Goal: Task Accomplishment & Management: Manage account settings

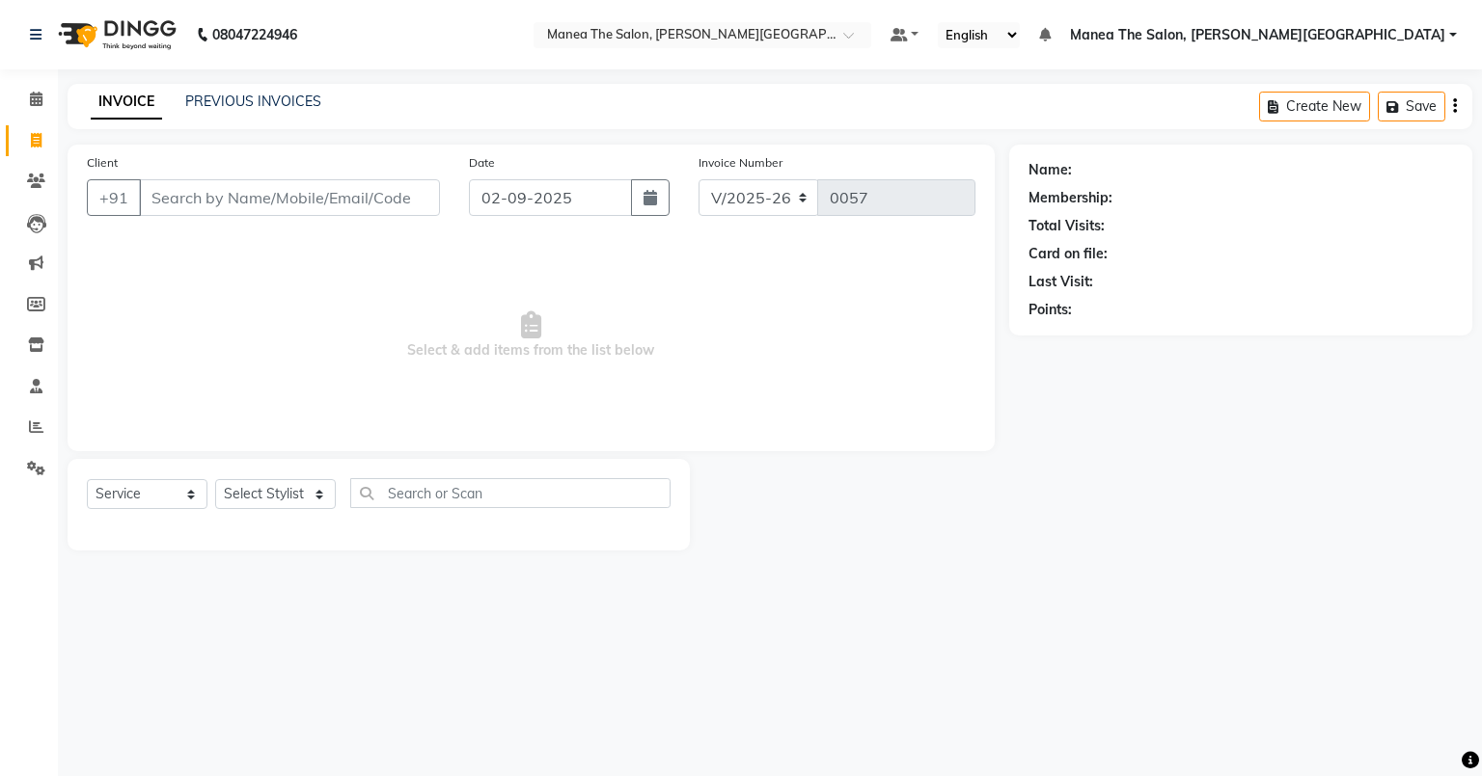
select select "8762"
select select "service"
click at [230, 93] on link "PREVIOUS INVOICES" at bounding box center [253, 101] width 136 height 17
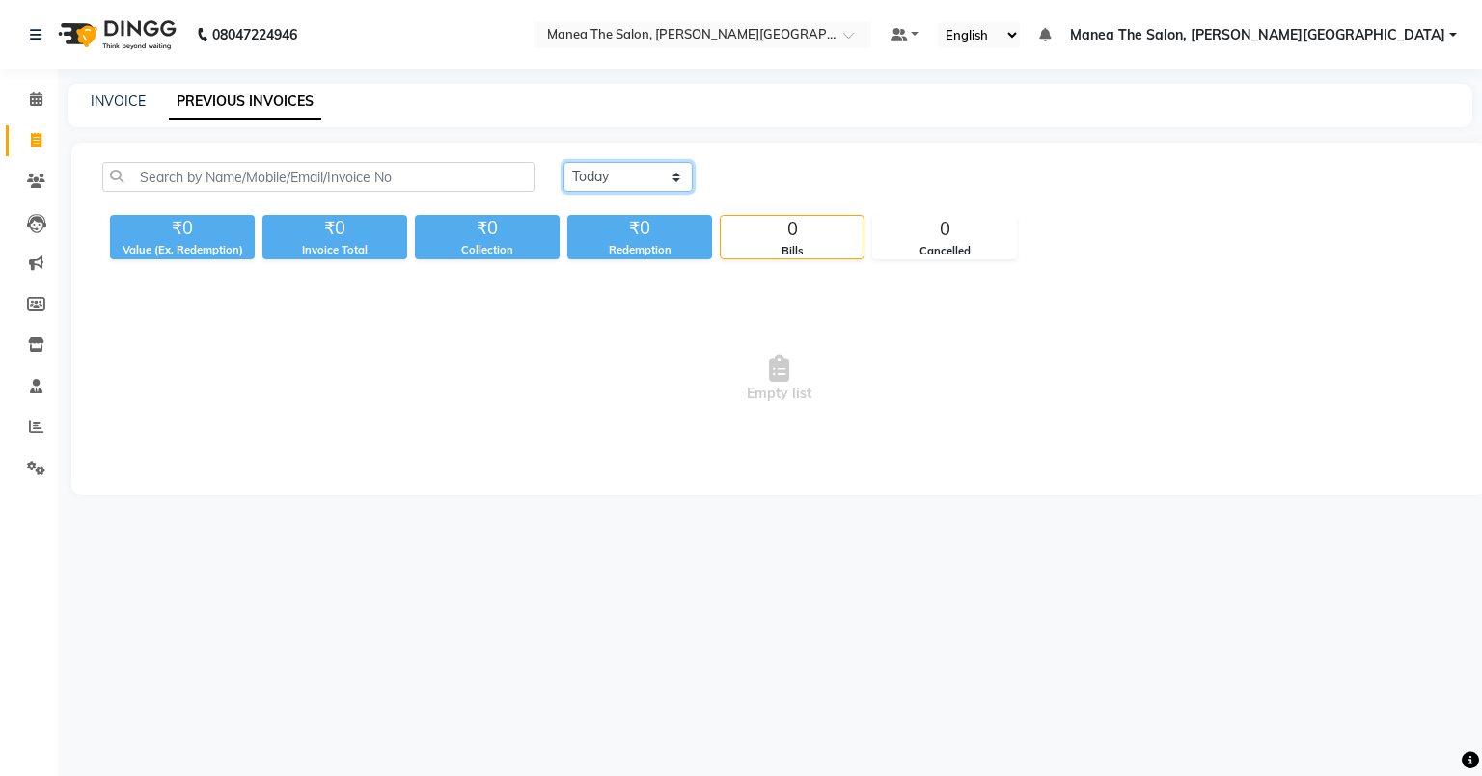
click at [575, 168] on select "[DATE] [DATE] Custom Range" at bounding box center [627, 177] width 129 height 30
select select "[DATE]"
click at [563, 162] on select "[DATE] [DATE] Custom Range" at bounding box center [627, 177] width 129 height 30
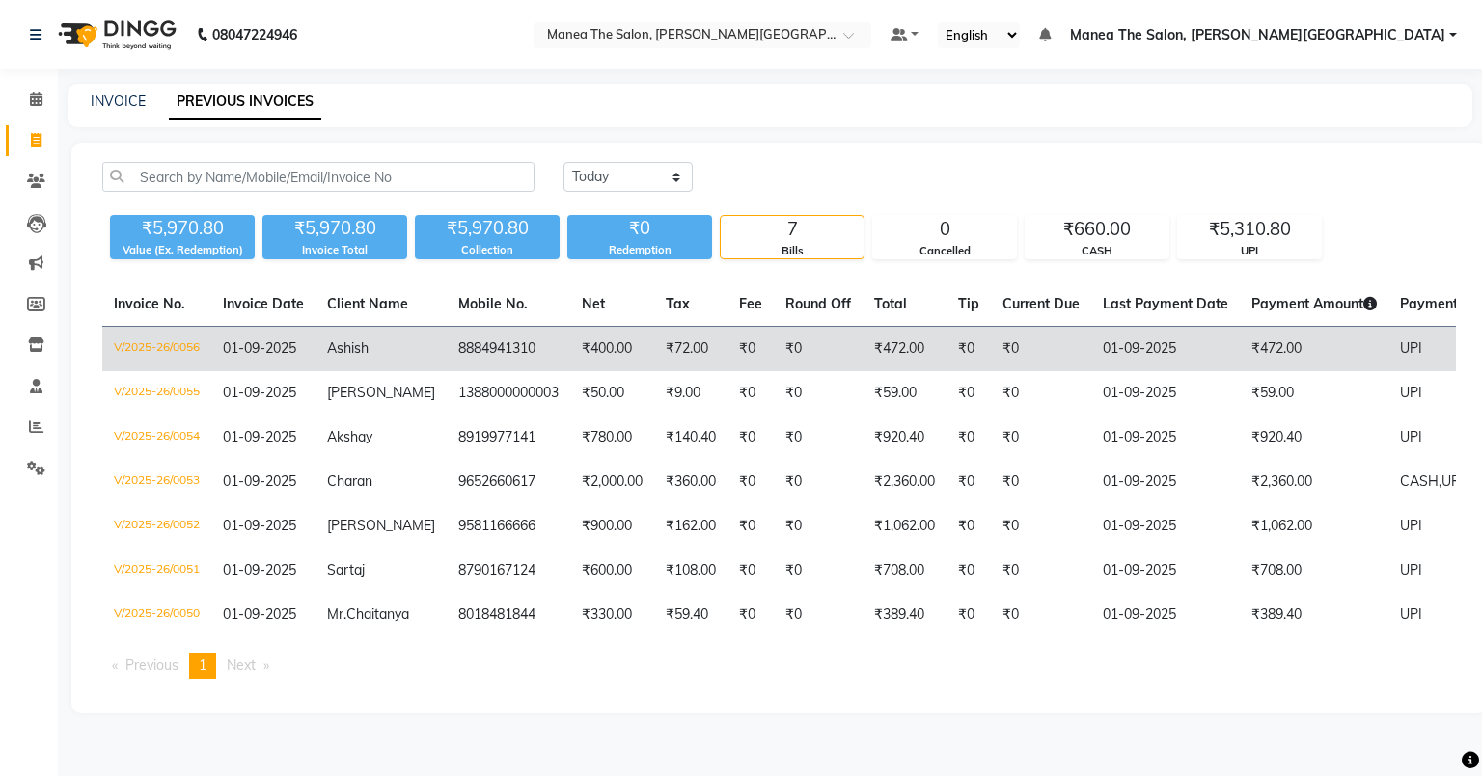
click at [894, 349] on td "₹472.00" at bounding box center [904, 349] width 84 height 45
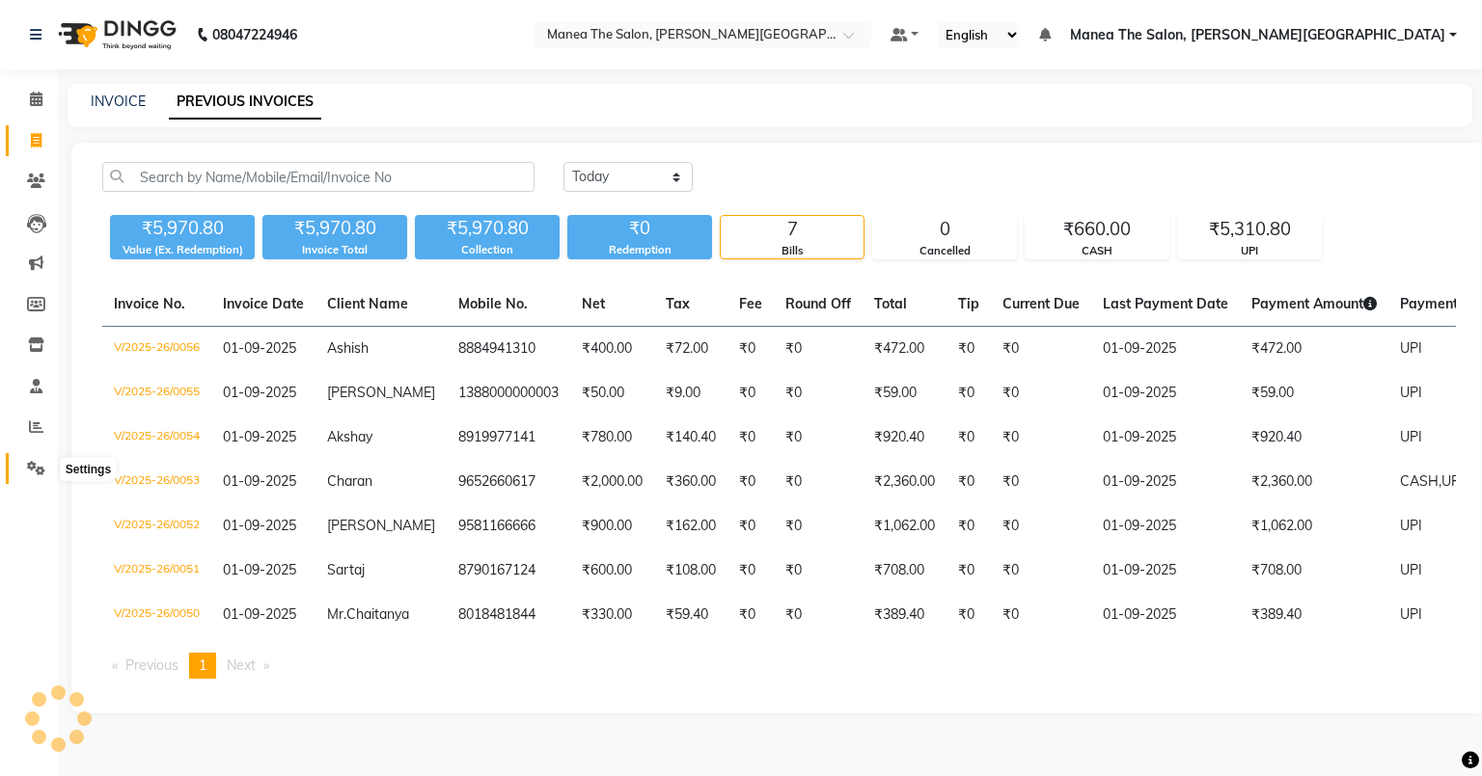
click at [35, 463] on icon at bounding box center [36, 468] width 18 height 14
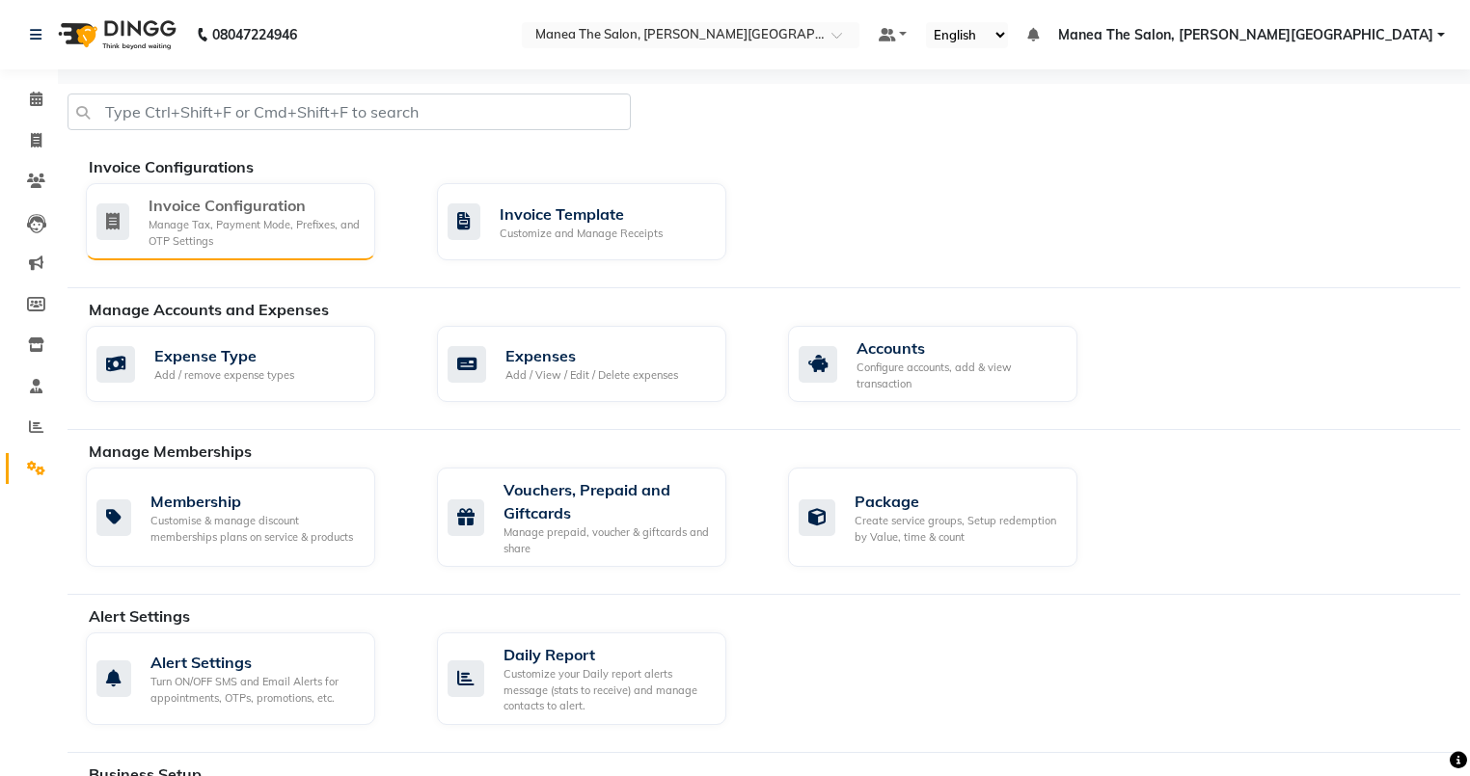
click at [291, 226] on div "Manage Tax, Payment Mode, Prefixes, and OTP Settings" at bounding box center [254, 233] width 211 height 32
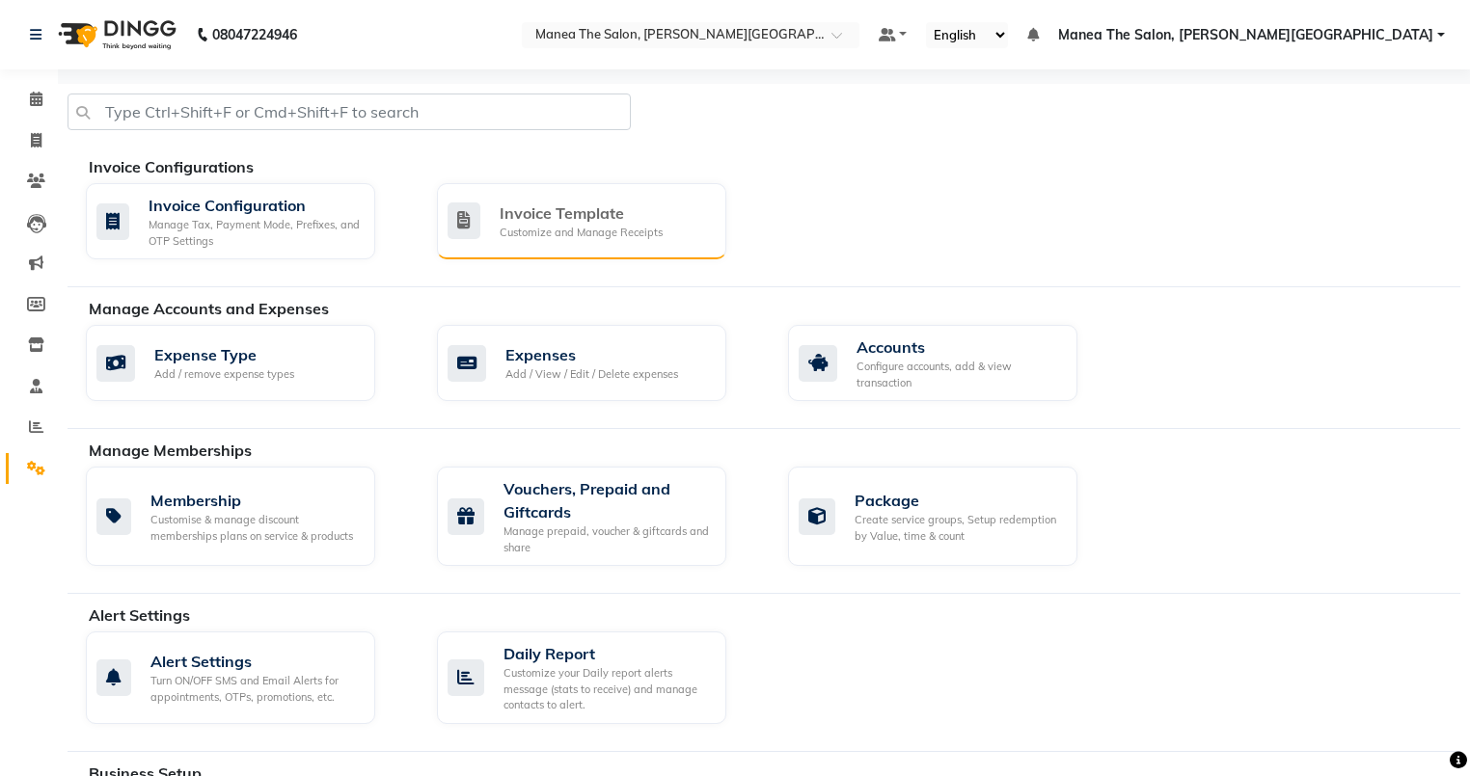
click at [598, 239] on div "Customize and Manage Receipts" at bounding box center [581, 233] width 163 height 16
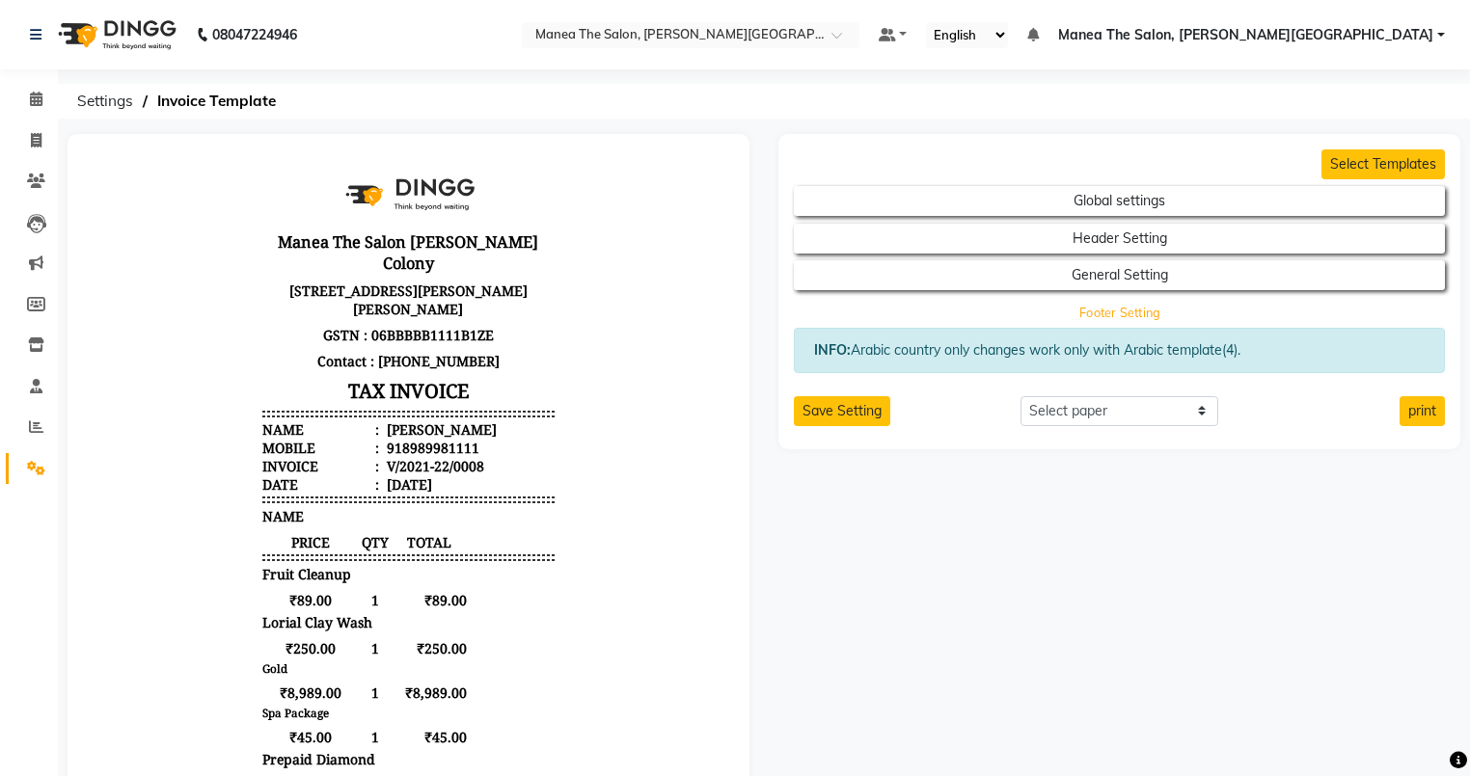
click at [1103, 308] on button "Footer Setting" at bounding box center [1120, 312] width 586 height 27
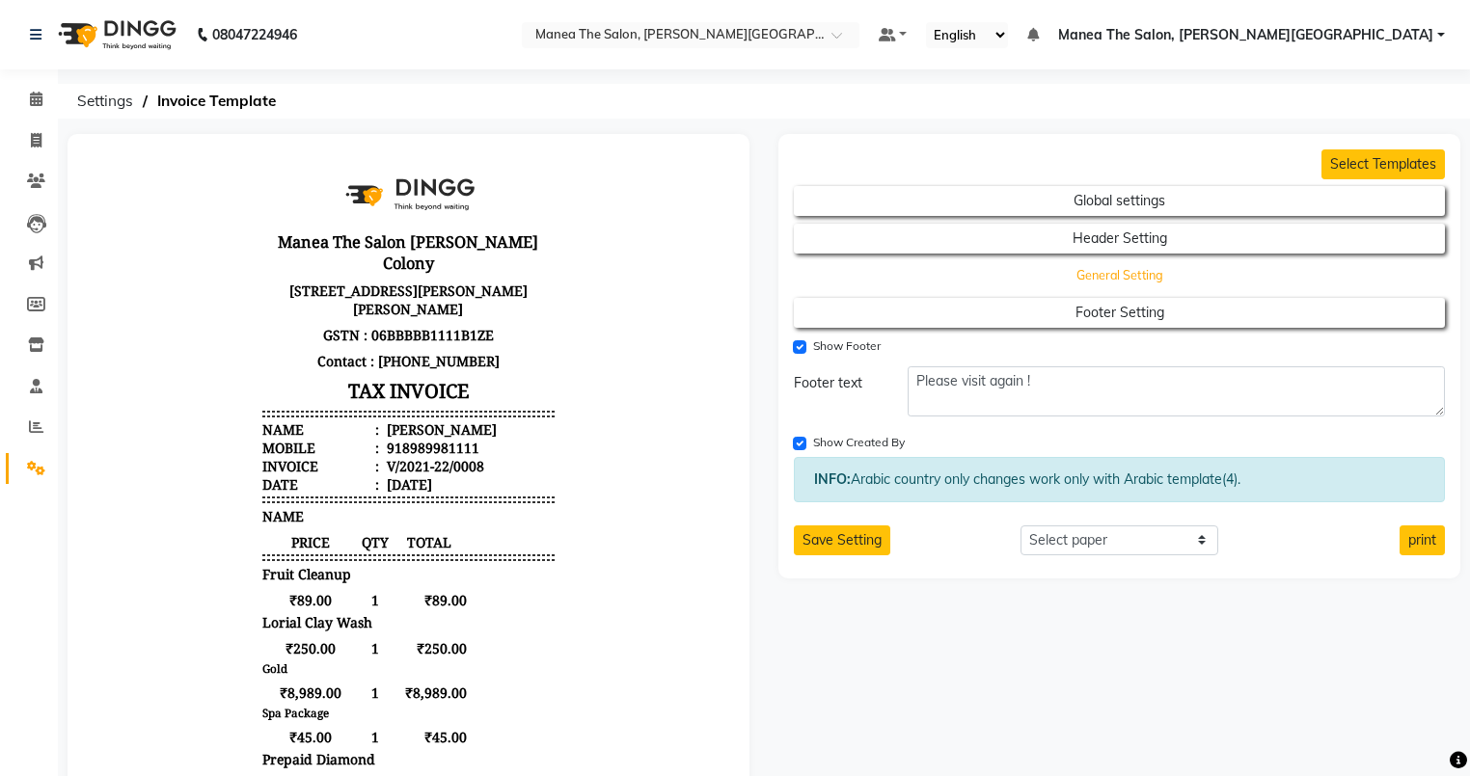
click at [1094, 274] on button "General Setting" at bounding box center [1120, 275] width 586 height 27
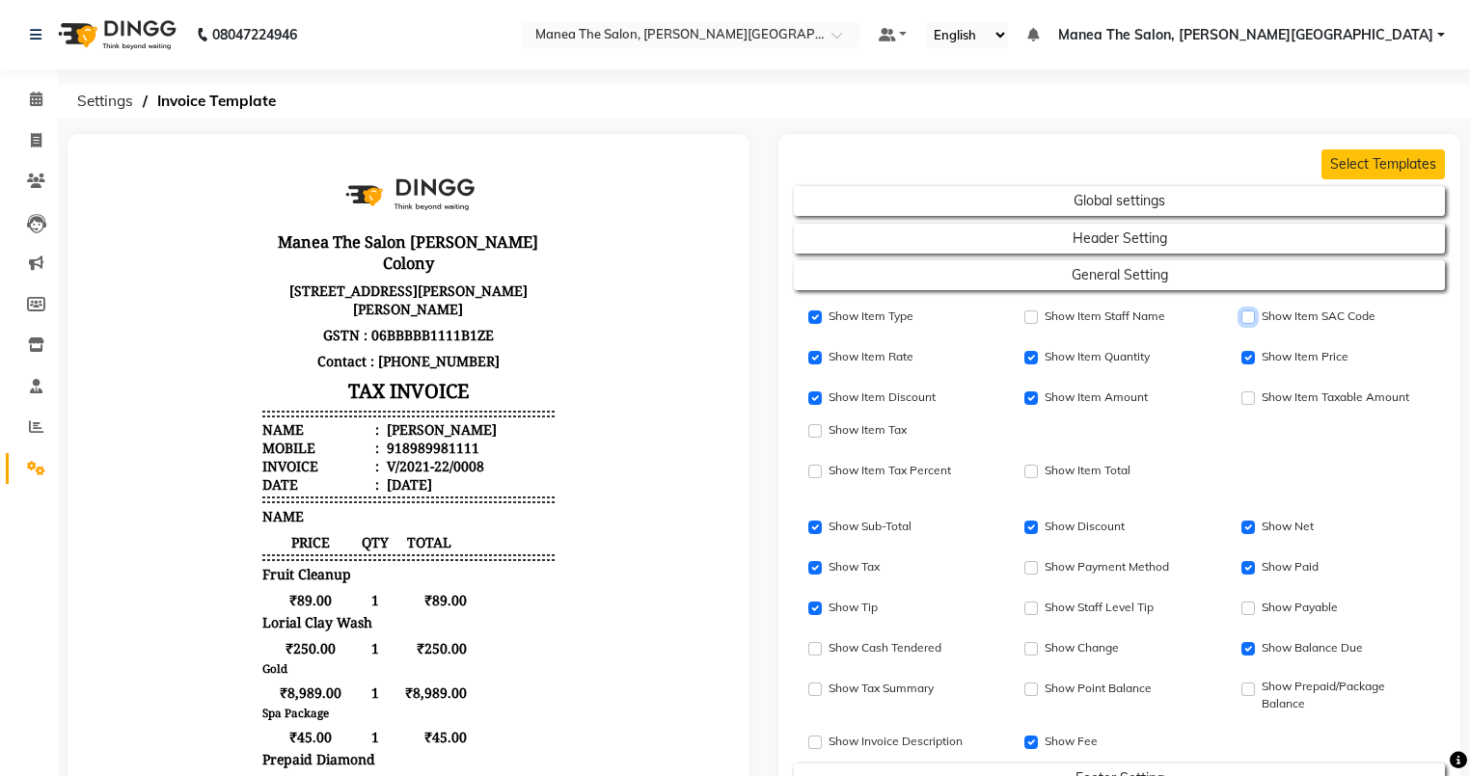
click at [1244, 312] on input "Show Item SAC Code" at bounding box center [1248, 318] width 14 height 14
checkbox input "true"
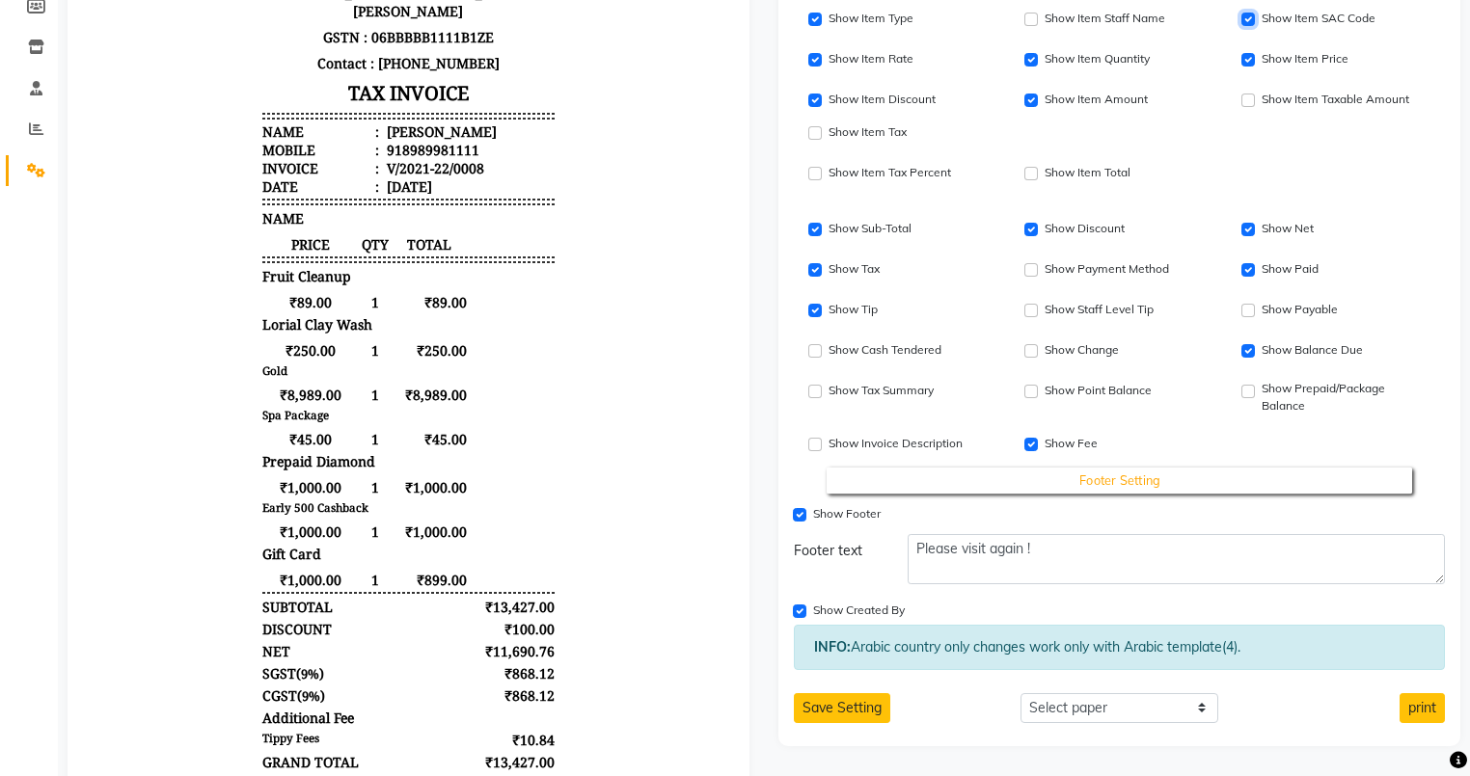
scroll to position [373, 0]
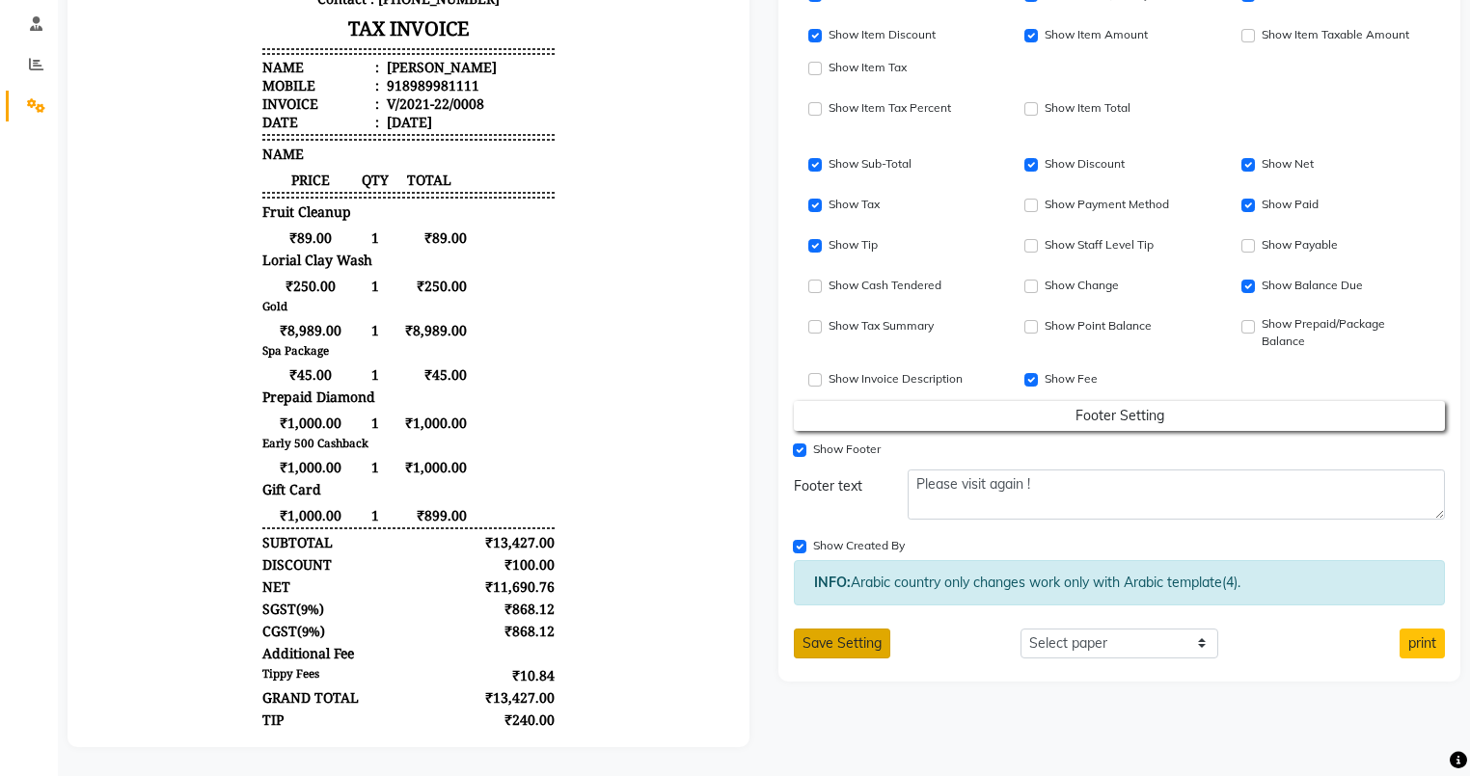
click at [834, 629] on button "Save Setting" at bounding box center [842, 644] width 96 height 30
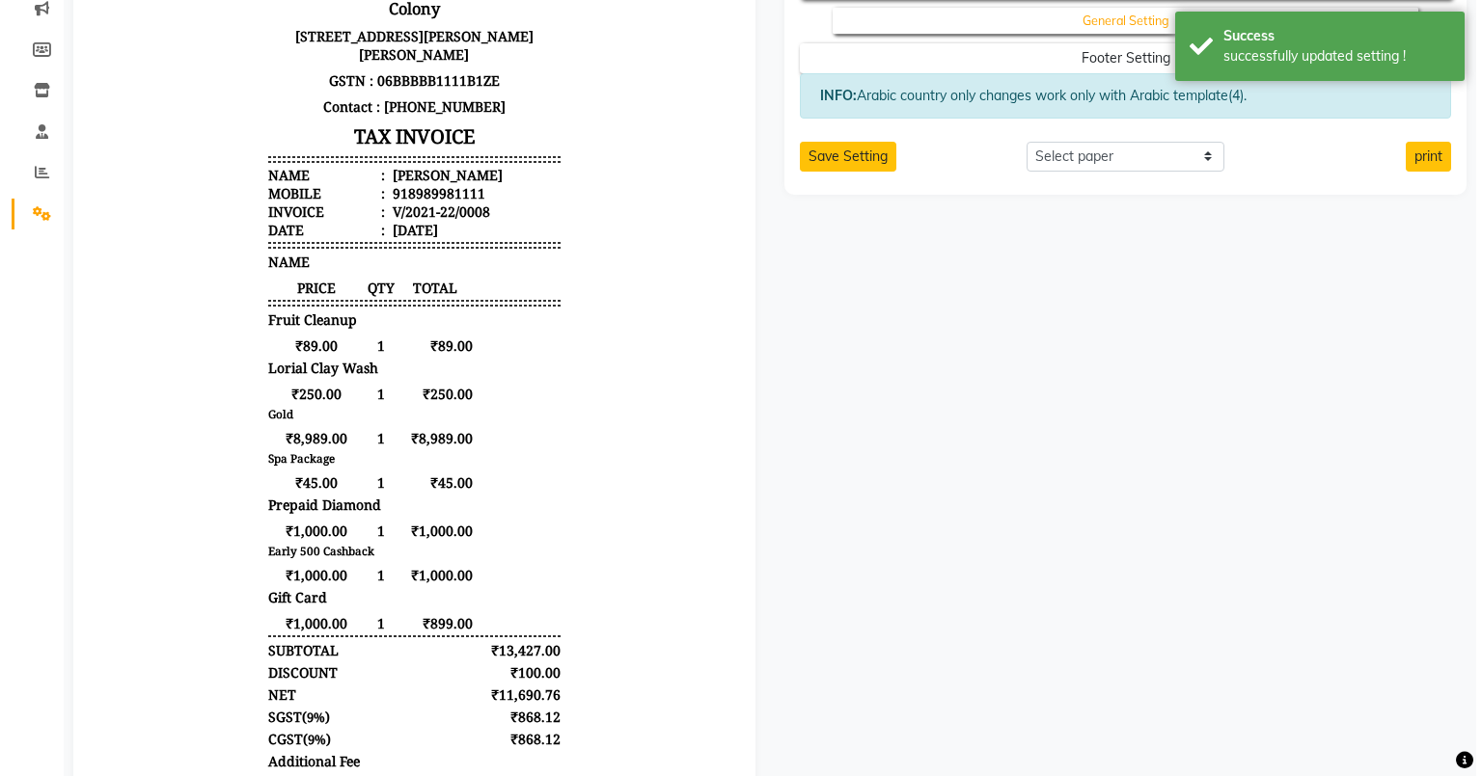
scroll to position [0, 0]
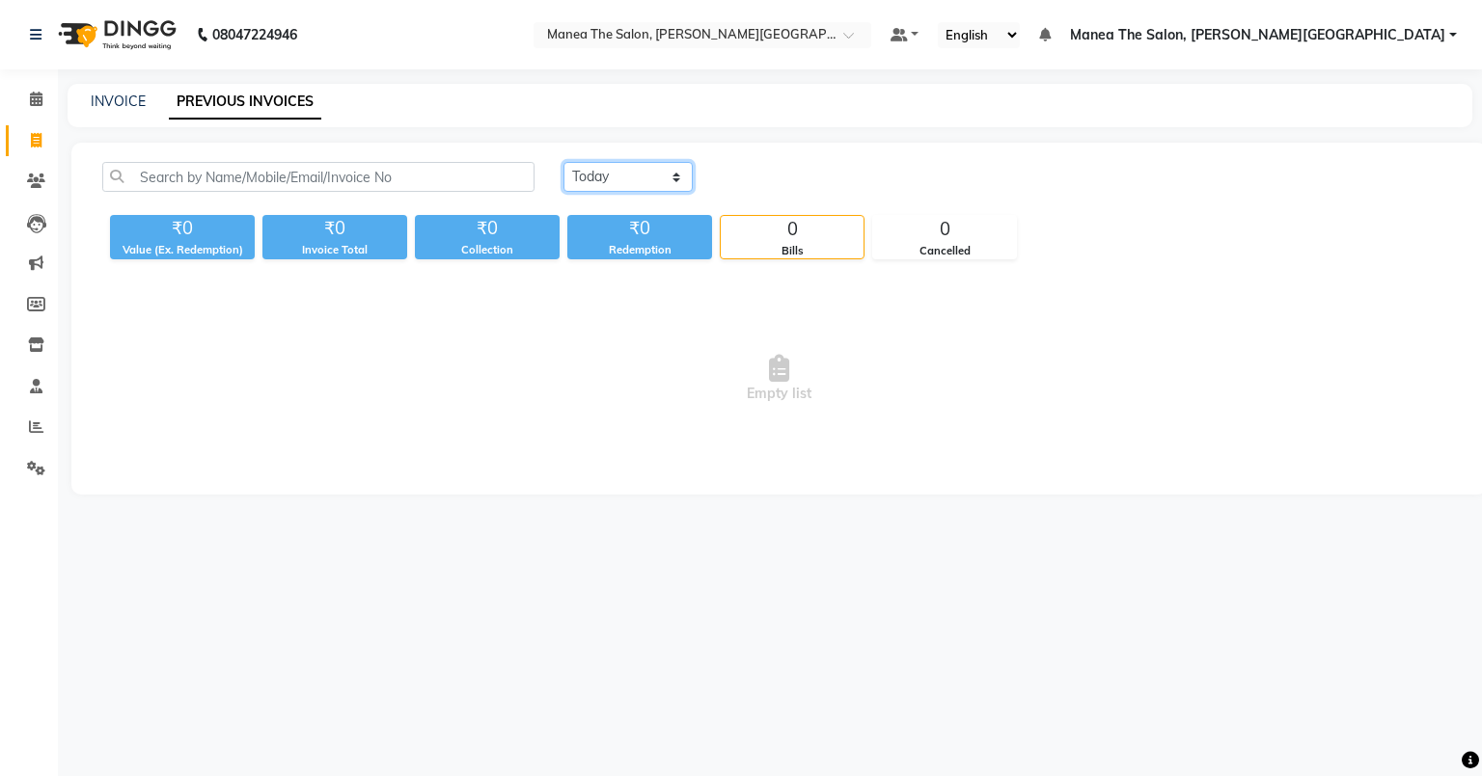
click at [614, 179] on select "Today Yesterday Custom Range" at bounding box center [627, 177] width 129 height 30
select select "yesterday"
click at [563, 162] on select "Today Yesterday Custom Range" at bounding box center [627, 177] width 129 height 30
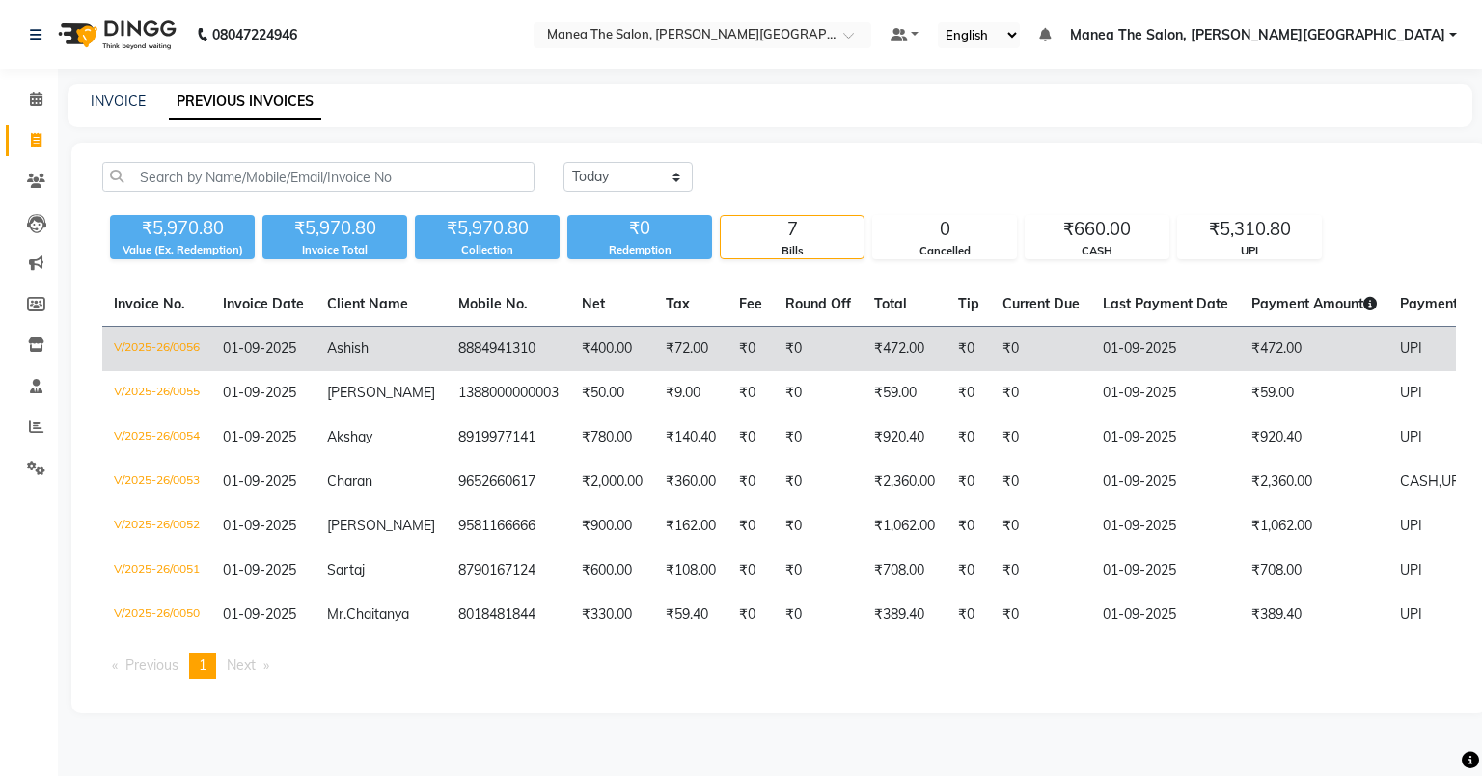
click at [1016, 352] on td "₹0" at bounding box center [1041, 349] width 100 height 45
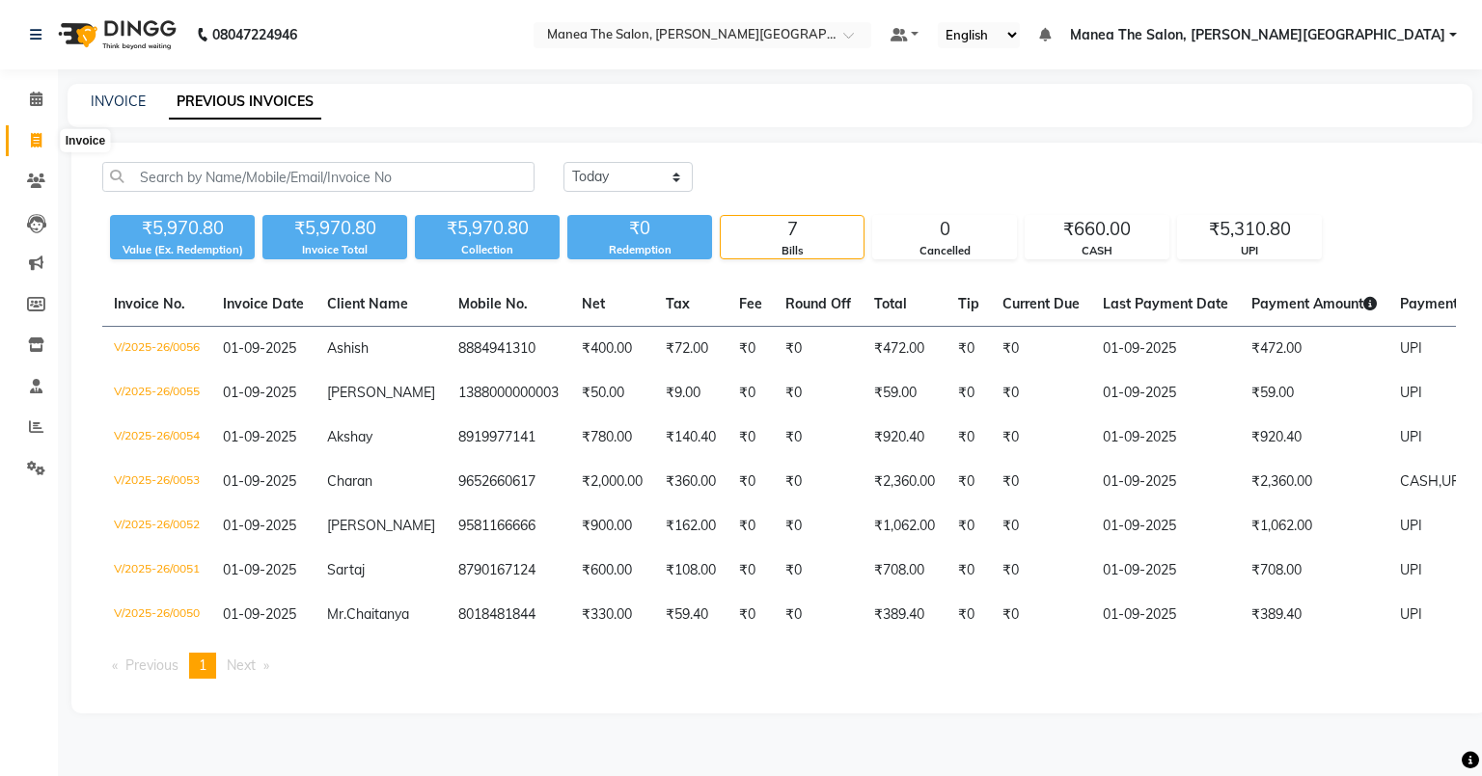
click at [31, 133] on icon at bounding box center [36, 140] width 11 height 14
select select "8762"
select select "service"
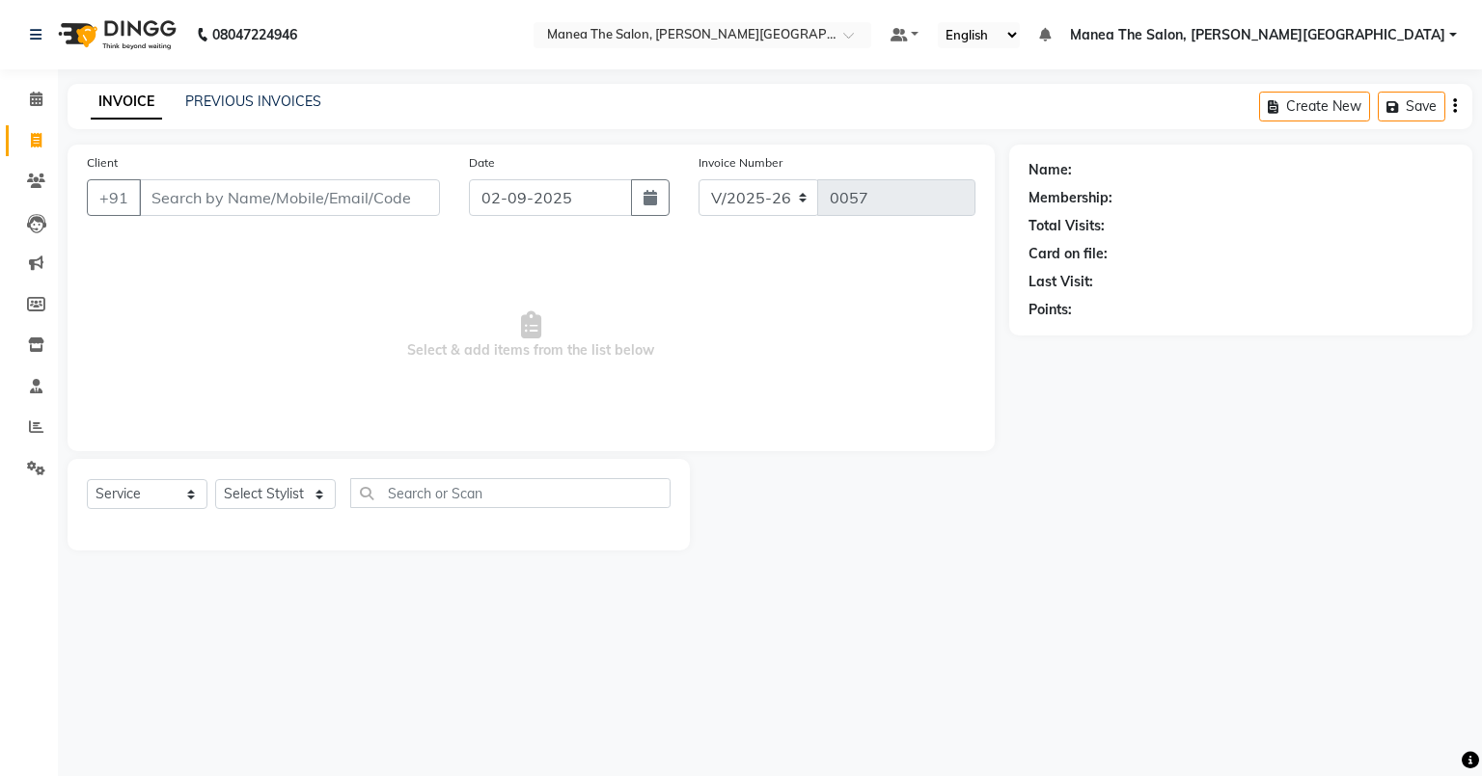
click at [386, 192] on input "Client" at bounding box center [289, 197] width 301 height 37
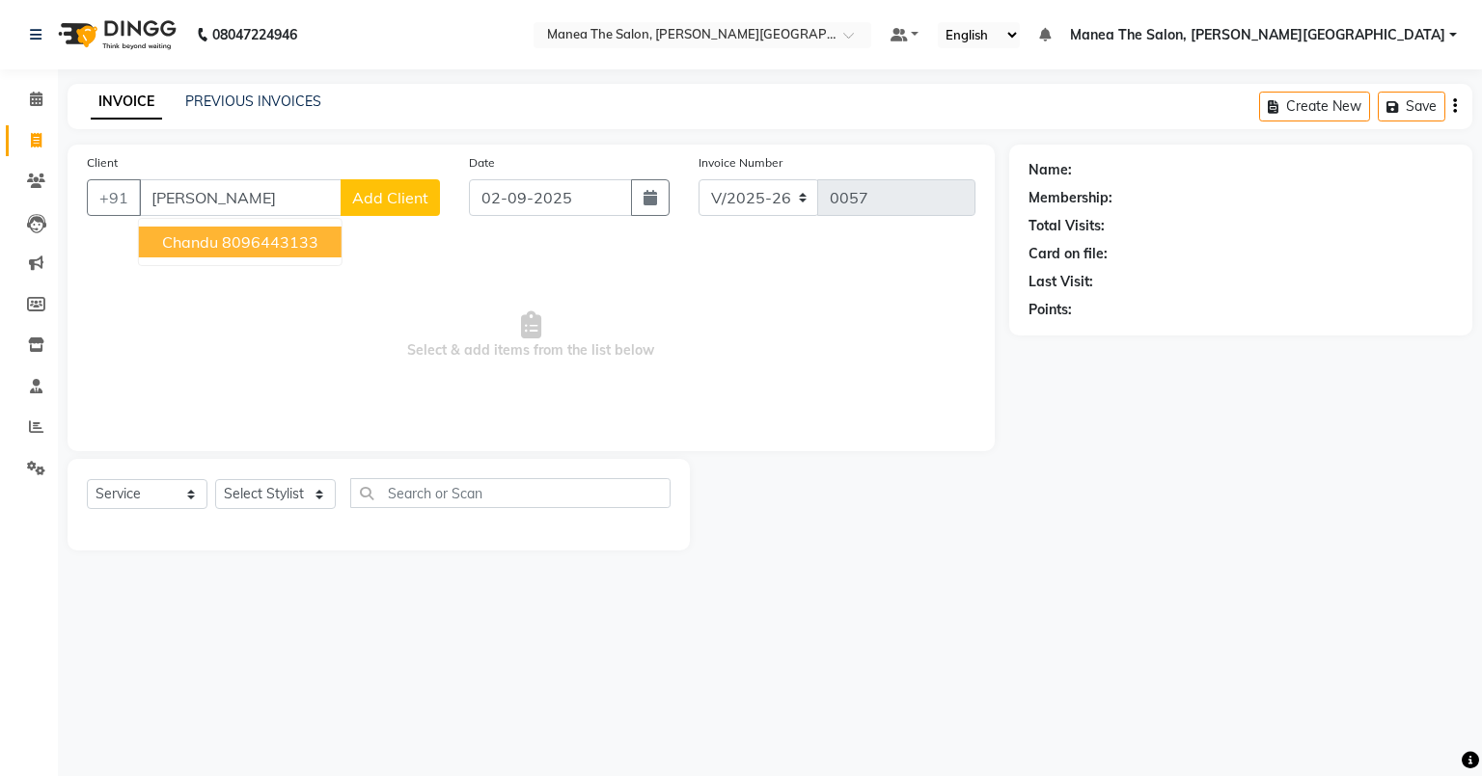
click at [264, 245] on ngb-highlight "8096443133" at bounding box center [270, 241] width 96 height 19
type input "8096443133"
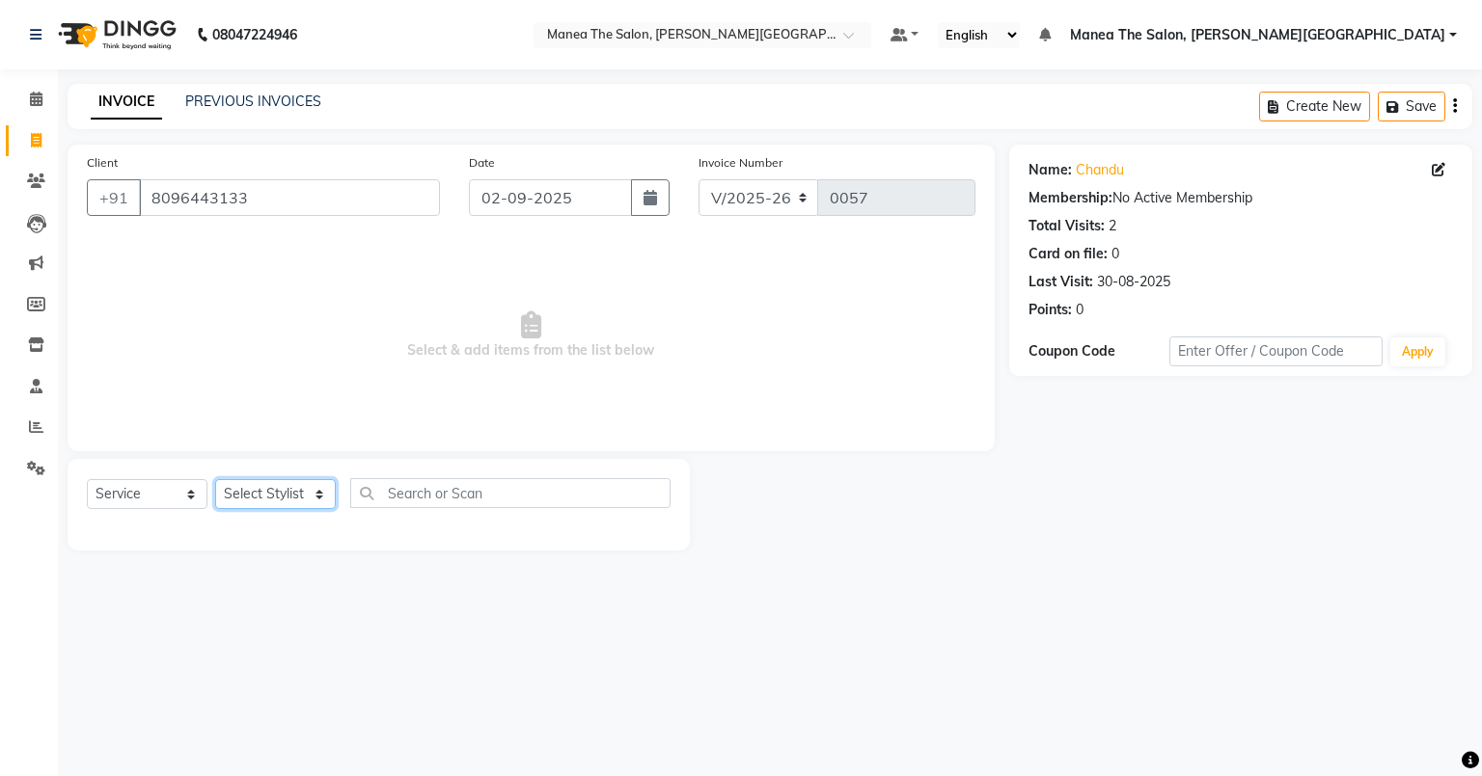
click at [246, 498] on select "Select Stylist Akshitha Irfan Naresh Nikhitha Prasanna Sonu Nigam Zubhair" at bounding box center [275, 494] width 121 height 30
select select "89493"
click at [215, 480] on select "Select Stylist Akshitha Irfan Naresh Nikhitha Prasanna Sonu Nigam Zubhair" at bounding box center [275, 494] width 121 height 30
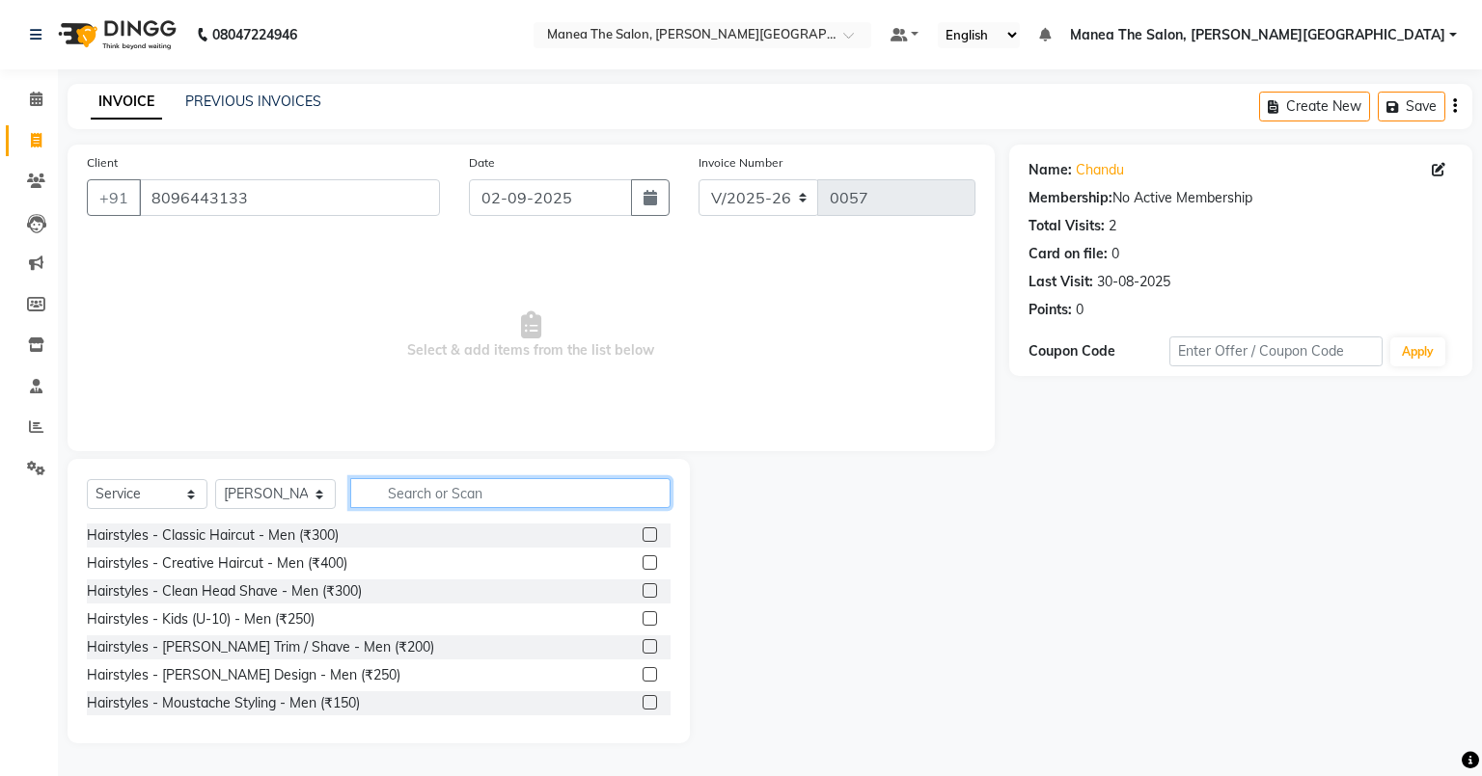
click at [450, 490] on input "text" at bounding box center [510, 493] width 320 height 30
click at [340, 529] on div "Hairstyles - Classic Haircut - Men (₹300)" at bounding box center [379, 536] width 584 height 24
click at [391, 540] on div "Hairstyles - Classic Haircut - Men (₹300)" at bounding box center [379, 536] width 584 height 24
click at [642, 533] on label at bounding box center [649, 535] width 14 height 14
click at [642, 533] on input "checkbox" at bounding box center [648, 536] width 13 height 13
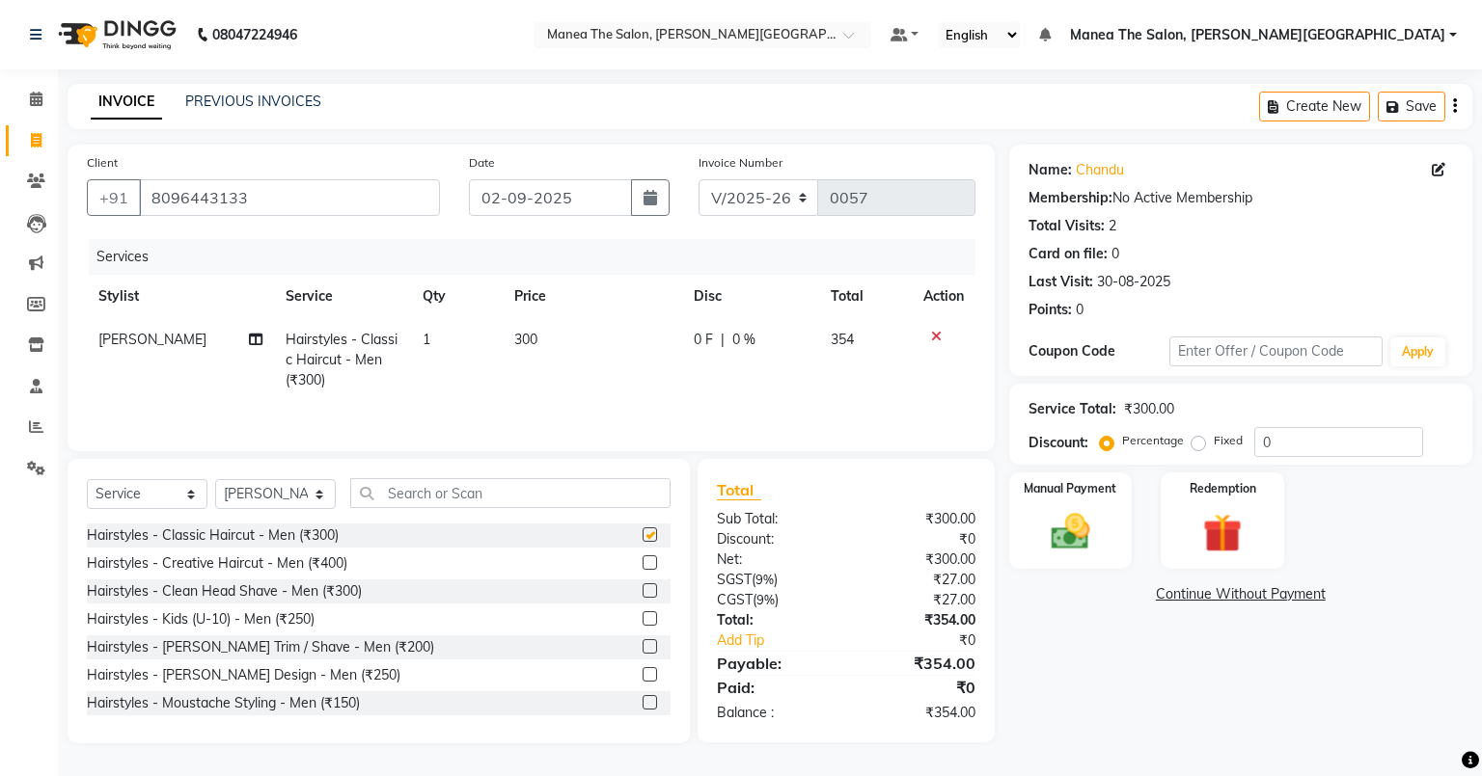
checkbox input "false"
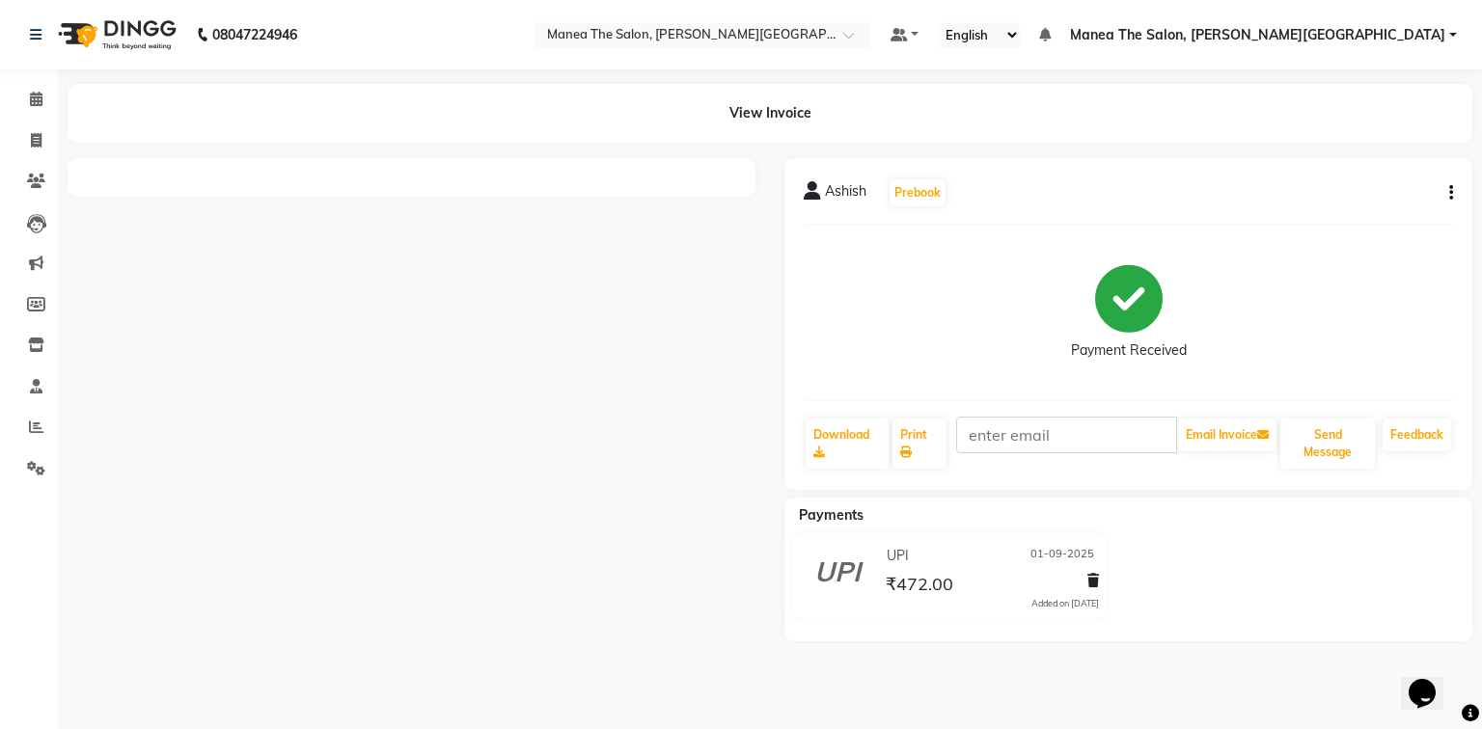
click at [1444, 191] on button "button" at bounding box center [1447, 193] width 12 height 20
click at [1348, 216] on div "Edit Invoice" at bounding box center [1354, 217] width 132 height 24
select select "service"
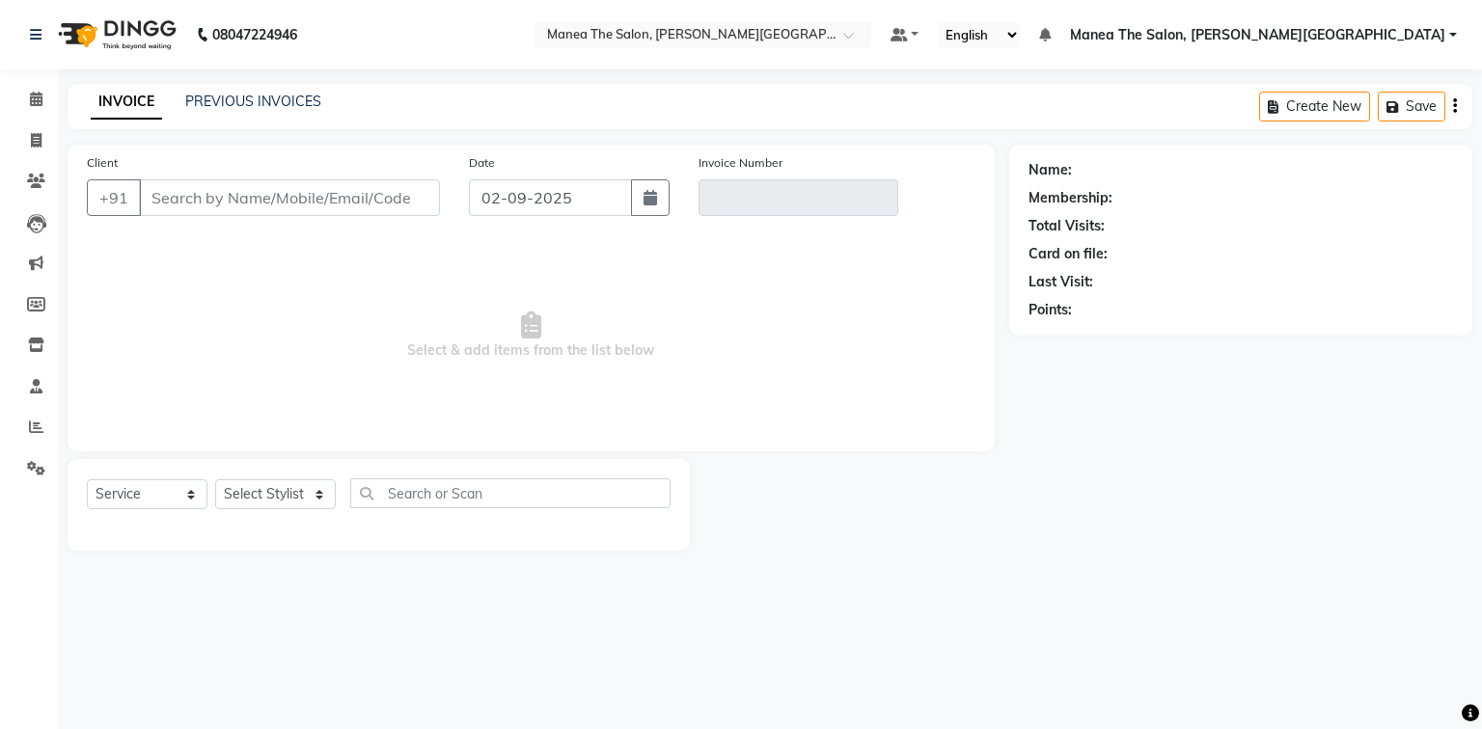
type input "8884941310"
type input "V/2025-26/0056"
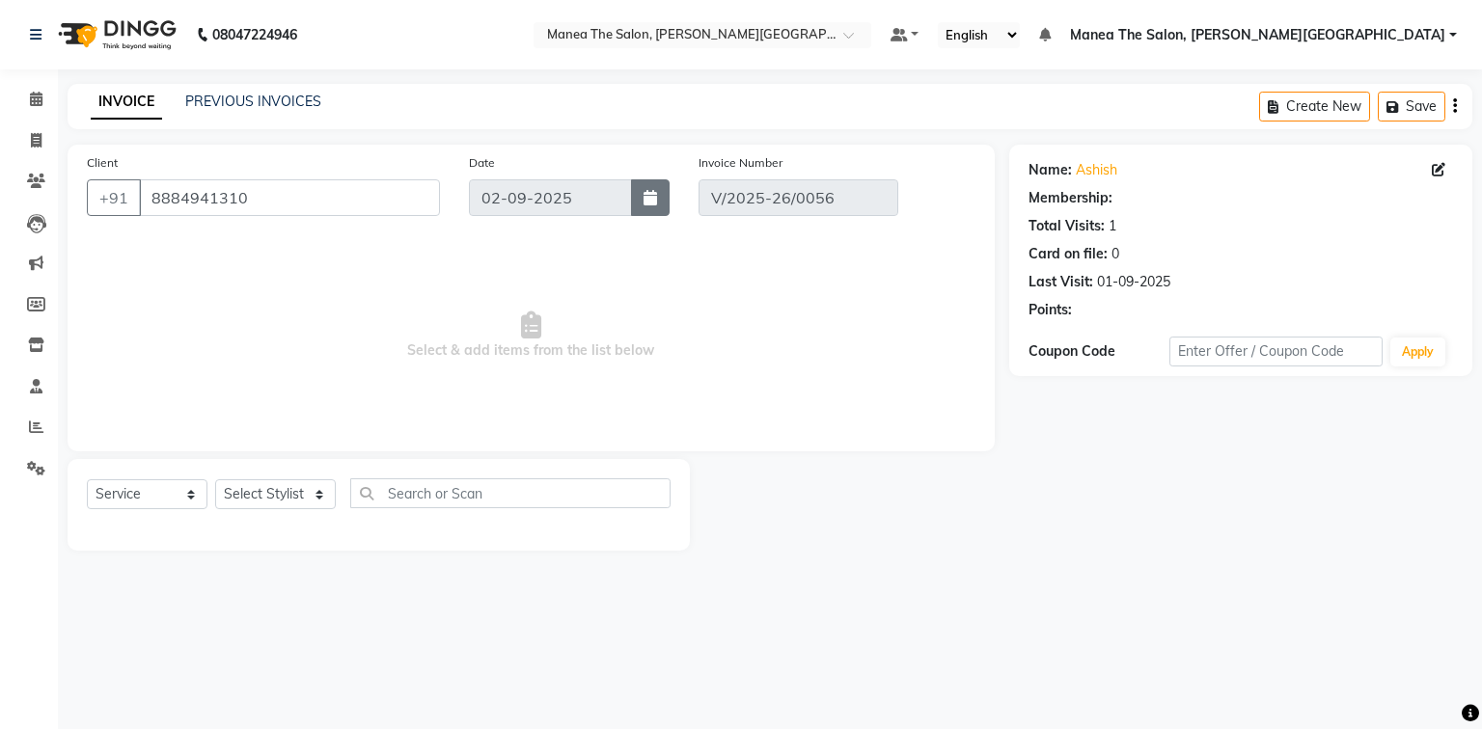
type input "01-09-2025"
select select "select"
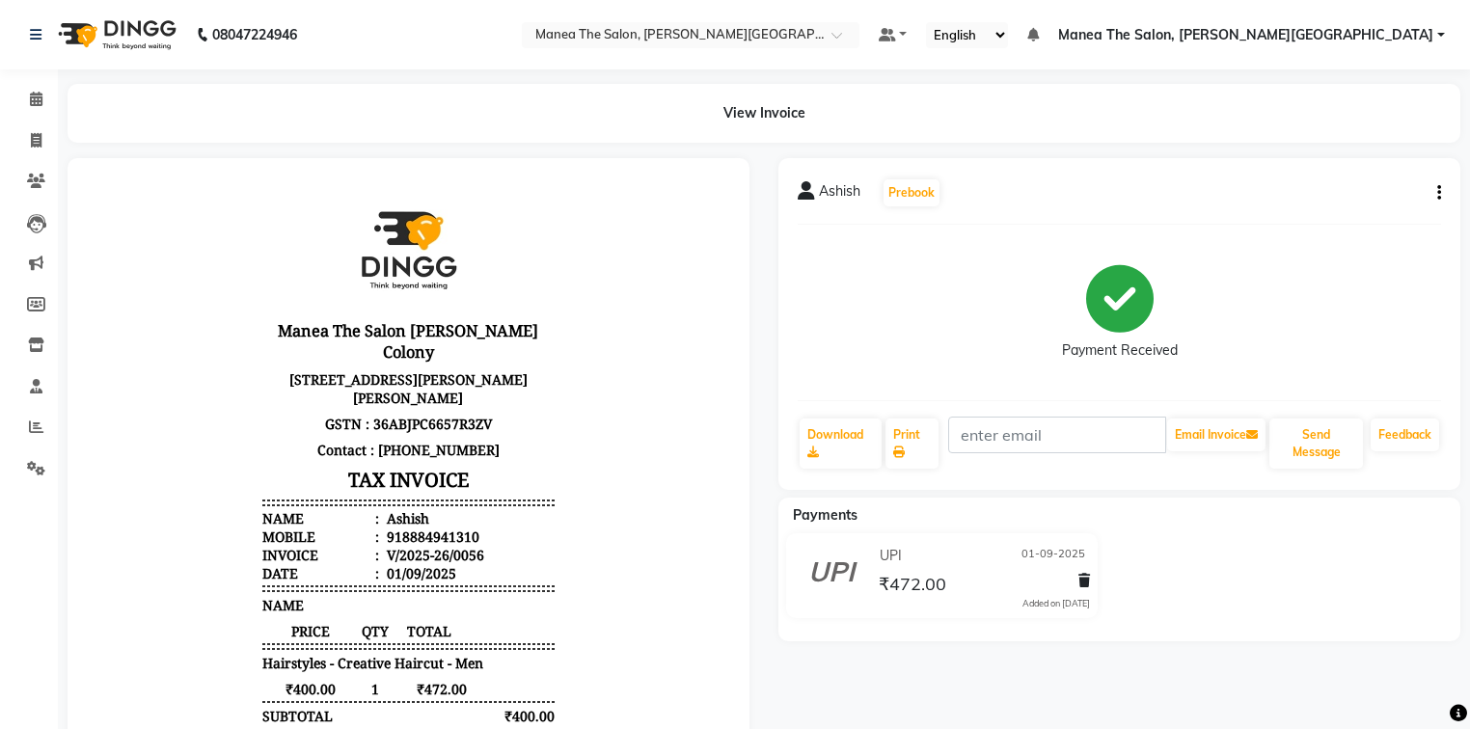
click at [1437, 194] on icon "button" at bounding box center [1439, 193] width 4 height 1
click at [1301, 219] on div "Edit Invoice" at bounding box center [1342, 217] width 132 height 24
select select "service"
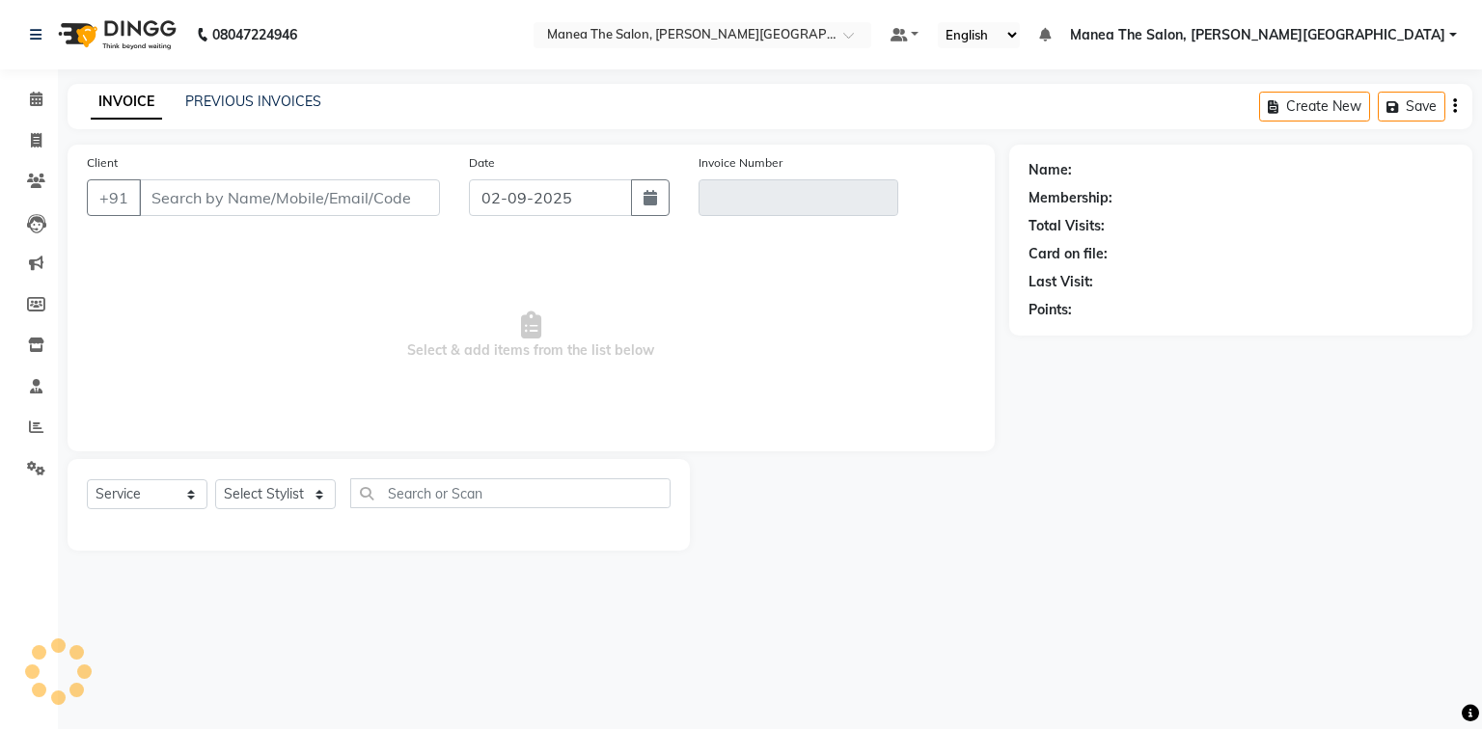
type input "8884941310"
type input "V/2025-26/0056"
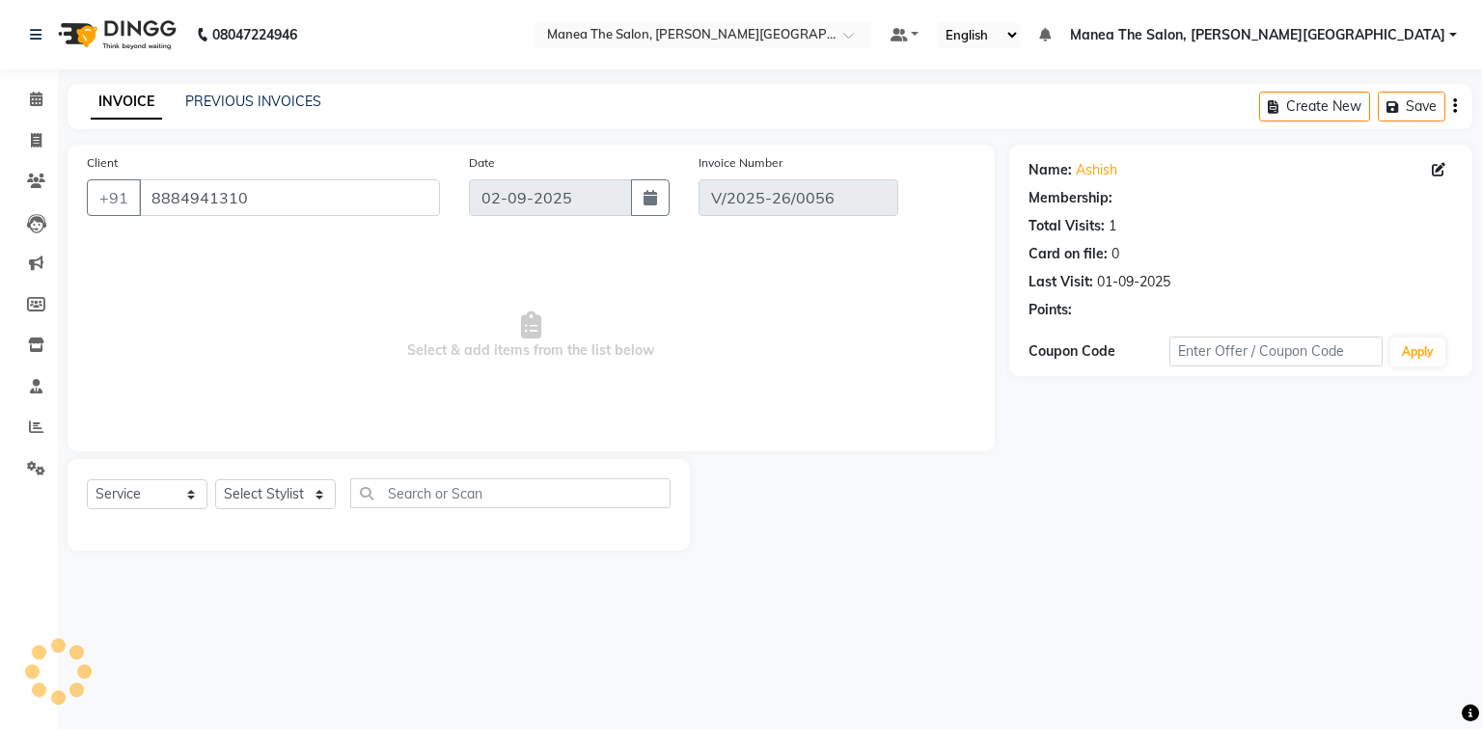
type input "01-09-2025"
select select "select"
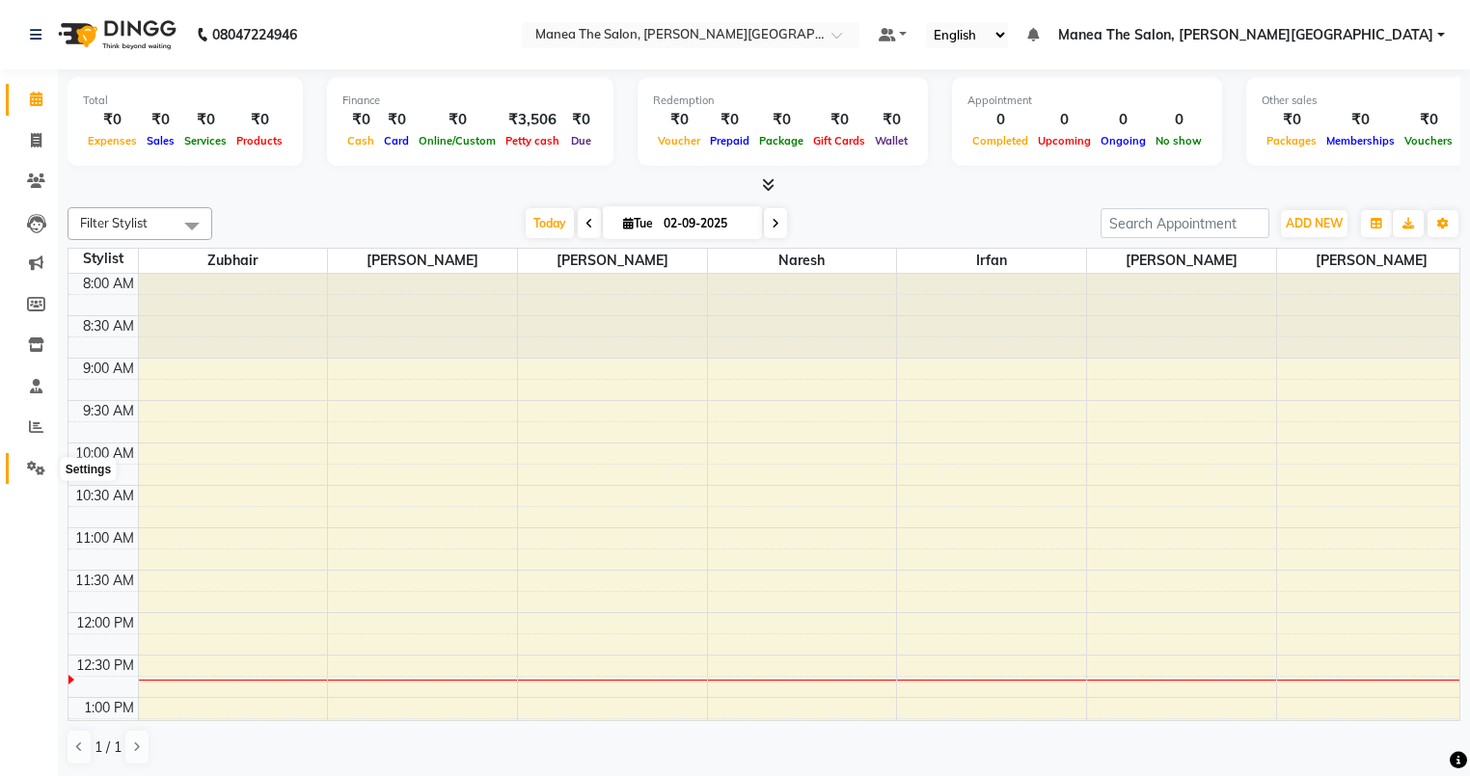
click at [23, 458] on span at bounding box center [36, 469] width 34 height 22
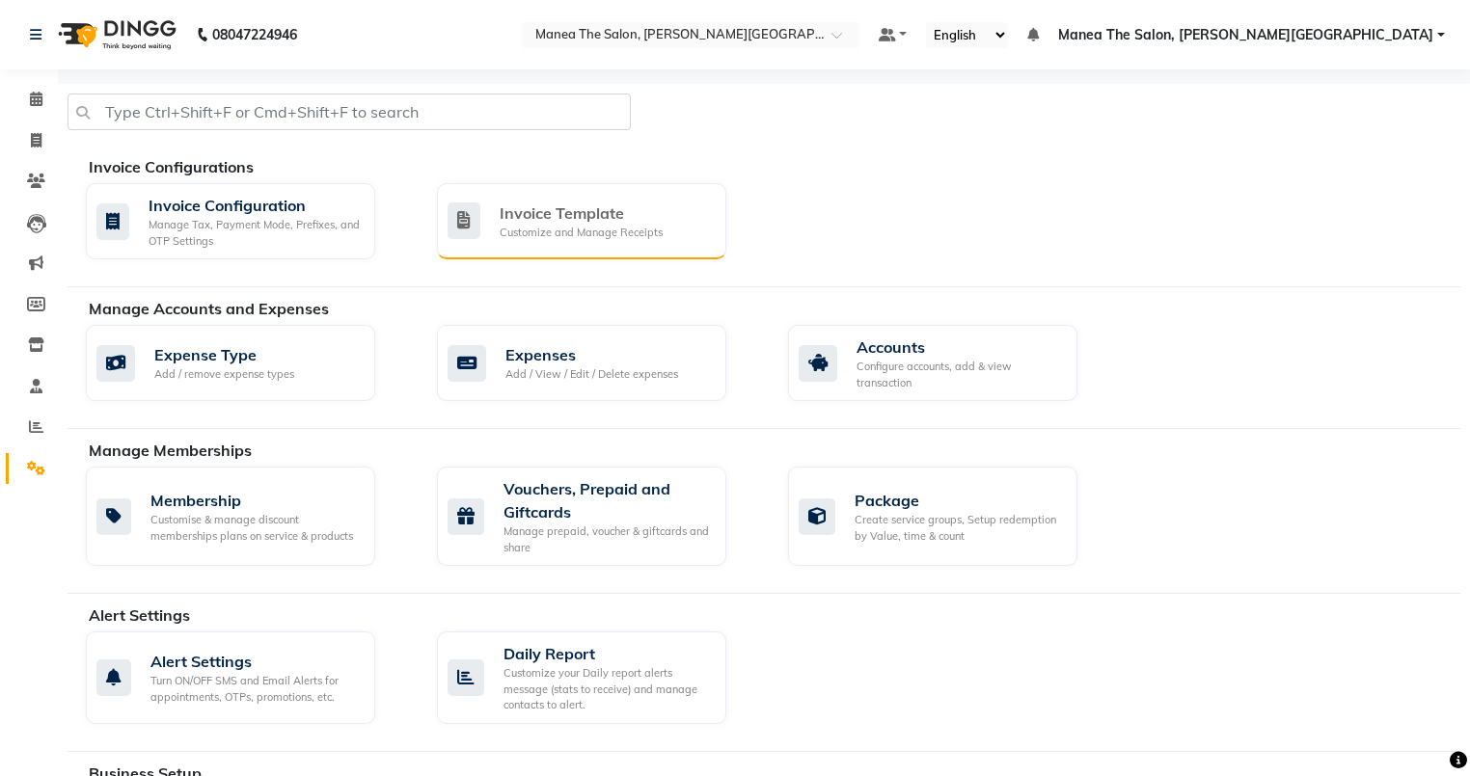
click at [490, 188] on div "Invoice Template Customize and Manage Receipts" at bounding box center [581, 221] width 289 height 76
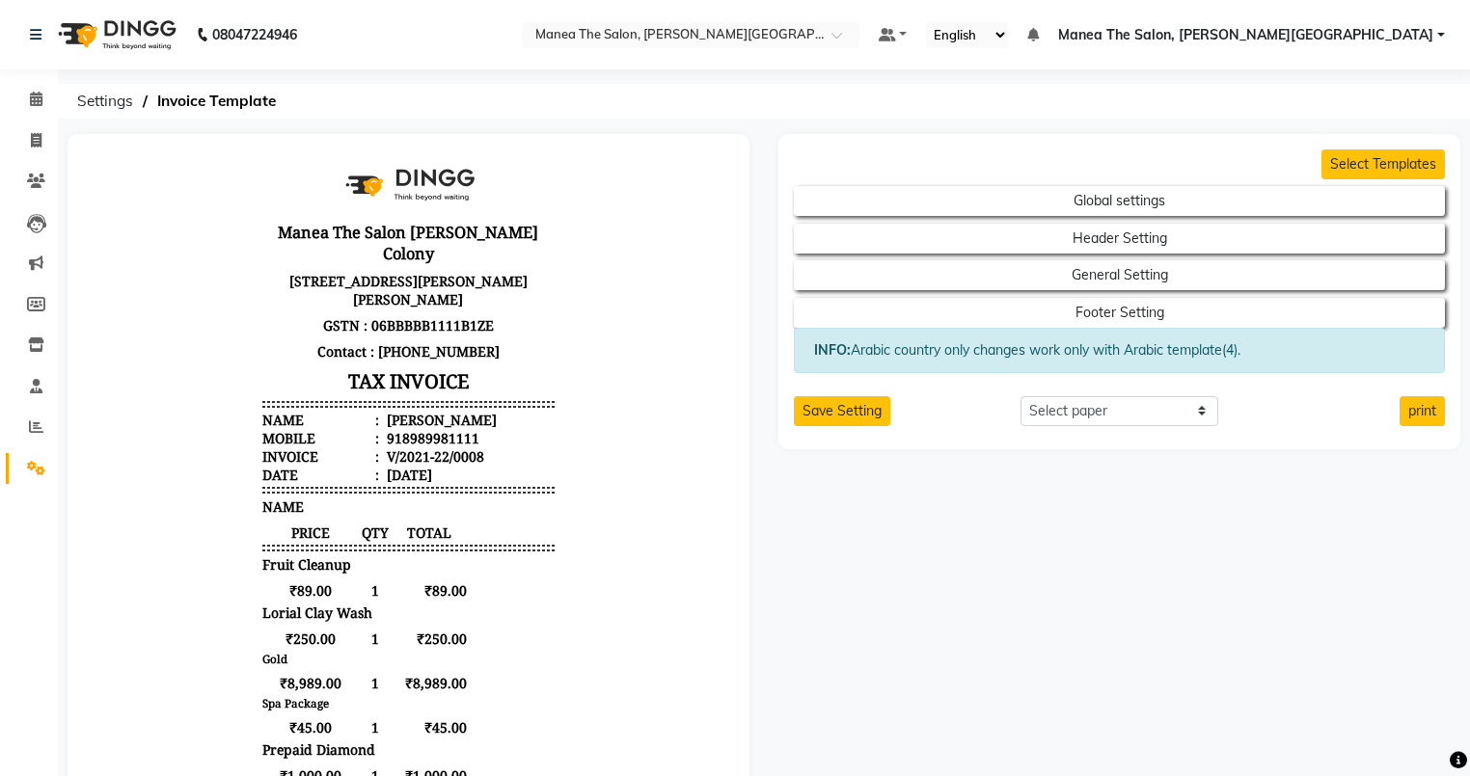
scroll to position [15, 0]
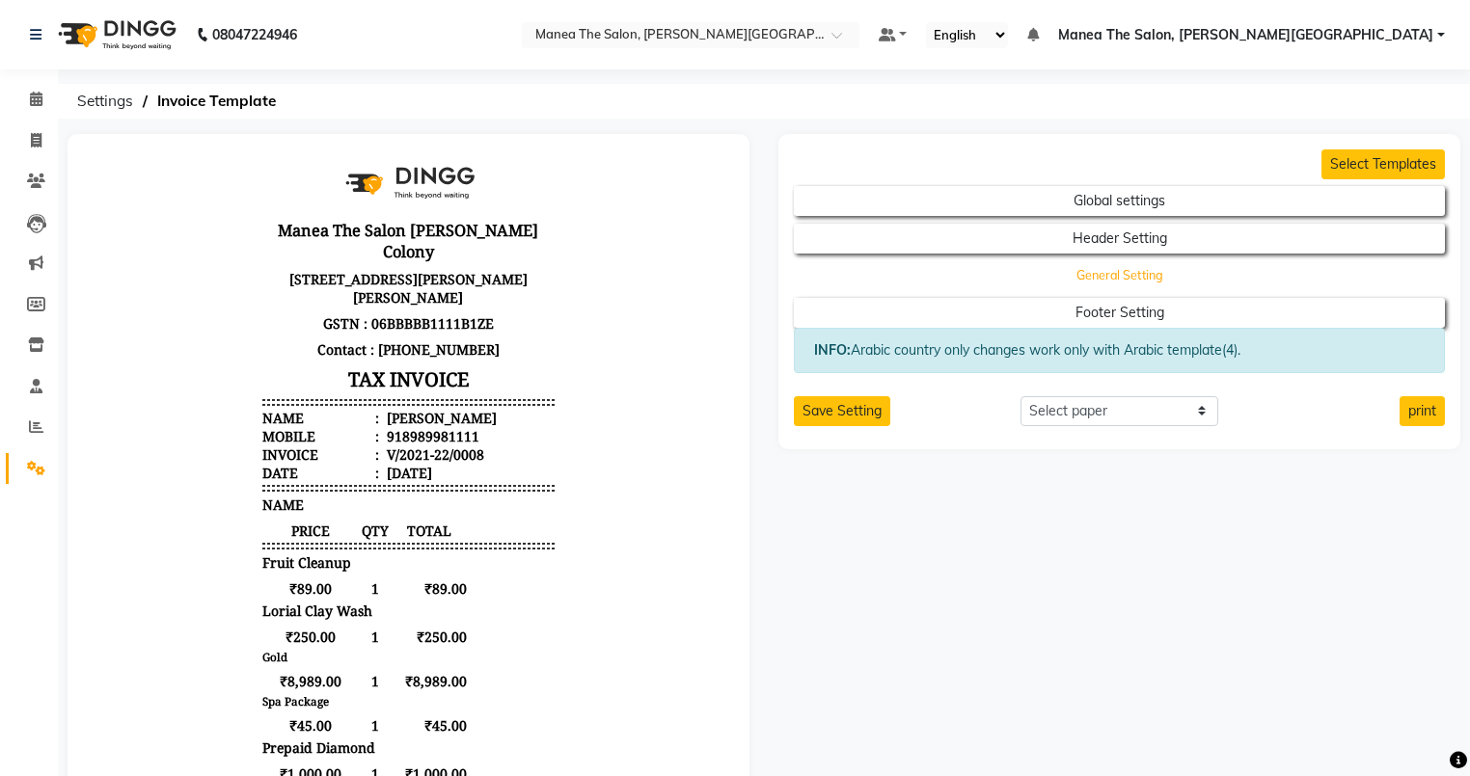
click at [704, 280] on button "General Setting" at bounding box center [1120, 275] width 586 height 27
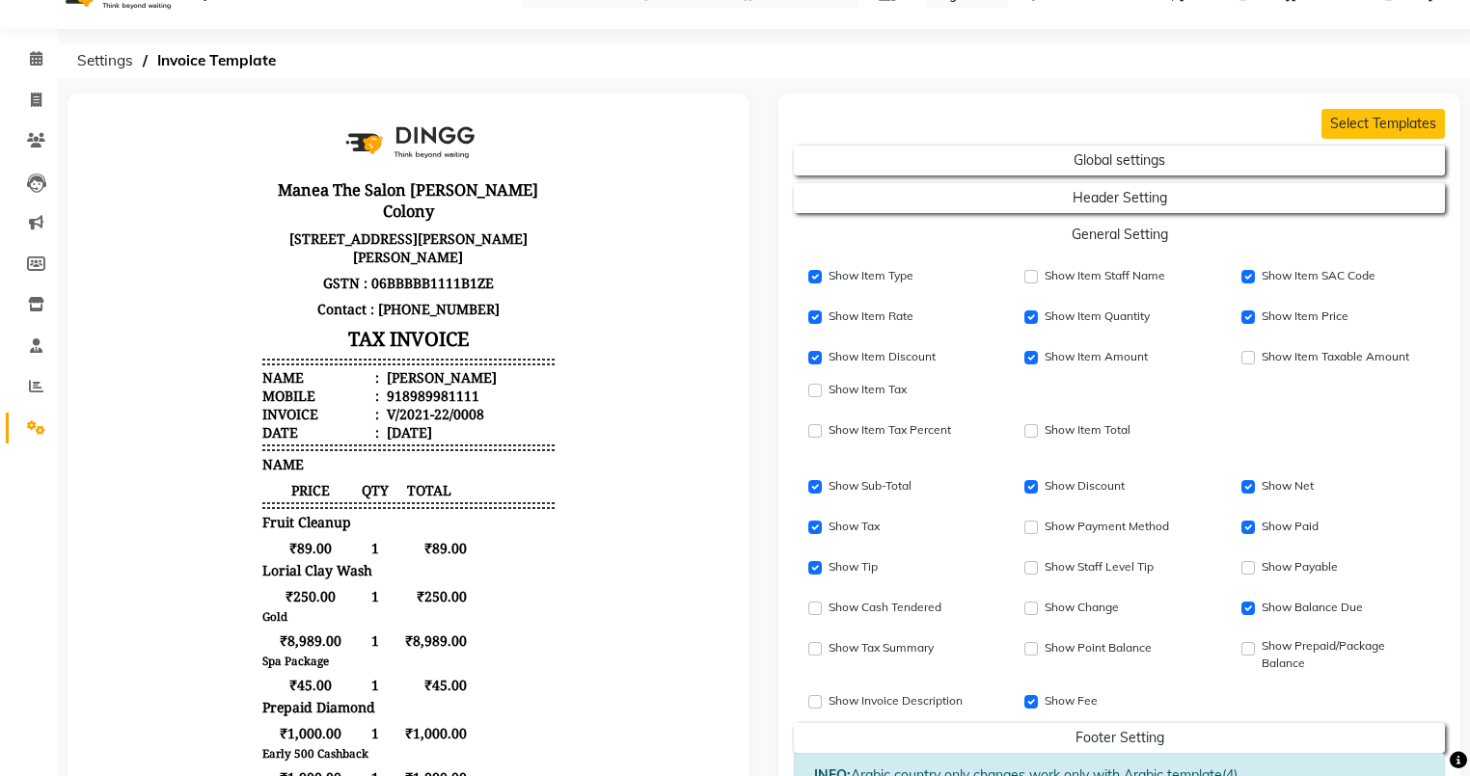
scroll to position [51, 0]
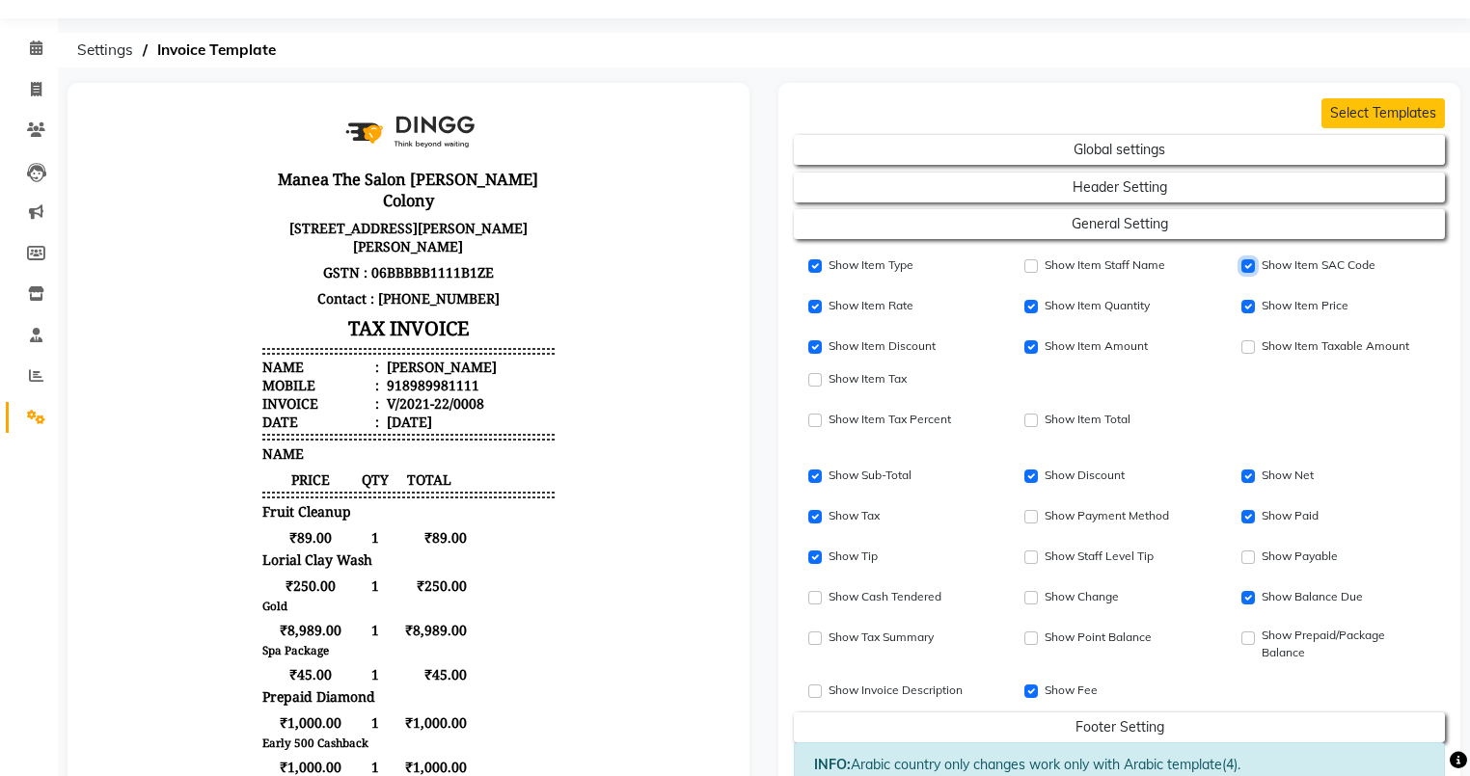
click at [704, 263] on input "Show Item SAC Code" at bounding box center [1248, 266] width 14 height 14
checkbox input "true"
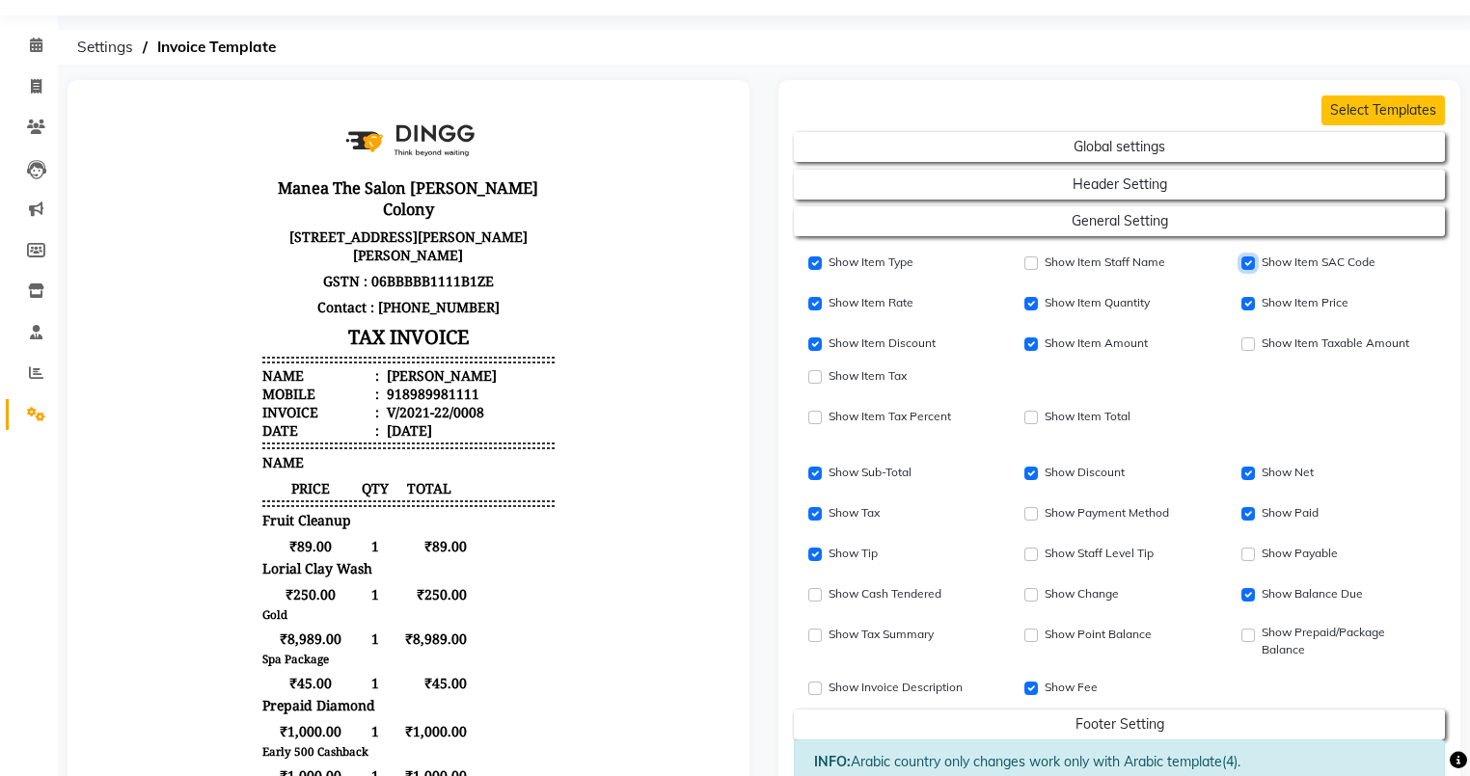
scroll to position [37, 0]
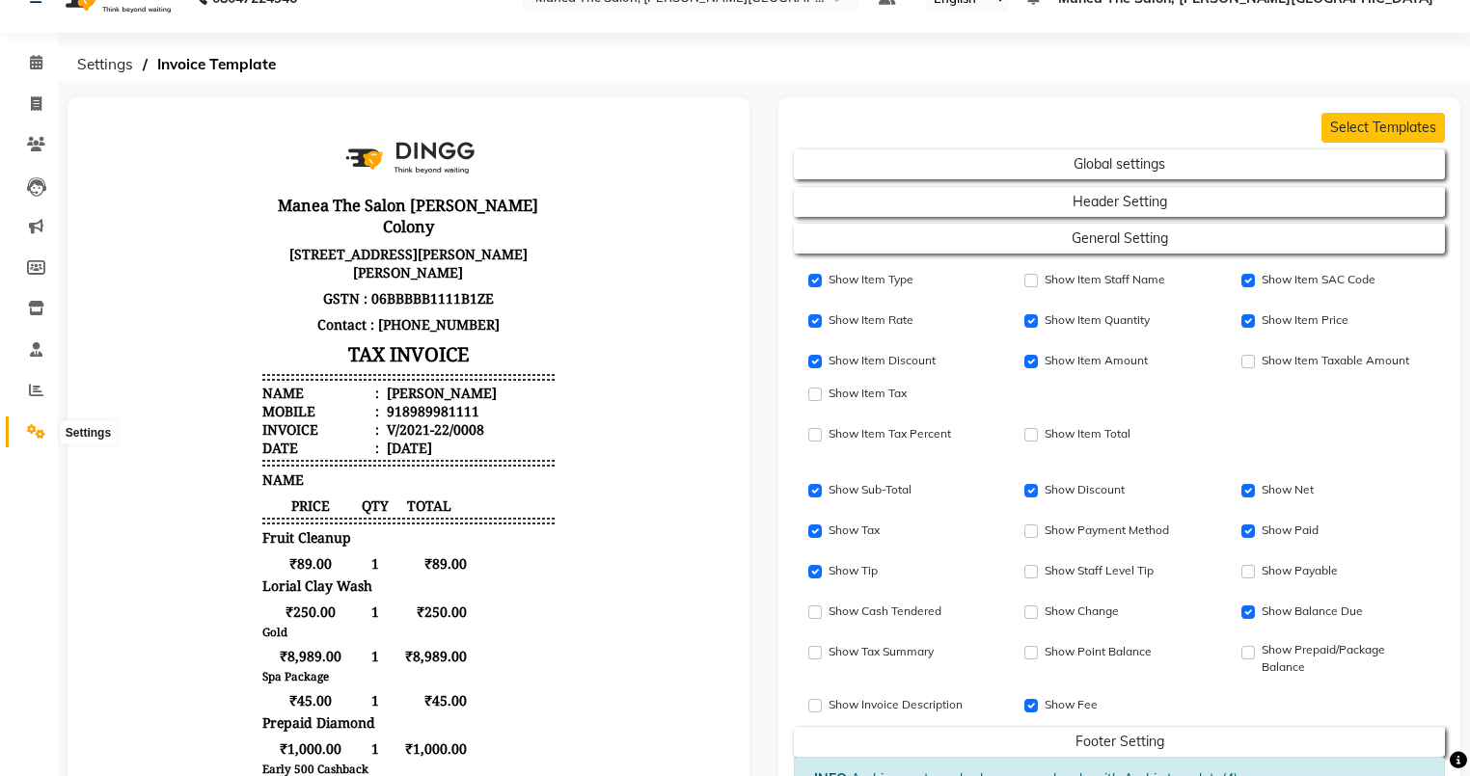
click at [28, 429] on icon at bounding box center [36, 431] width 18 height 14
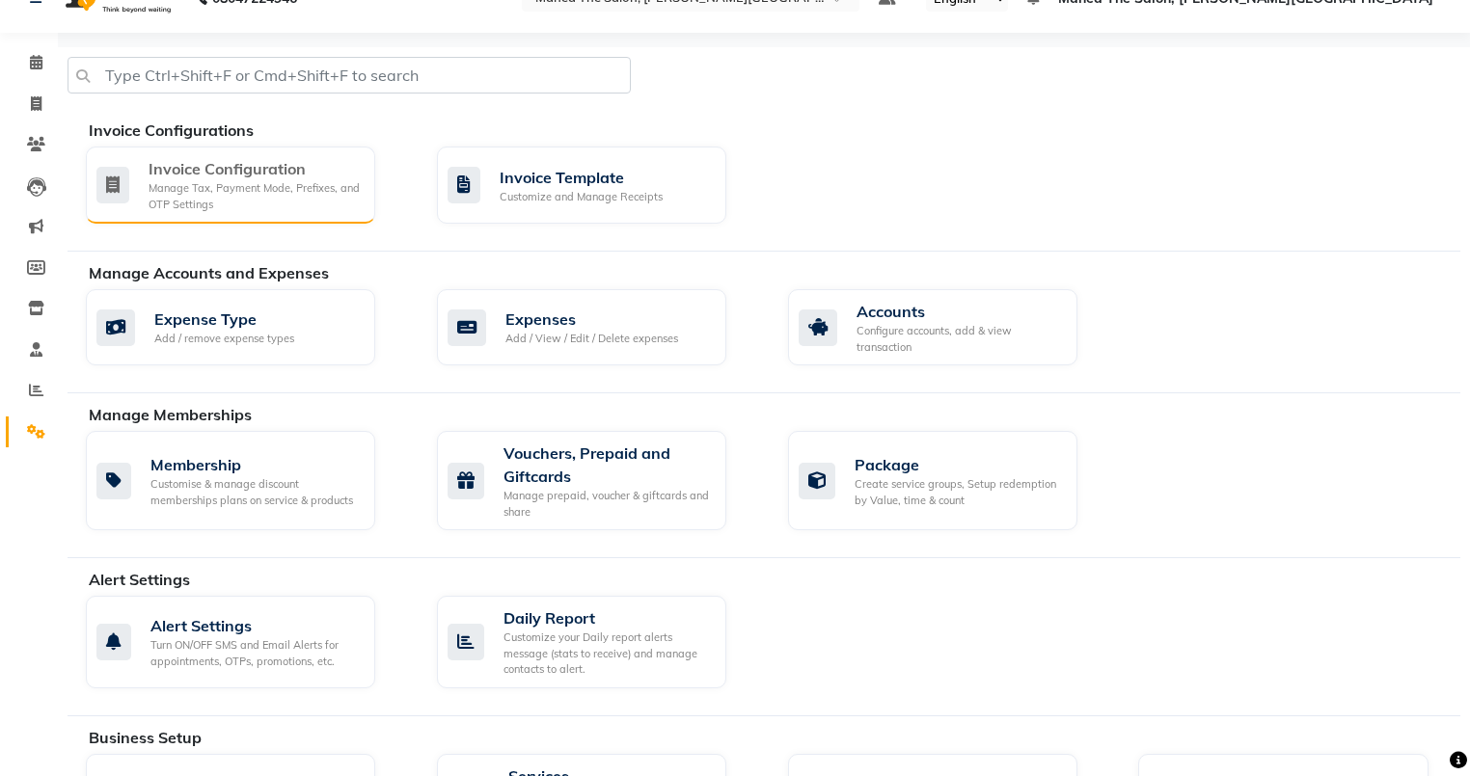
click at [252, 166] on div "Invoice Configuration" at bounding box center [254, 168] width 211 height 23
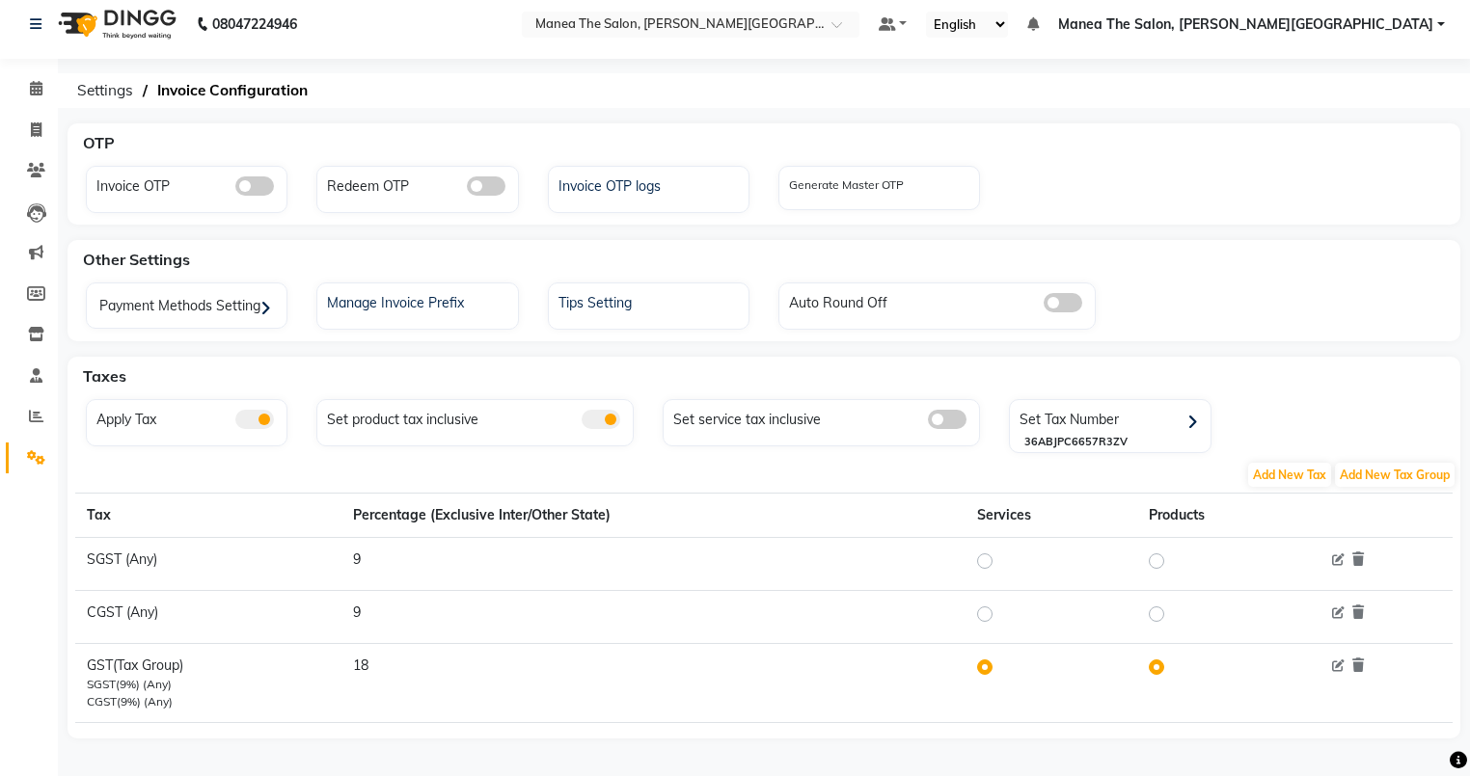
scroll to position [13, 0]
click at [23, 446] on span at bounding box center [36, 457] width 34 height 22
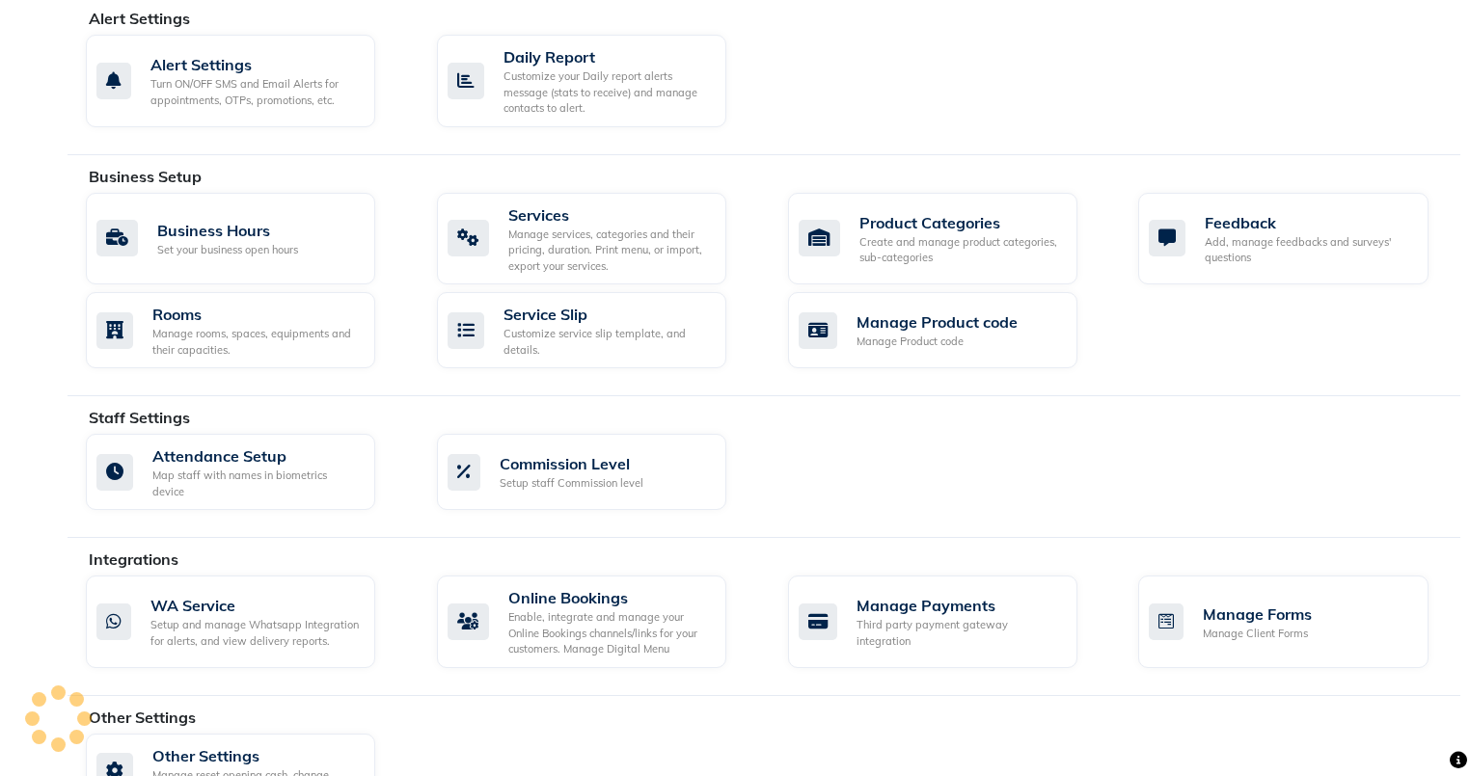
scroll to position [602, 0]
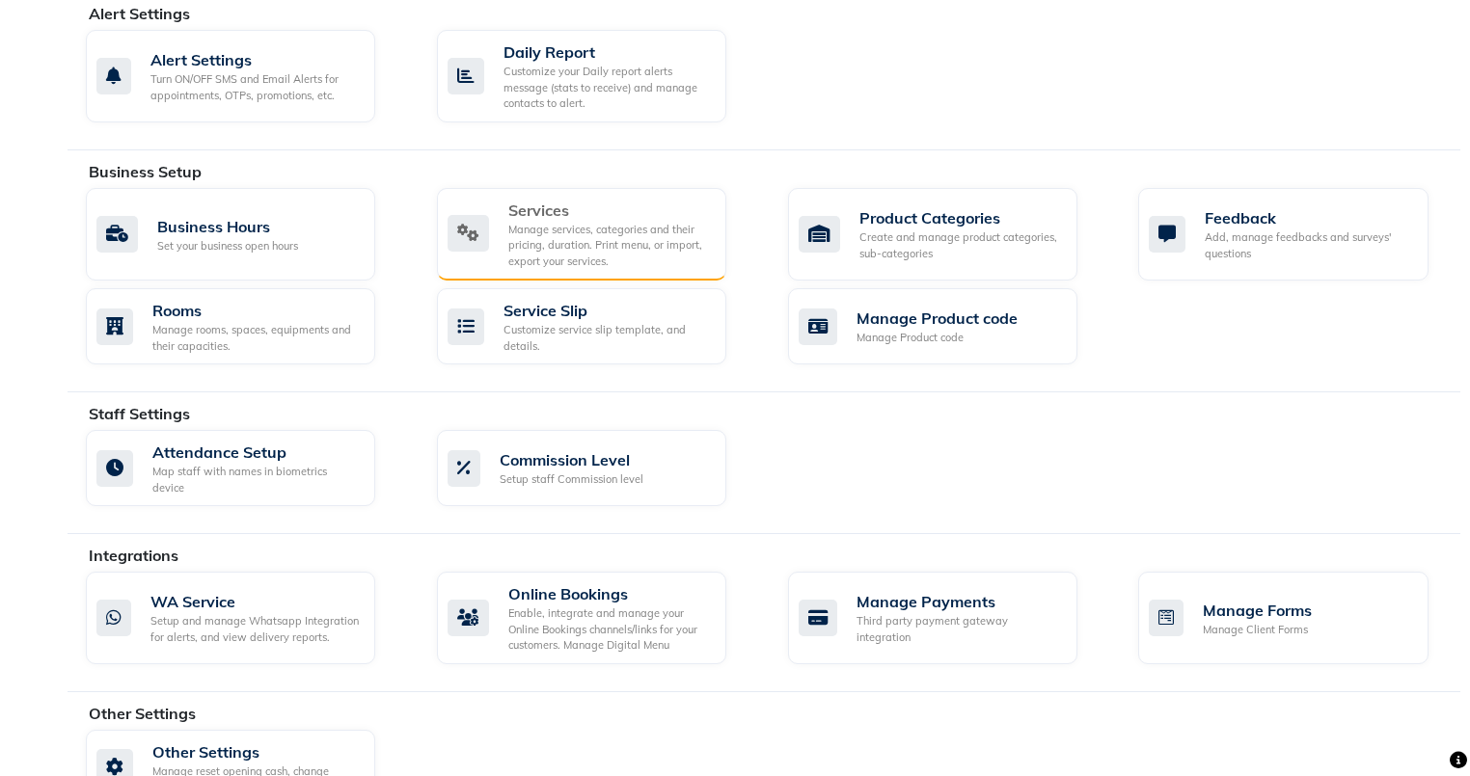
click at [563, 206] on div "Services" at bounding box center [609, 210] width 203 height 23
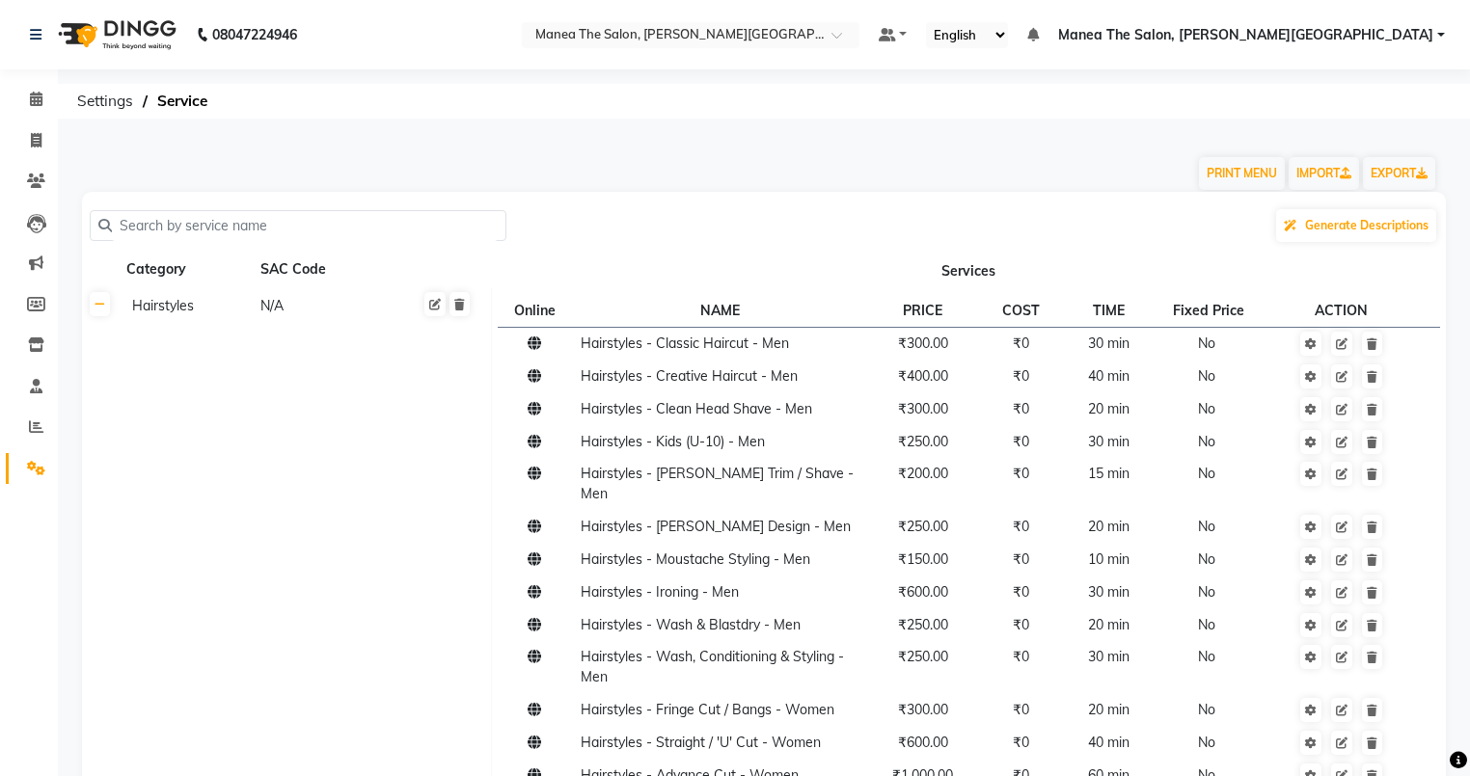
click at [271, 320] on td "Hairstyles N/A" at bounding box center [305, 687] width 372 height 799
click at [433, 313] on link at bounding box center [434, 304] width 21 height 24
click at [342, 318] on input "number" at bounding box center [345, 309] width 142 height 30
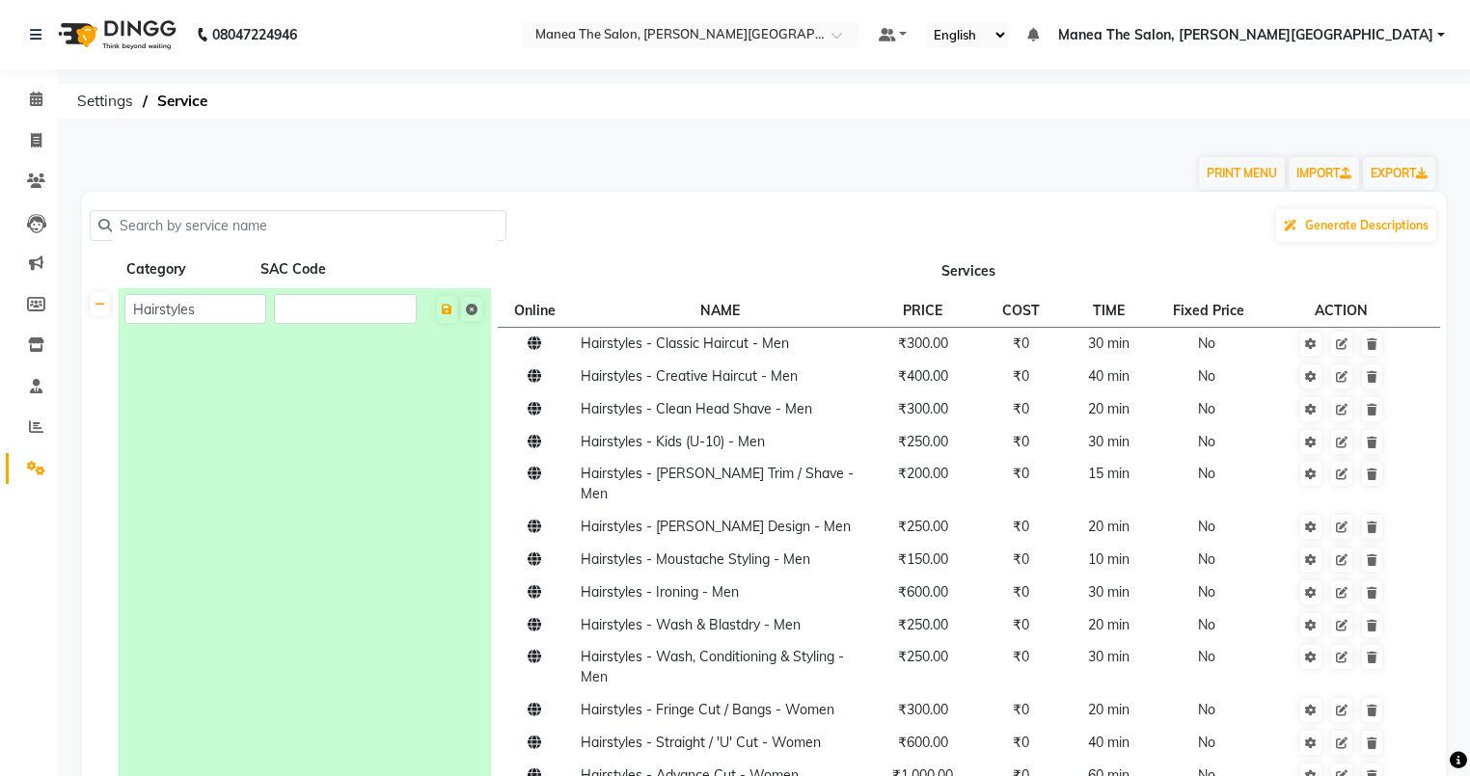
click at [349, 270] on div "SAC Code" at bounding box center [321, 270] width 126 height 24
click at [594, 235] on div "Generate Descriptions" at bounding box center [764, 225] width 1348 height 37
click at [100, 305] on icon at bounding box center [100, 305] width 11 height 12
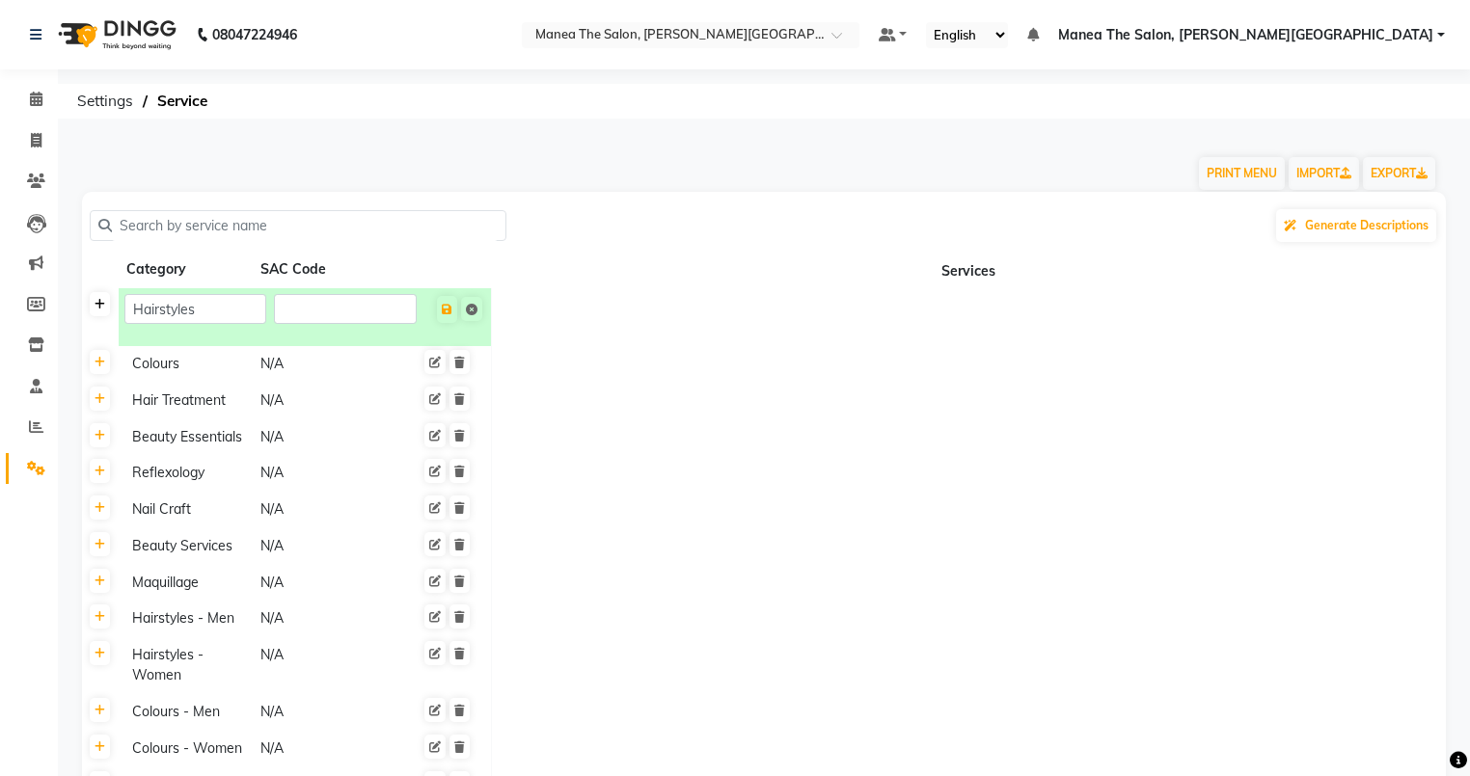
click at [100, 305] on icon at bounding box center [100, 305] width 11 height 12
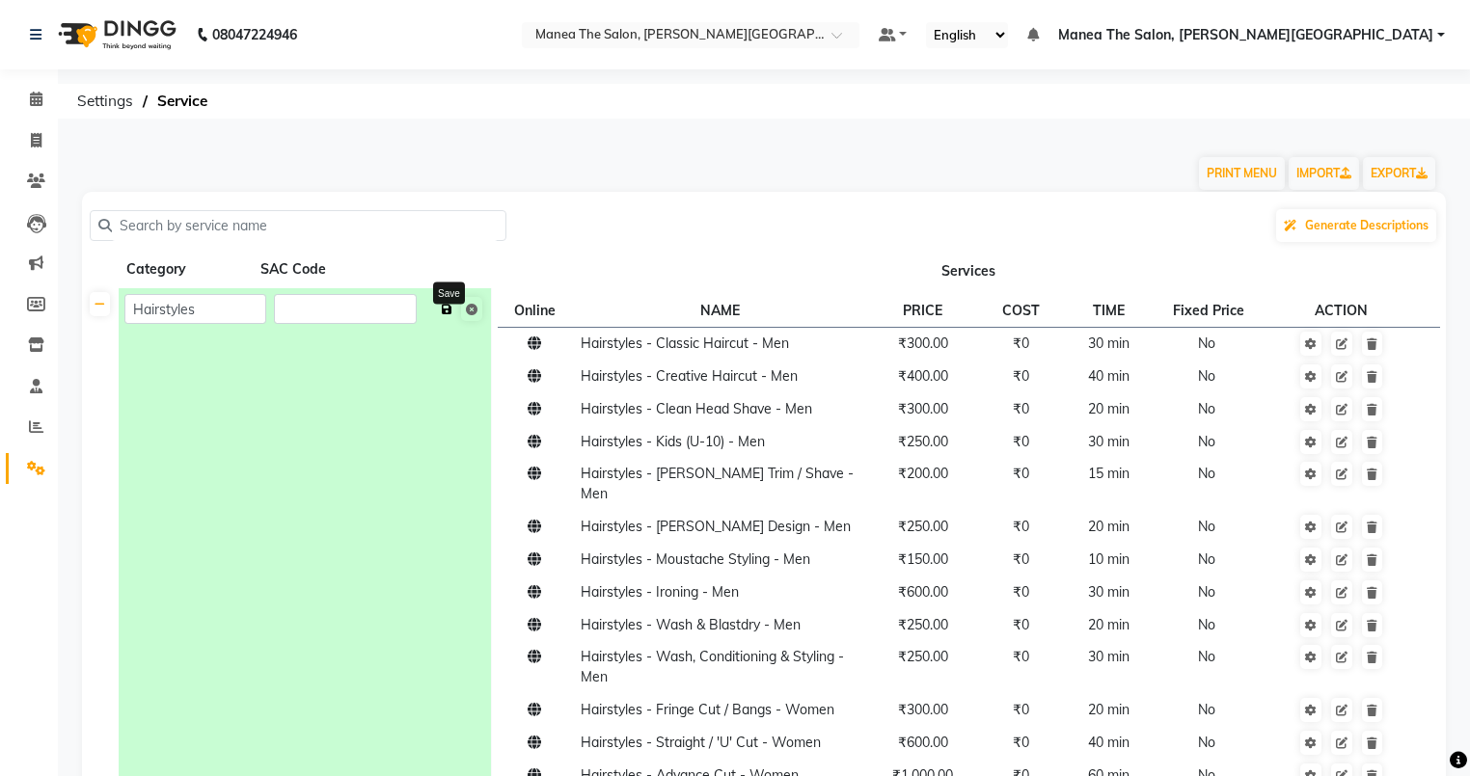
click at [445, 313] on icon at bounding box center [447, 310] width 11 height 12
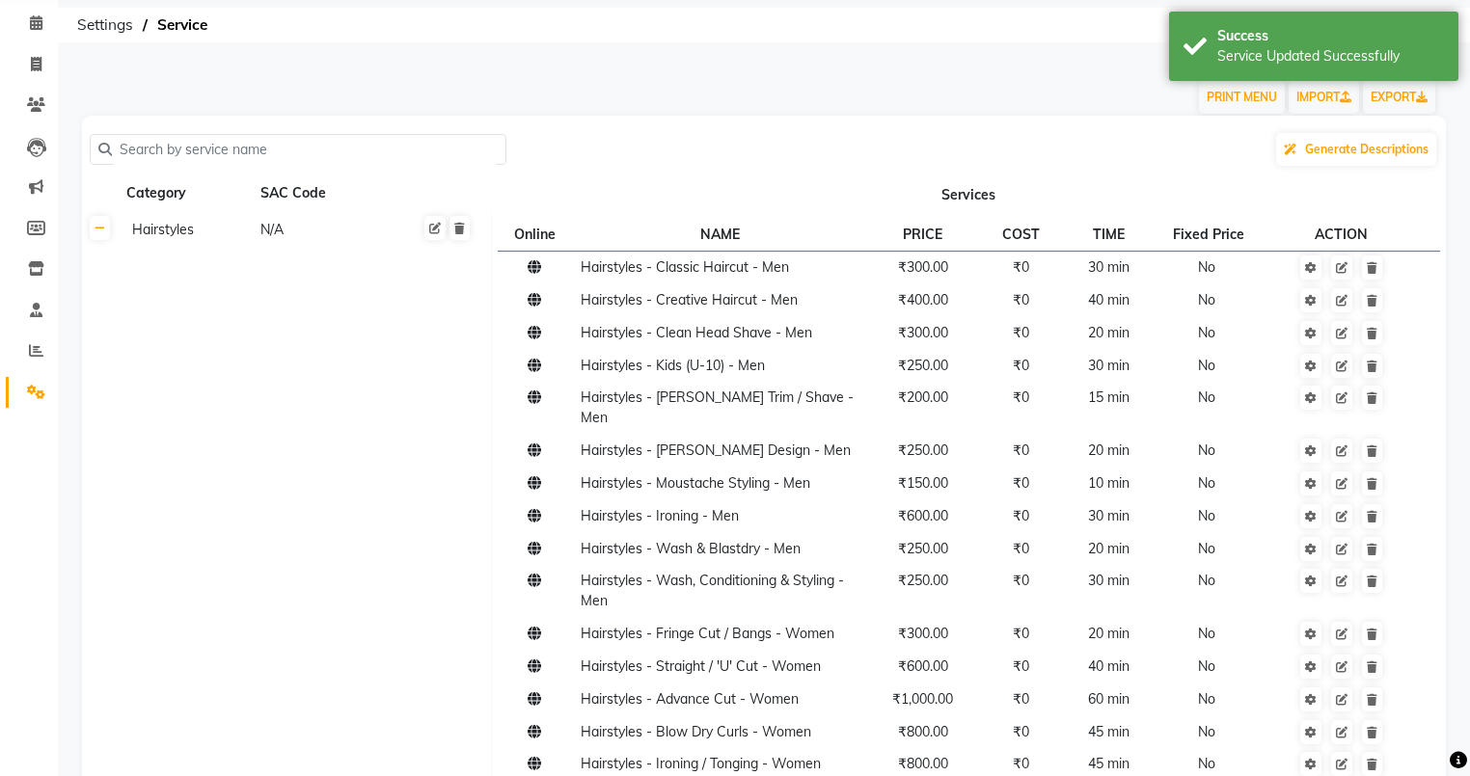
scroll to position [75, 0]
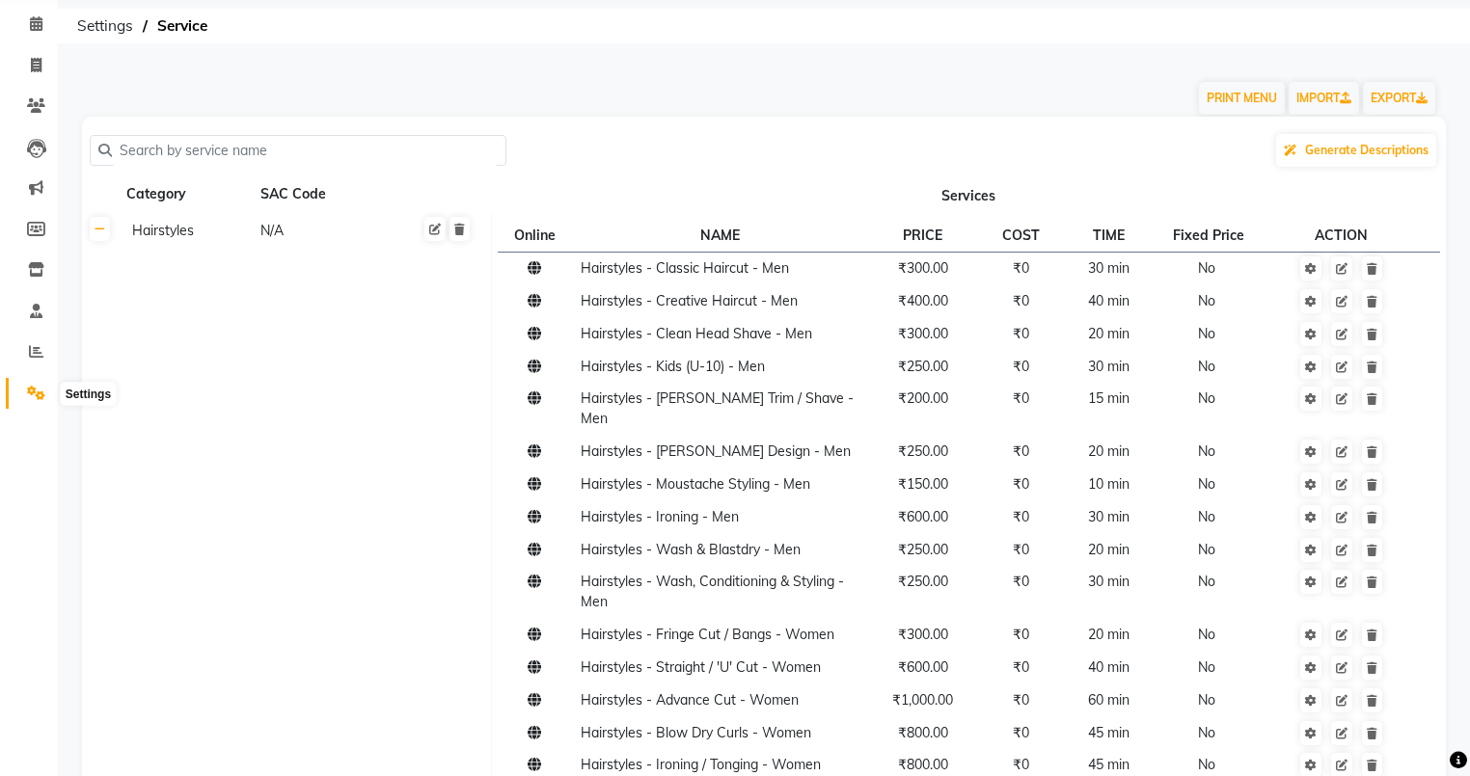
click at [37, 386] on icon at bounding box center [36, 393] width 18 height 14
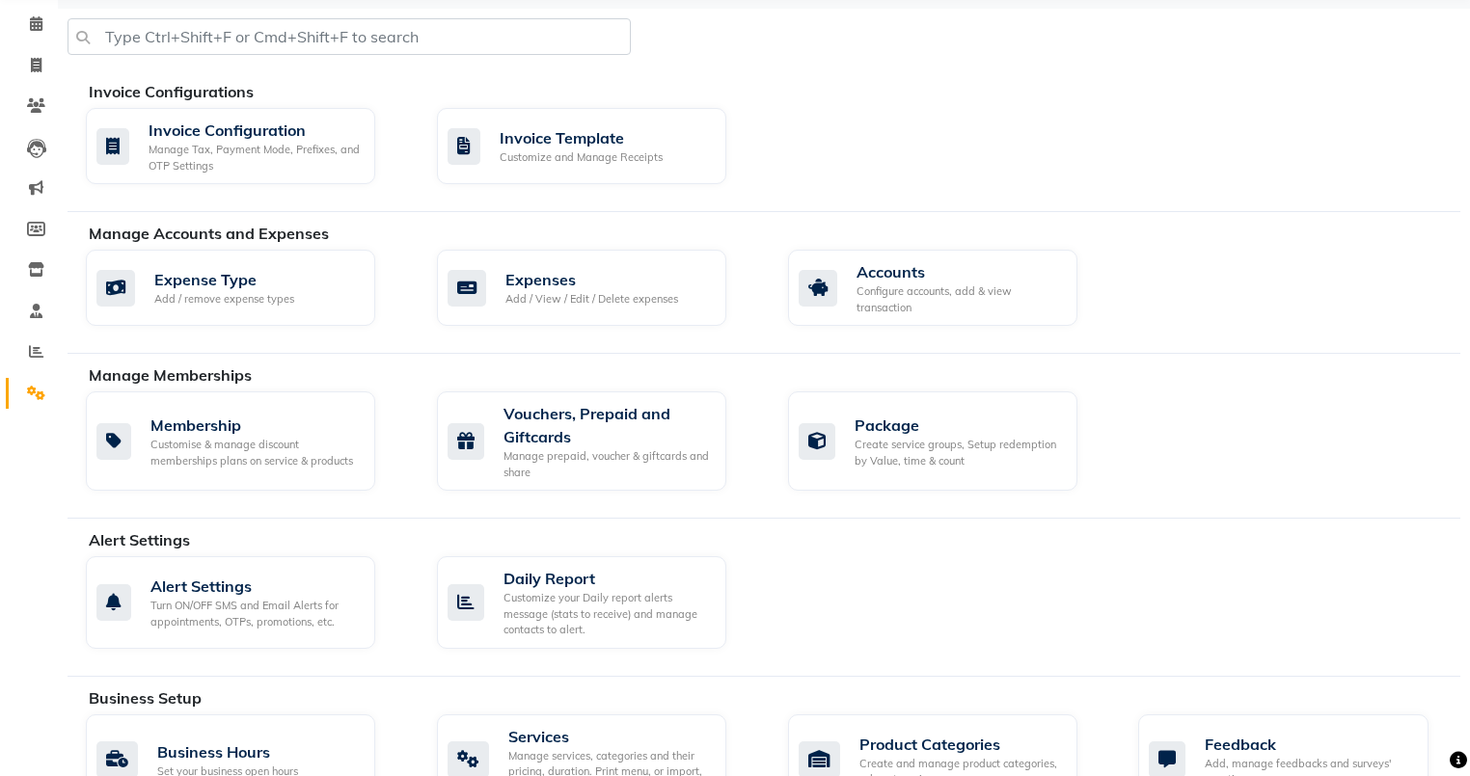
click at [37, 378] on link "Settings" at bounding box center [29, 394] width 46 height 32
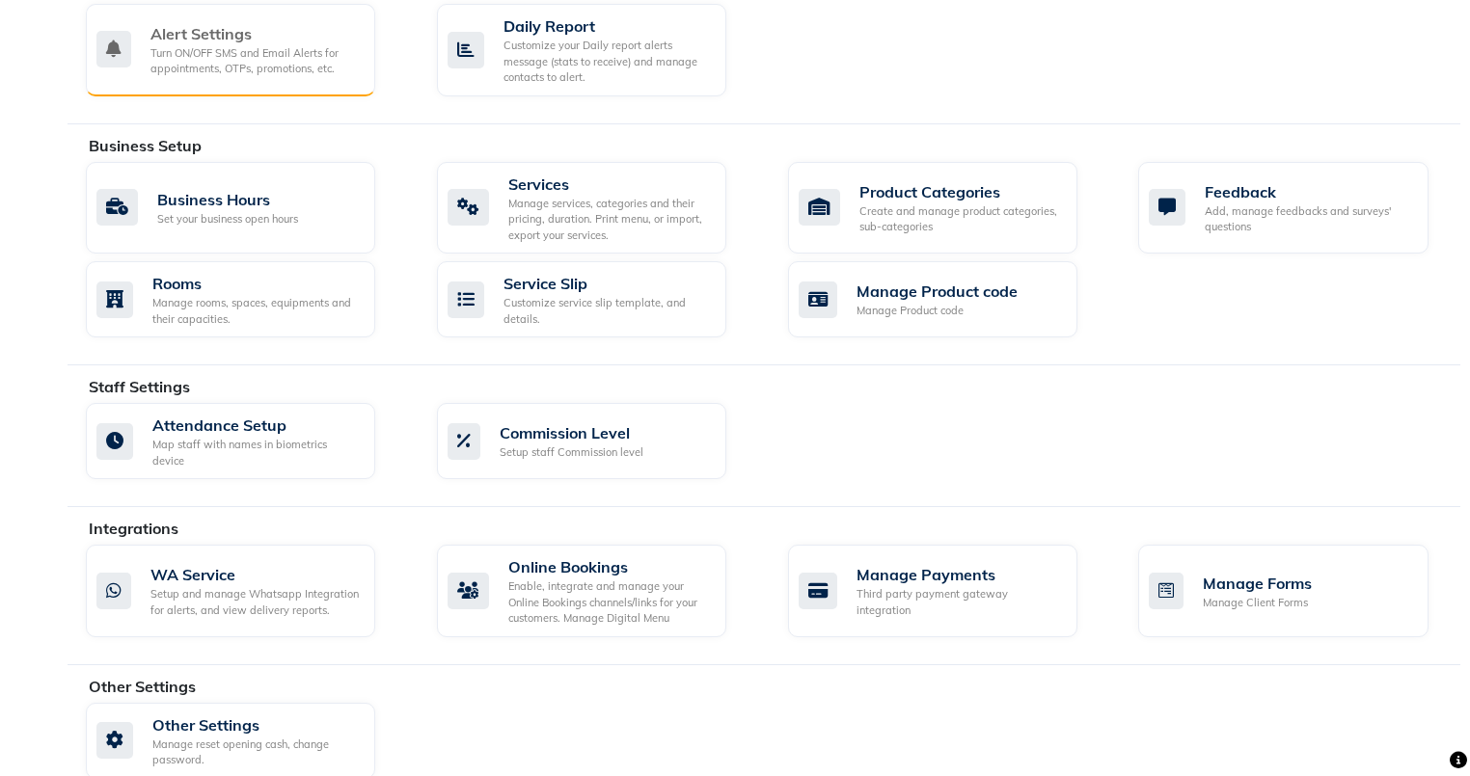
scroll to position [637, 0]
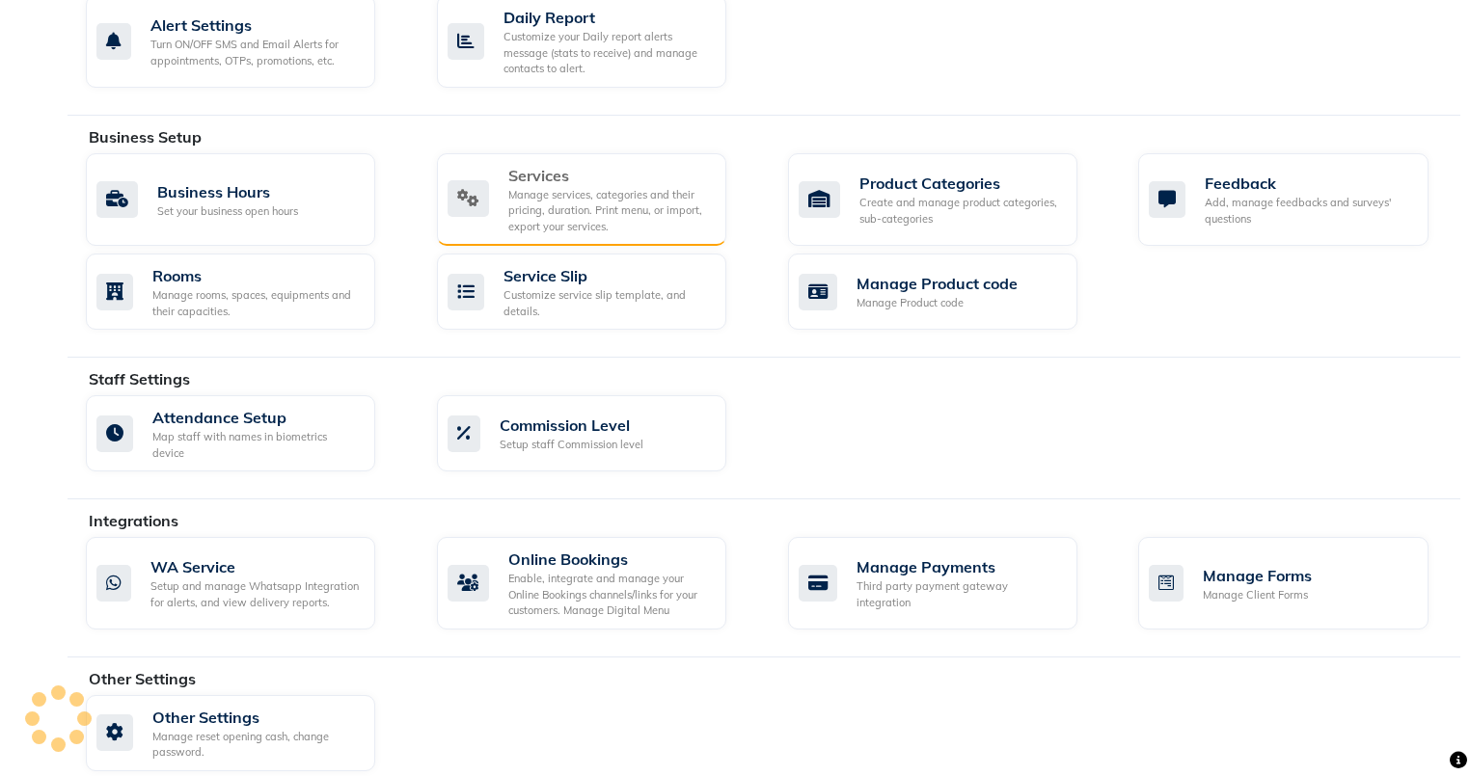
click at [521, 201] on div "Manage services, categories and their pricing, duration. Print menu, or import,…" at bounding box center [609, 211] width 203 height 48
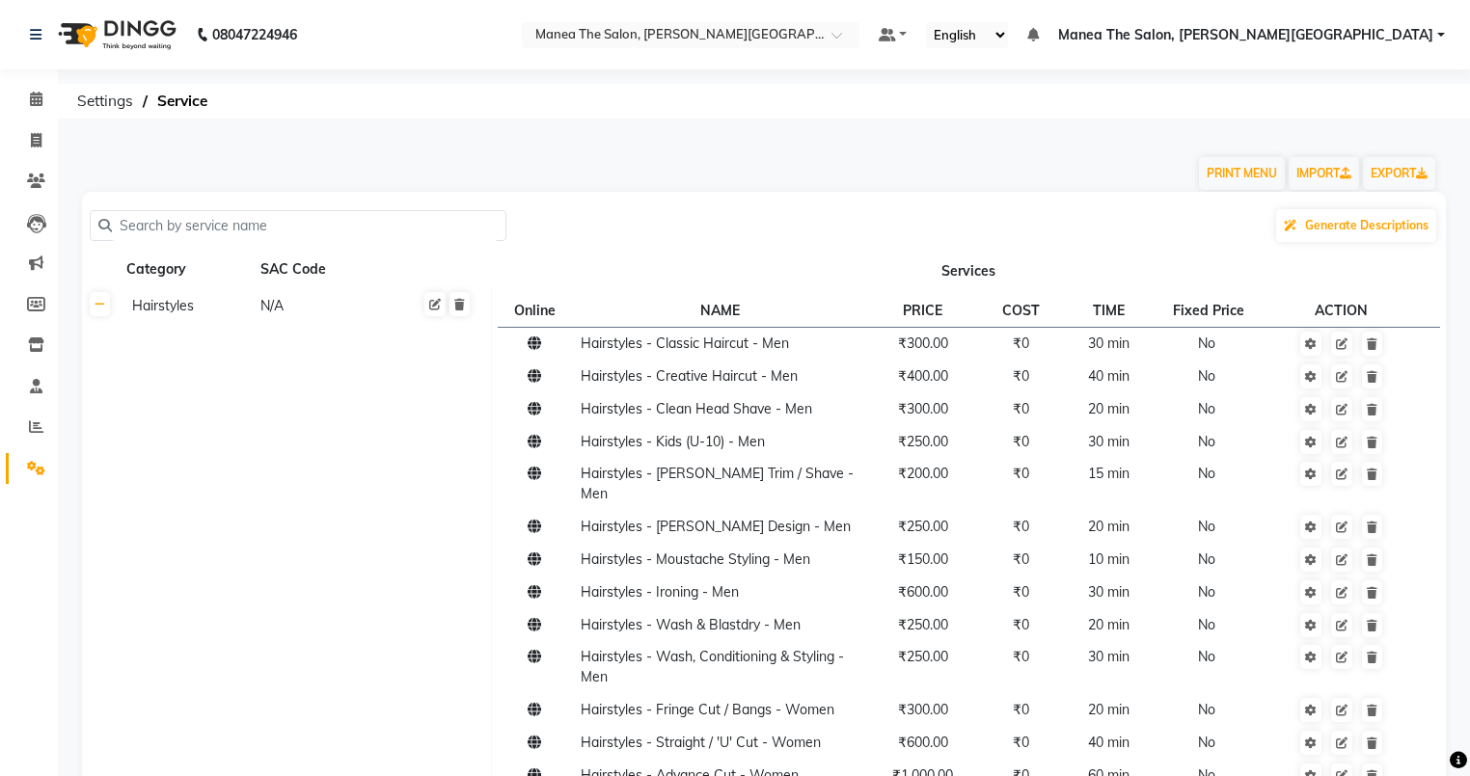
click at [259, 320] on td "Hairstyles N/A" at bounding box center [305, 687] width 372 height 799
click at [437, 313] on link at bounding box center [434, 304] width 21 height 24
click at [316, 318] on input "number" at bounding box center [345, 309] width 142 height 30
type input "999721"
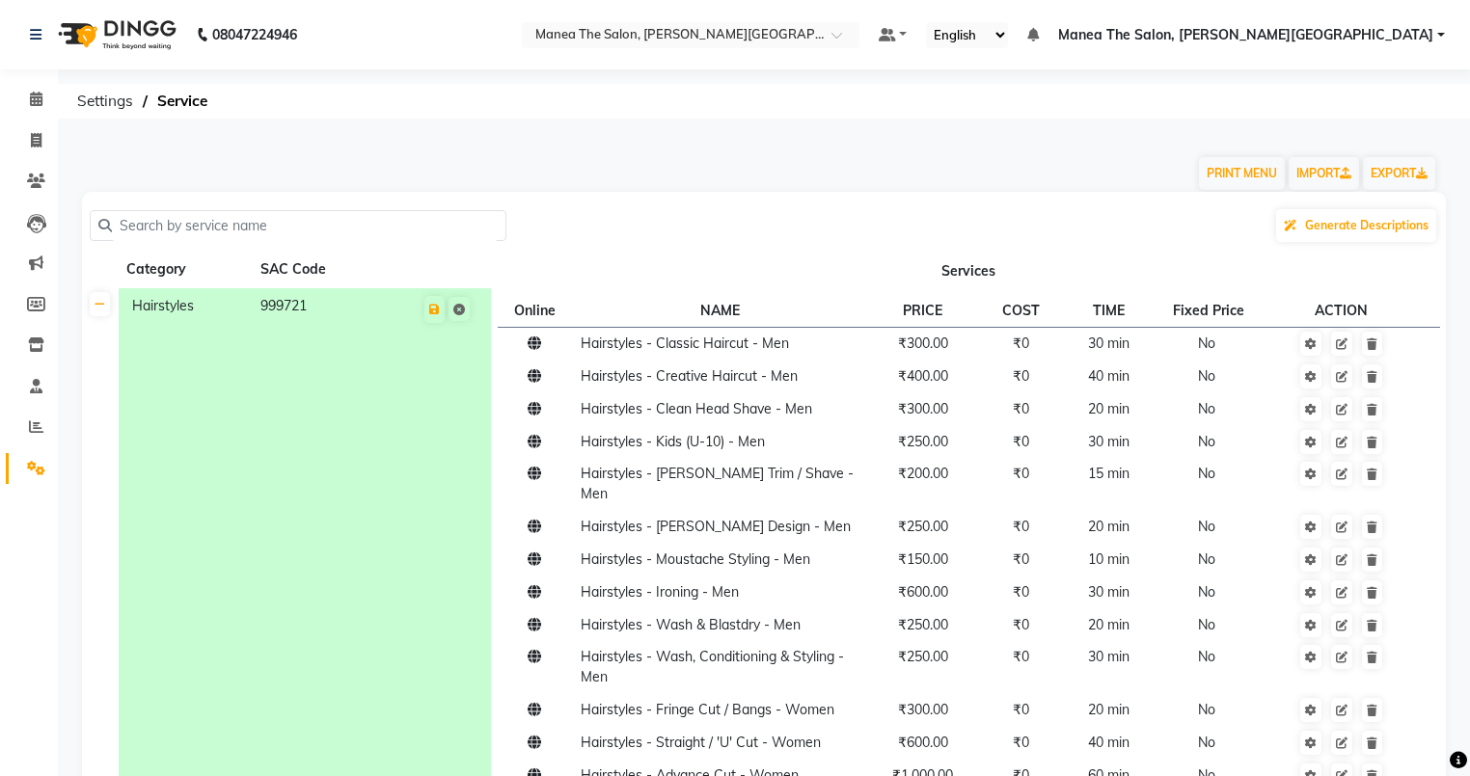
click at [320, 374] on td "Hairstyles 999721" at bounding box center [305, 687] width 372 height 799
click at [435, 321] on button at bounding box center [434, 309] width 20 height 27
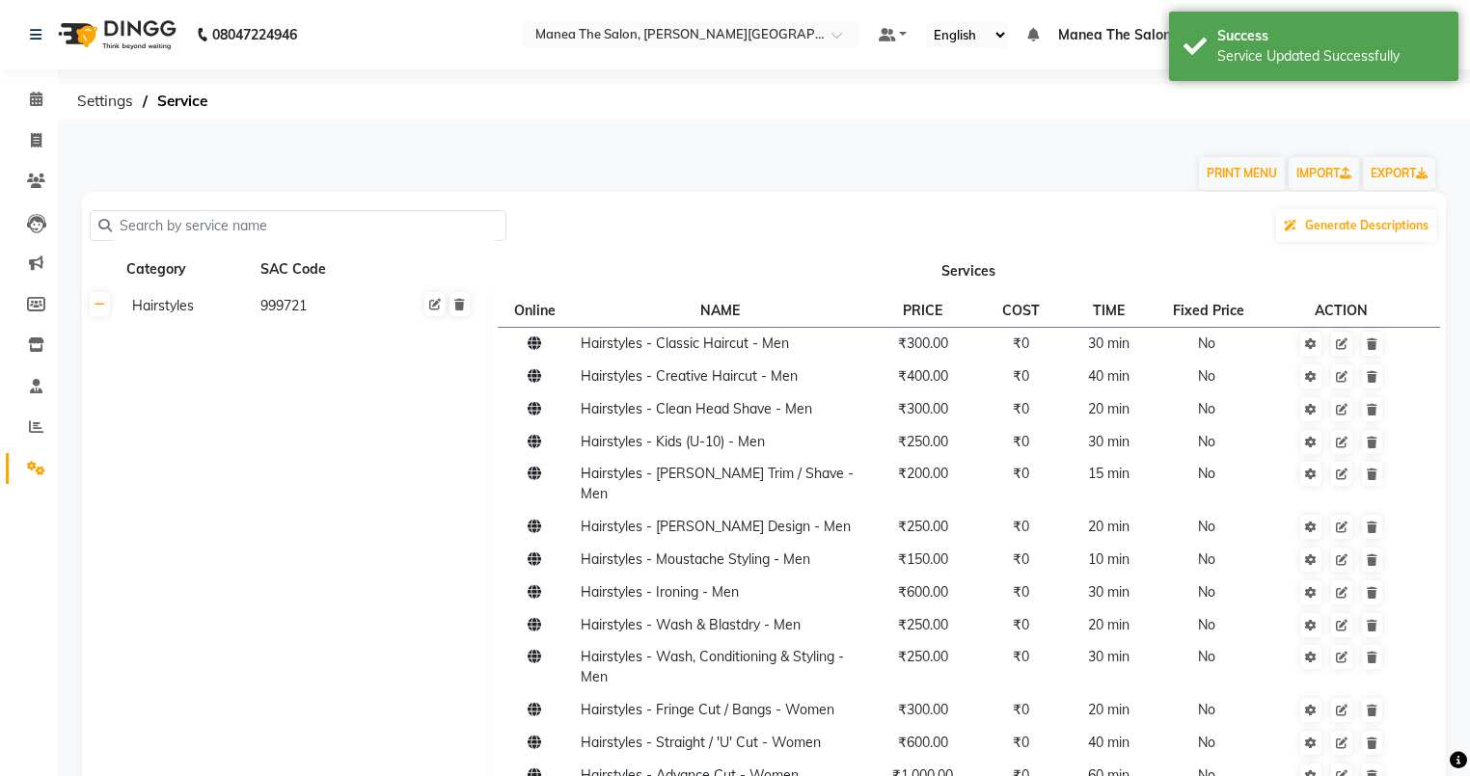
click at [606, 268] on th "Services" at bounding box center [968, 270] width 955 height 37
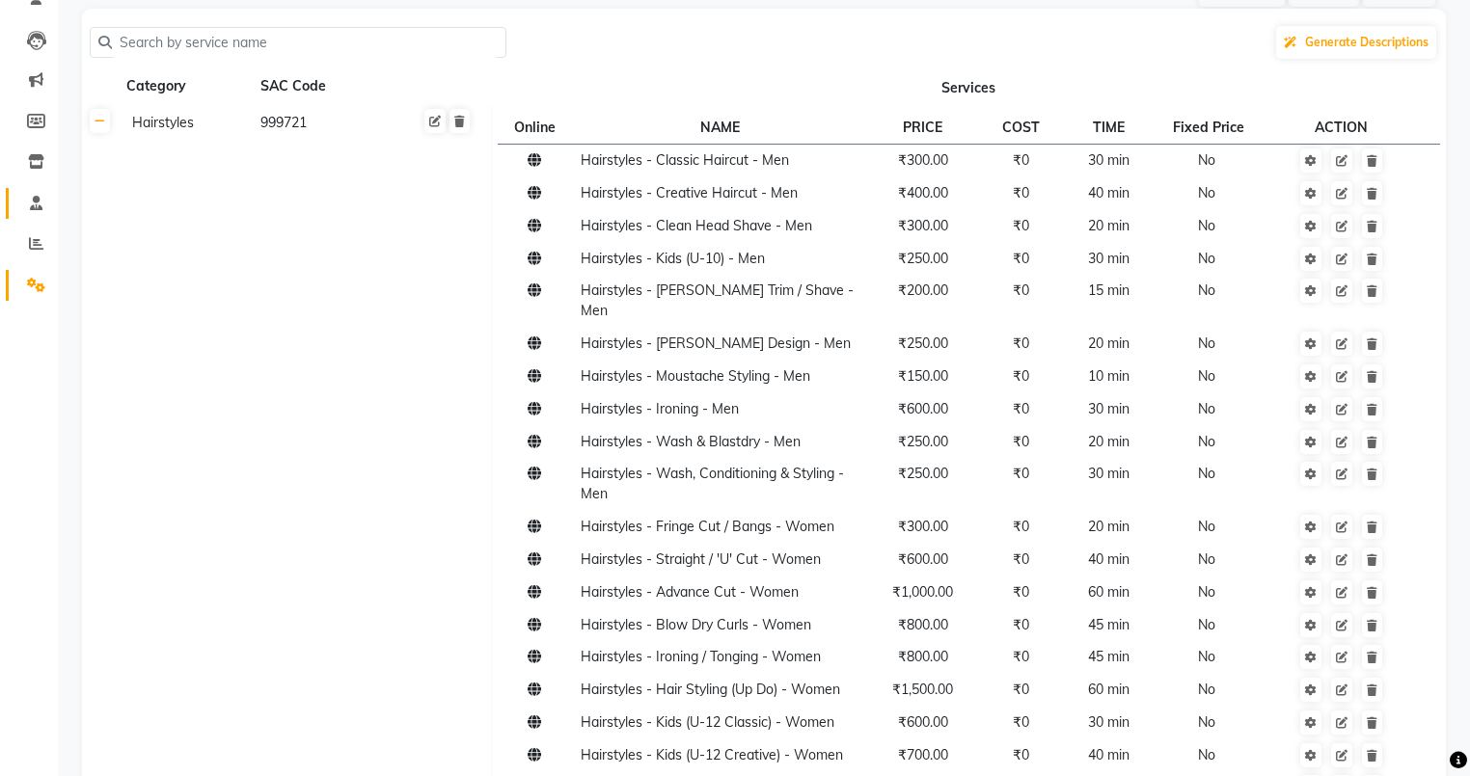
scroll to position [182, 0]
click at [39, 279] on icon at bounding box center [36, 286] width 18 height 14
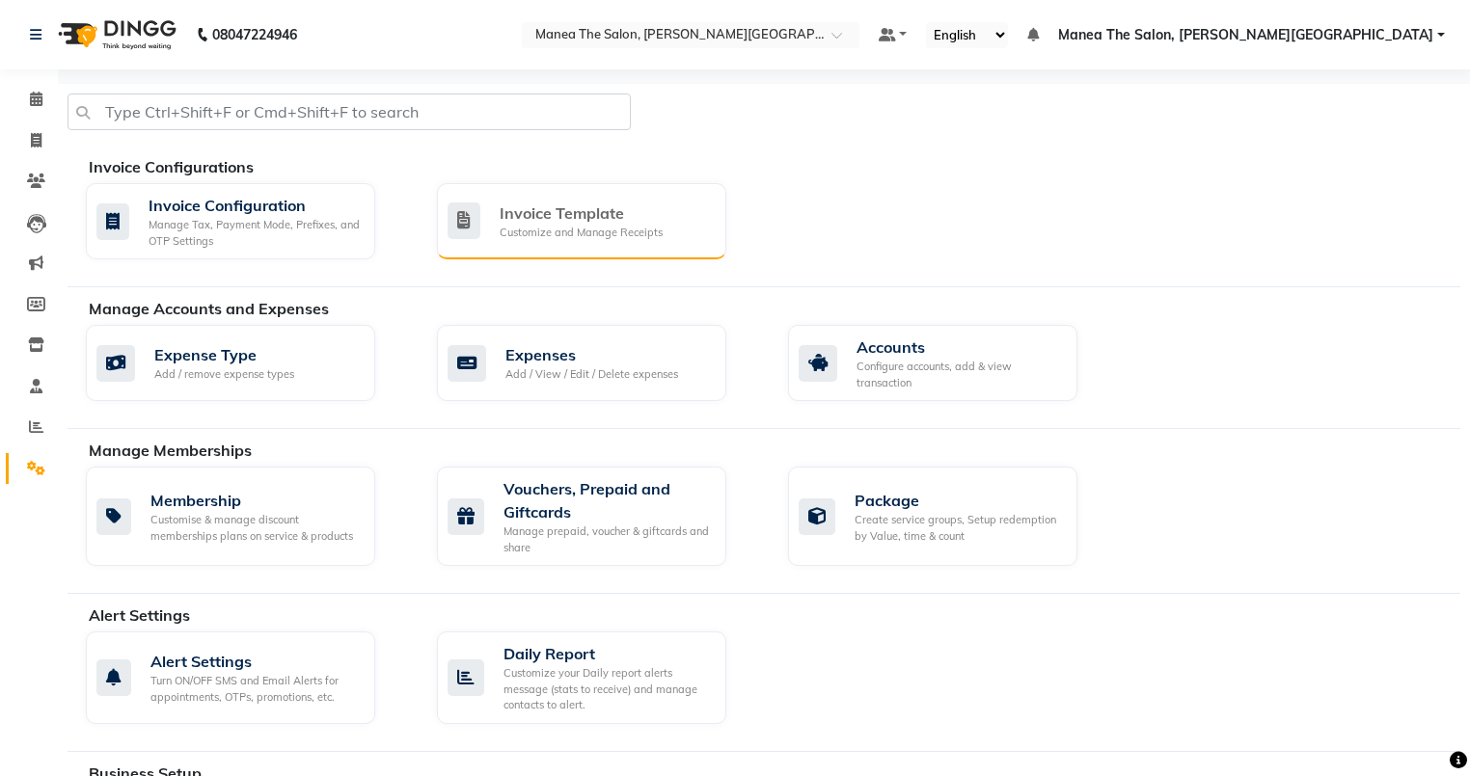
click at [509, 243] on div "Invoice Template Customize and Manage Receipts" at bounding box center [581, 221] width 289 height 76
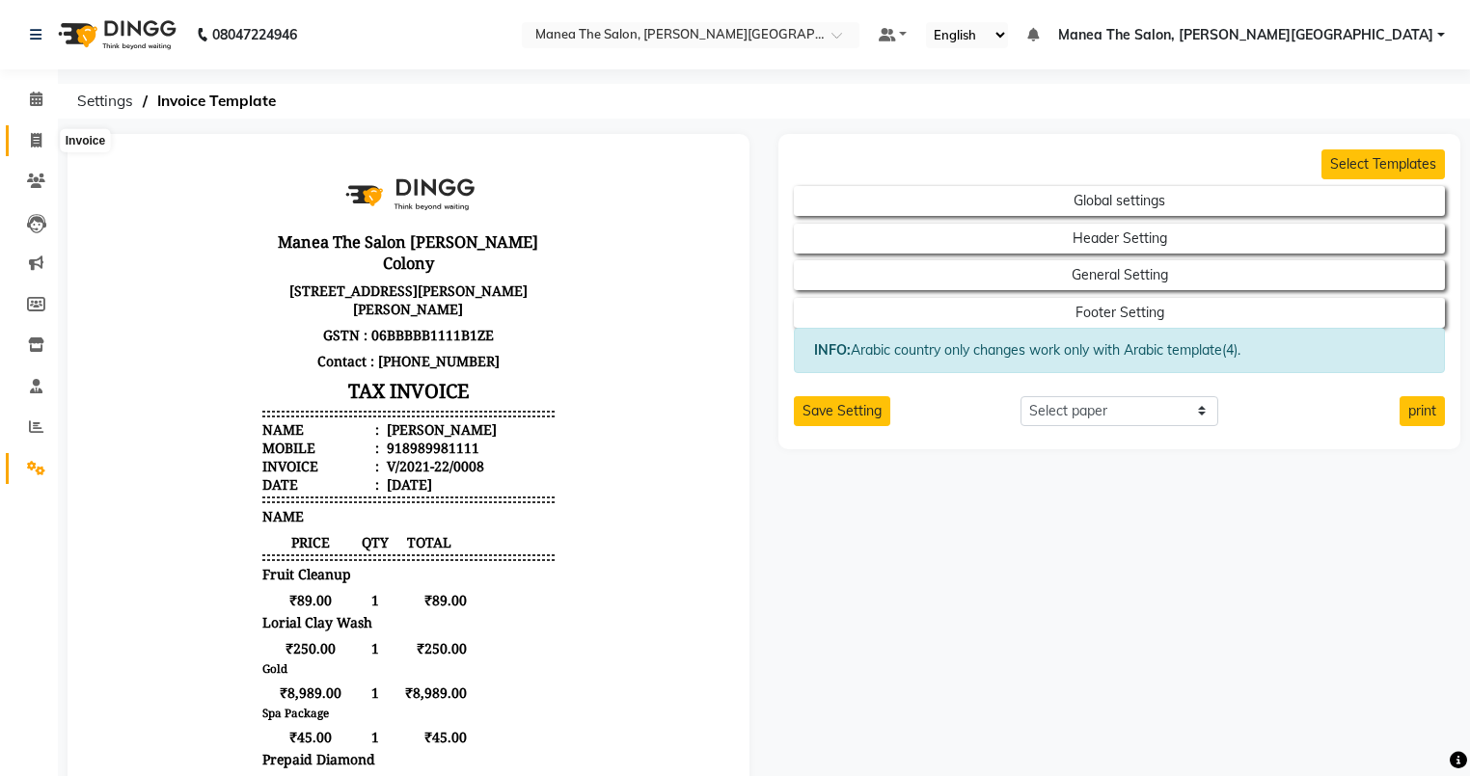
click at [32, 147] on icon at bounding box center [36, 140] width 11 height 14
select select "service"
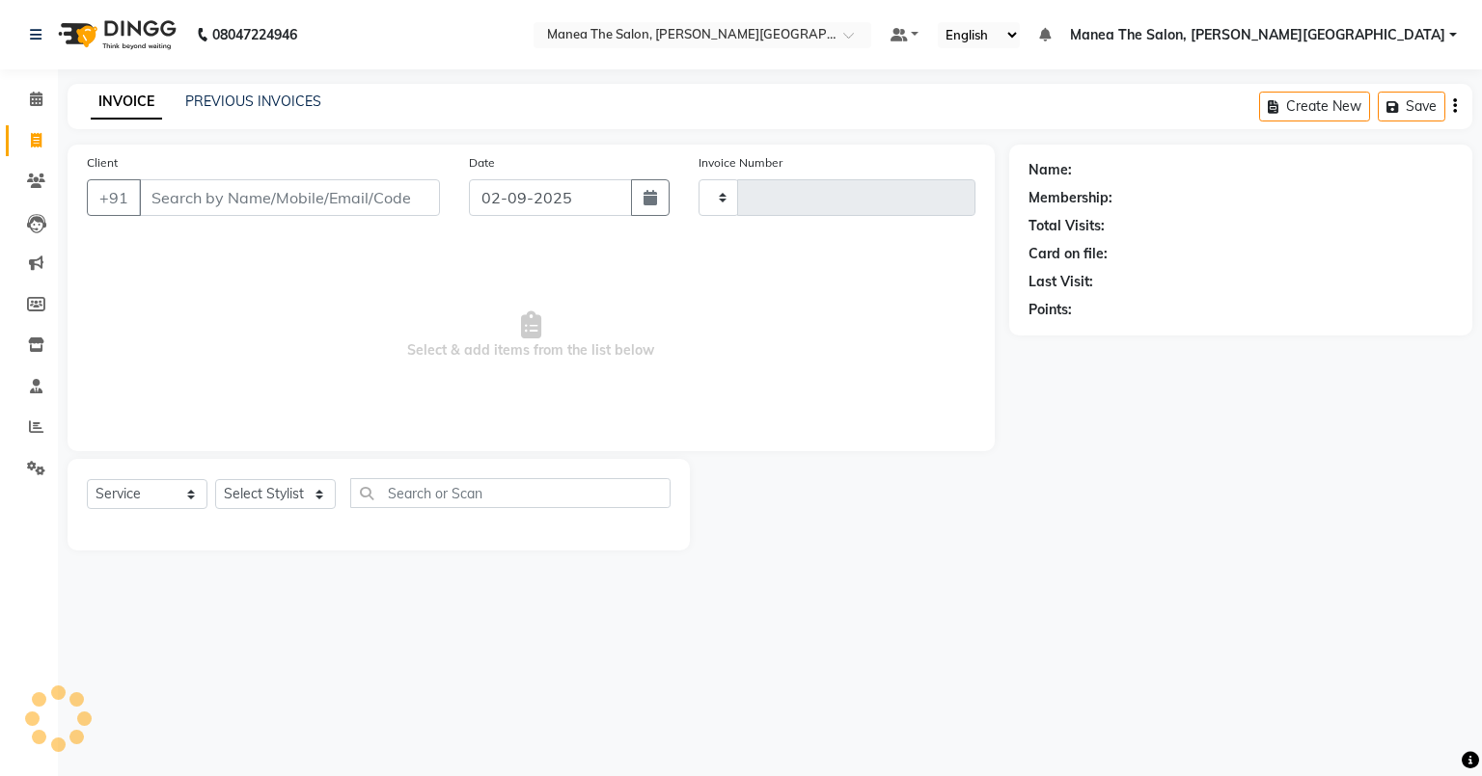
type input "0057"
select select "8762"
click at [252, 190] on input "Client" at bounding box center [289, 197] width 301 height 37
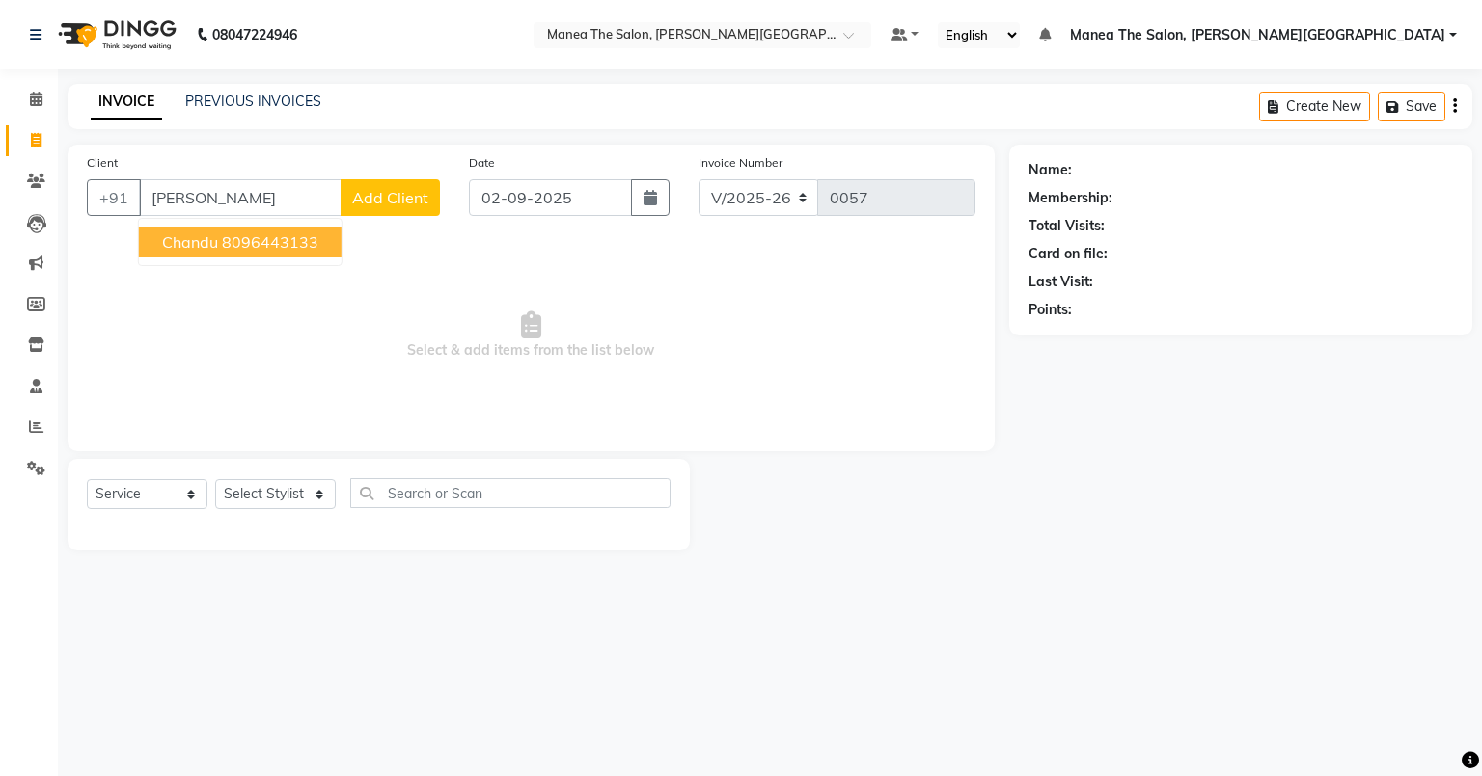
click at [274, 235] on ngb-highlight "8096443133" at bounding box center [270, 241] width 96 height 19
type input "8096443133"
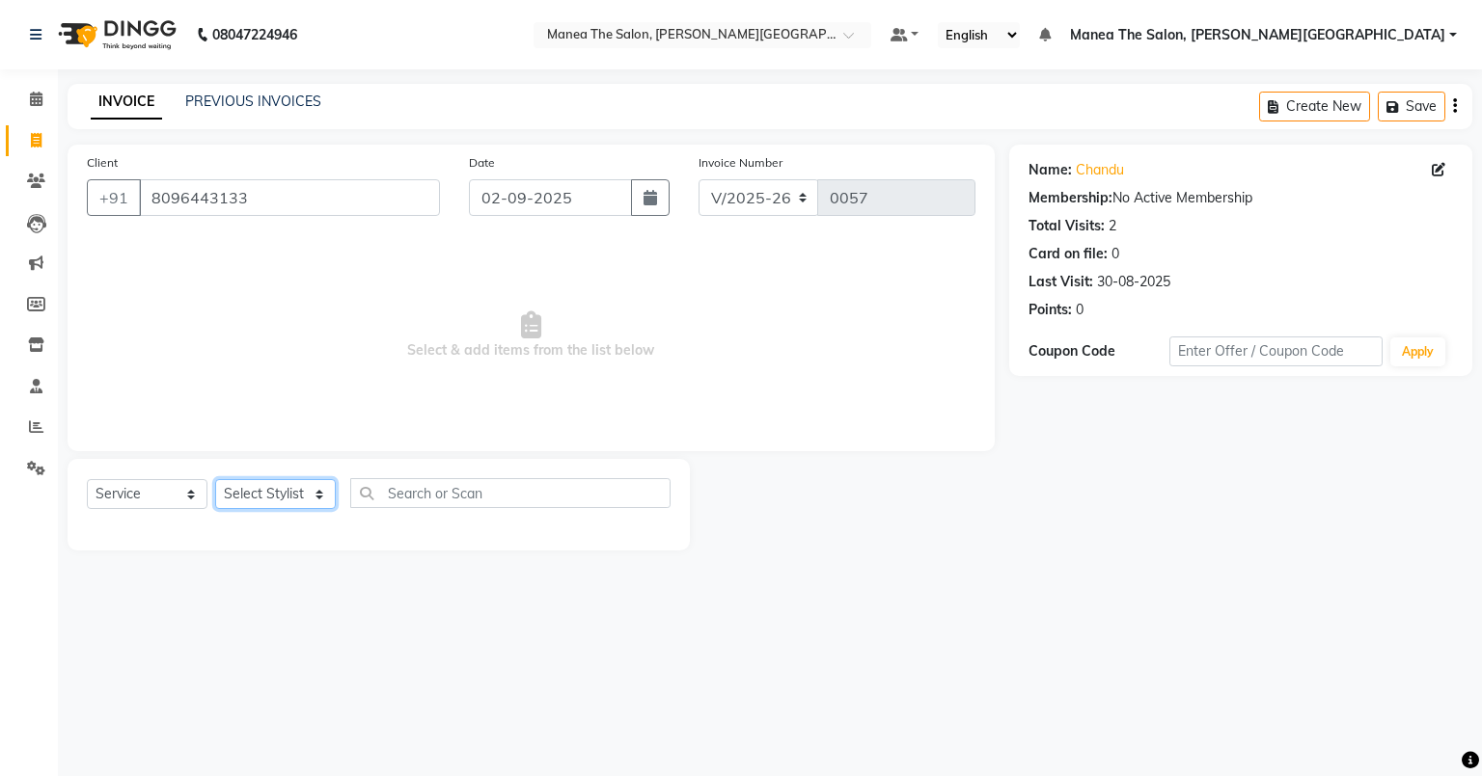
click at [268, 491] on select "Select Stylist" at bounding box center [275, 494] width 121 height 30
click at [215, 480] on select "Select Stylist" at bounding box center [275, 494] width 121 height 30
click at [242, 498] on select "Select Stylist" at bounding box center [275, 494] width 121 height 30
click at [298, 204] on input "8096443133" at bounding box center [289, 197] width 301 height 37
click at [150, 487] on select "Select Service Product Membership Package Voucher Prepaid Gift Card" at bounding box center [147, 494] width 121 height 30
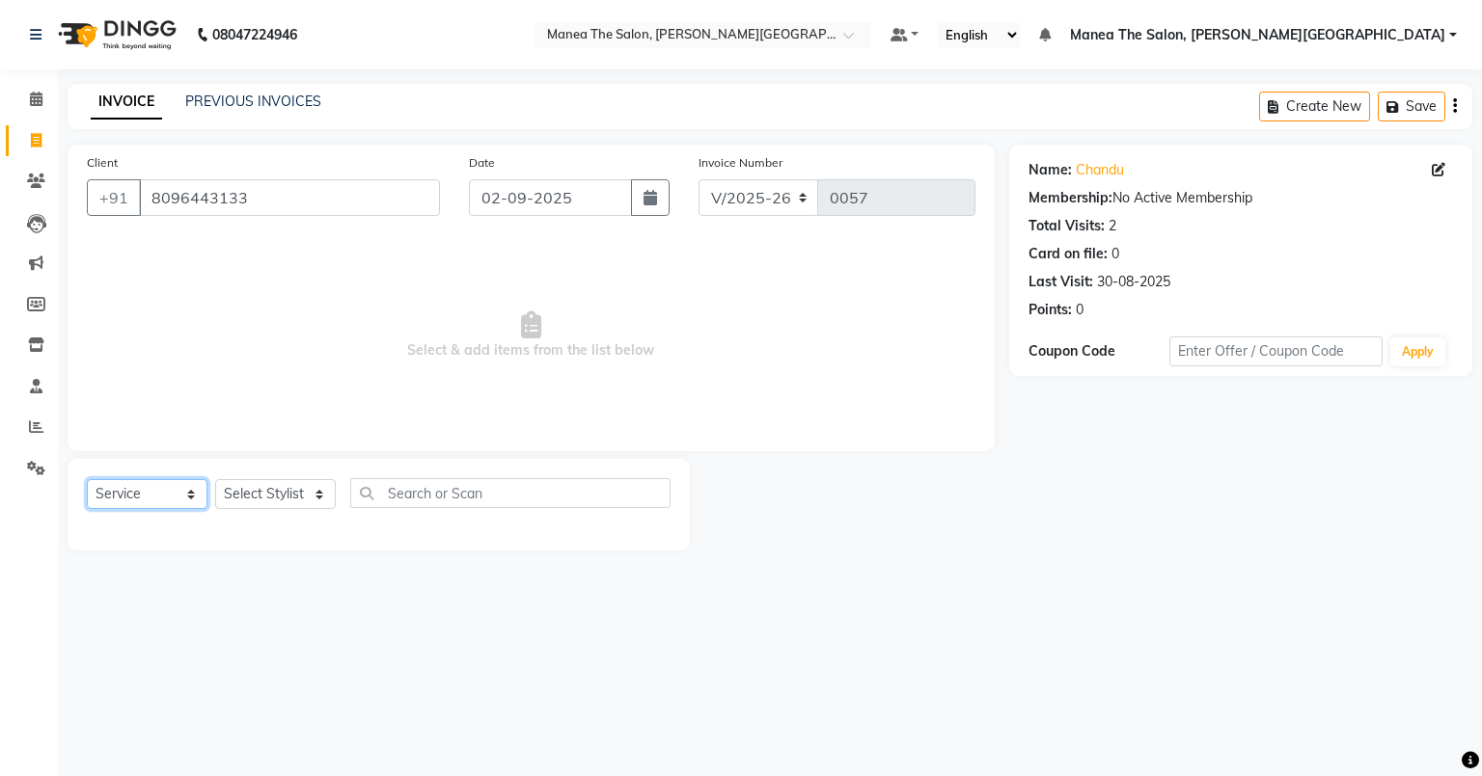
click at [87, 480] on select "Select Service Product Membership Package Voucher Prepaid Gift Card" at bounding box center [147, 494] width 121 height 30
click at [282, 498] on select "Select Stylist" at bounding box center [275, 494] width 121 height 30
click at [215, 480] on select "Select Stylist" at bounding box center [275, 494] width 121 height 30
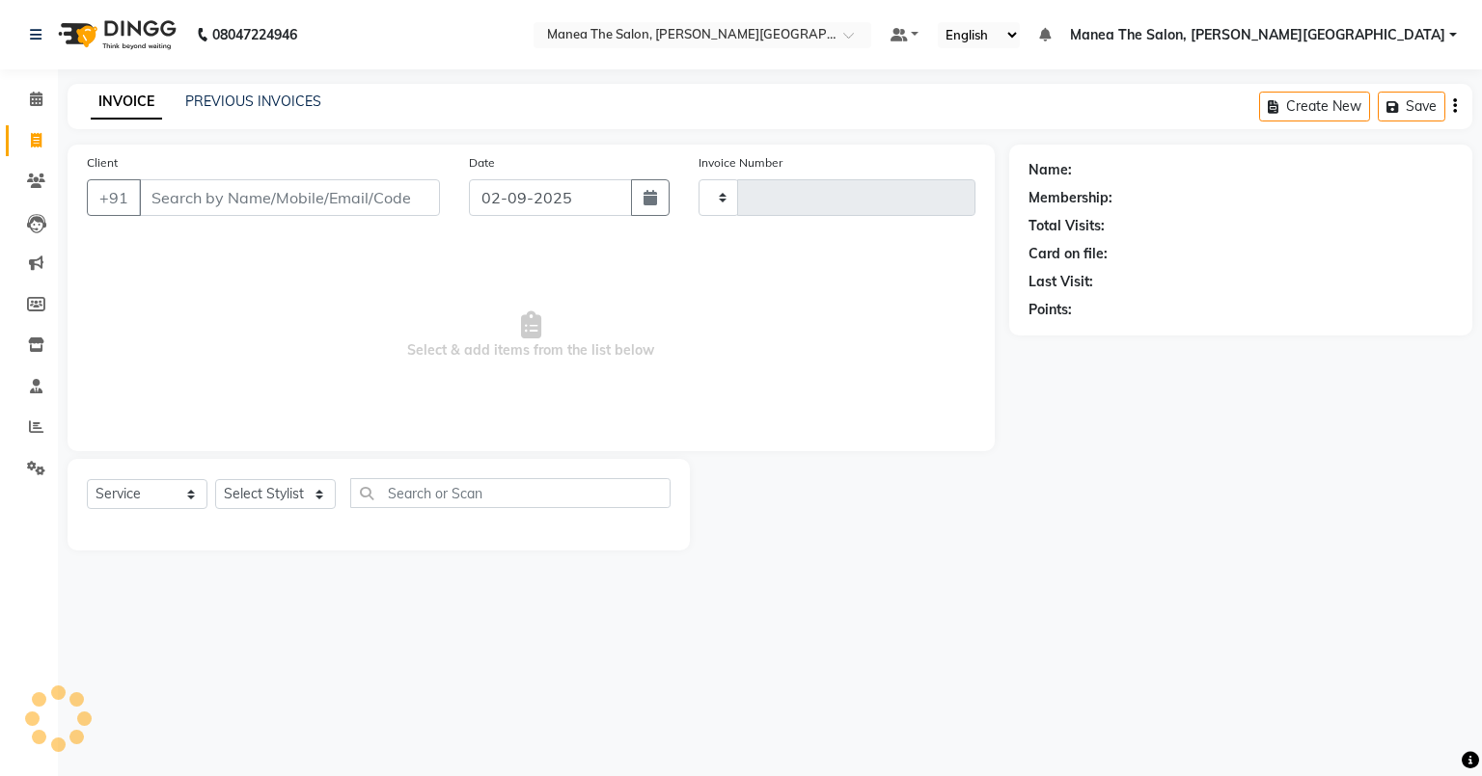
select select "service"
type input "0057"
select select "8762"
click at [216, 210] on input "Client" at bounding box center [289, 197] width 301 height 37
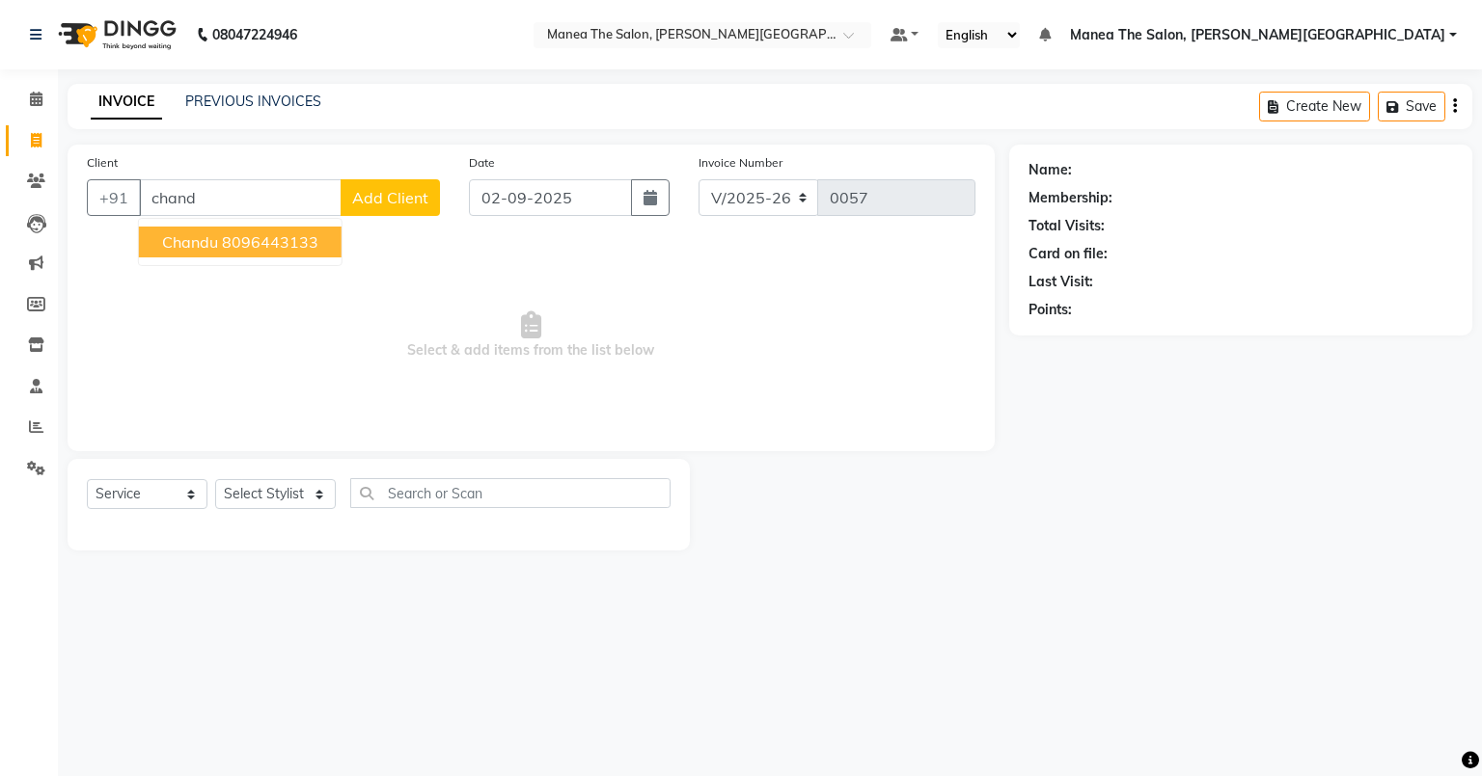
click at [214, 248] on span "Chandu" at bounding box center [190, 241] width 56 height 19
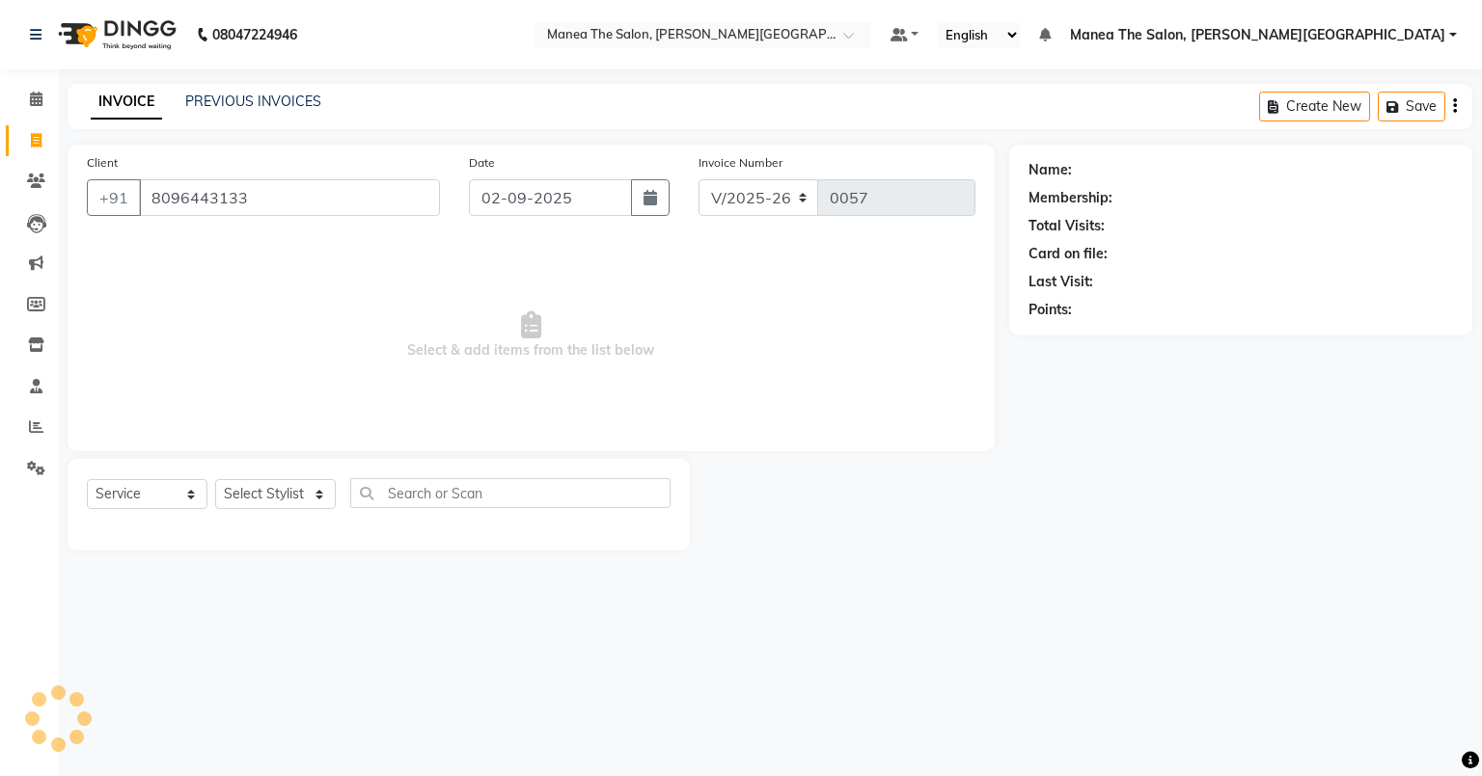
type input "8096443133"
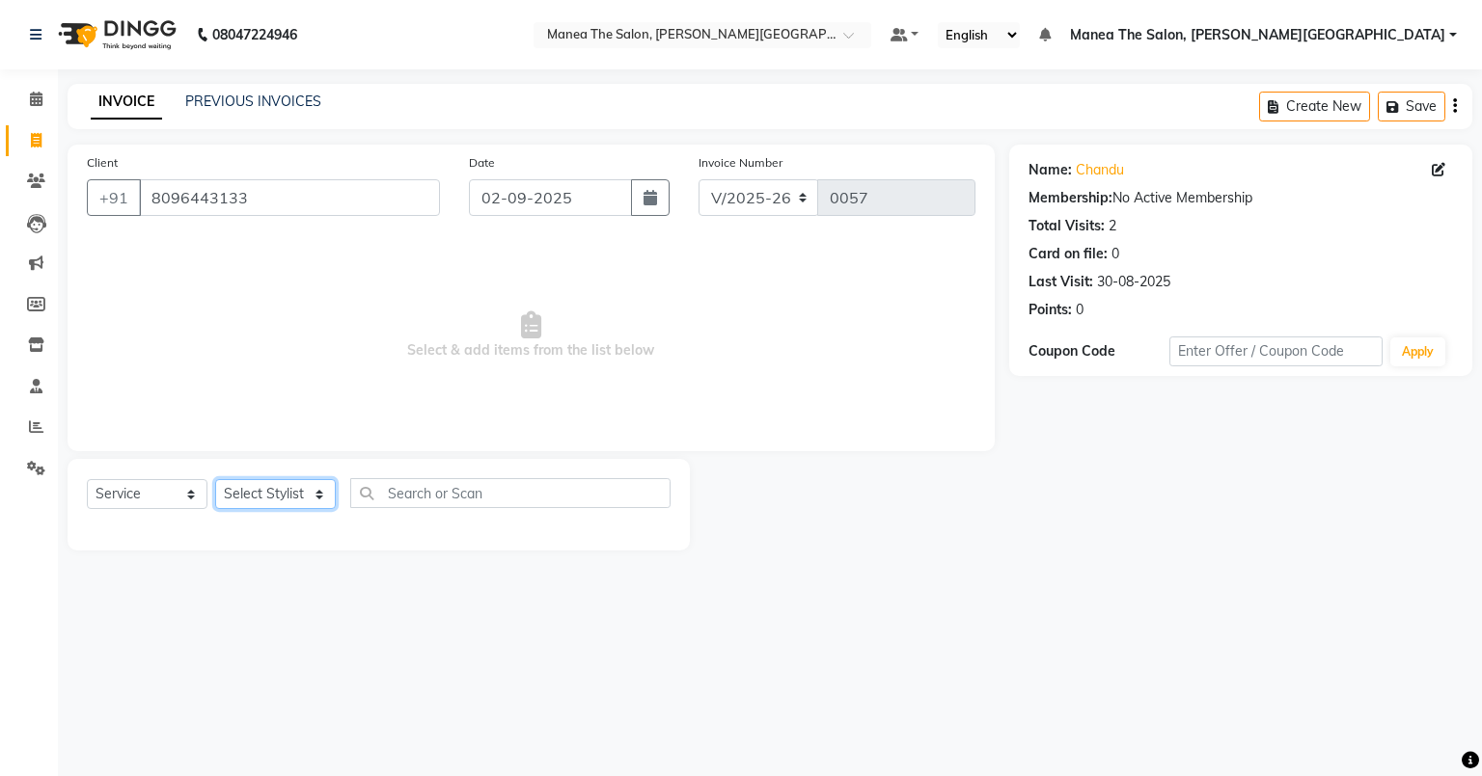
click at [261, 491] on select "Select Stylist Akshitha Irfan Naresh Nikhitha Prasanna Sonu Nigam Zubhair" at bounding box center [275, 494] width 121 height 30
select select "89492"
click at [215, 480] on select "Select Stylist Akshitha Irfan Naresh Nikhitha Prasanna Sonu Nigam Zubhair" at bounding box center [275, 494] width 121 height 30
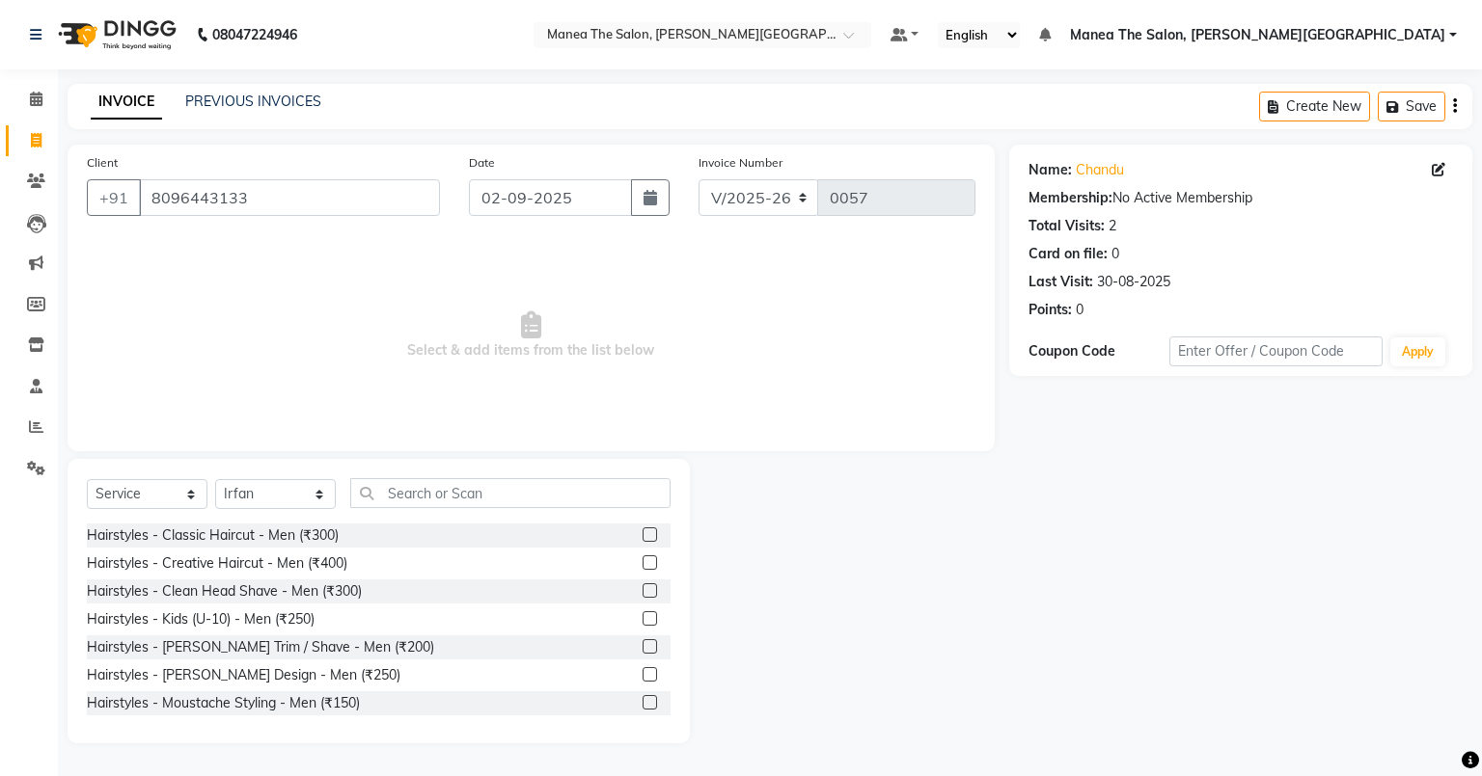
click at [347, 533] on div "Hairstyles - Classic Haircut - Men (₹300)" at bounding box center [379, 536] width 584 height 24
click at [642, 537] on label at bounding box center [649, 535] width 14 height 14
click at [642, 537] on input "checkbox" at bounding box center [648, 536] width 13 height 13
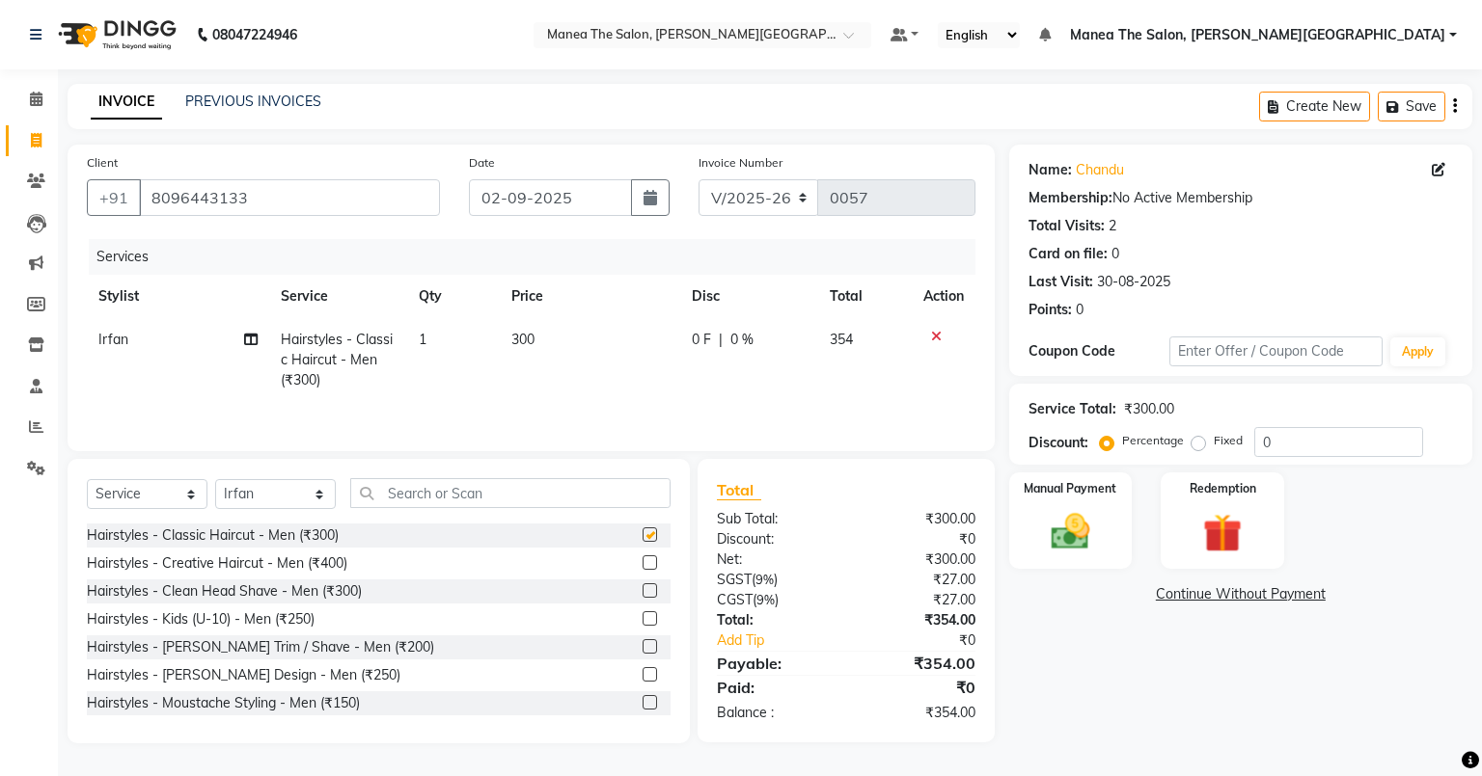
checkbox input "false"
click at [1086, 523] on img at bounding box center [1070, 532] width 66 height 46
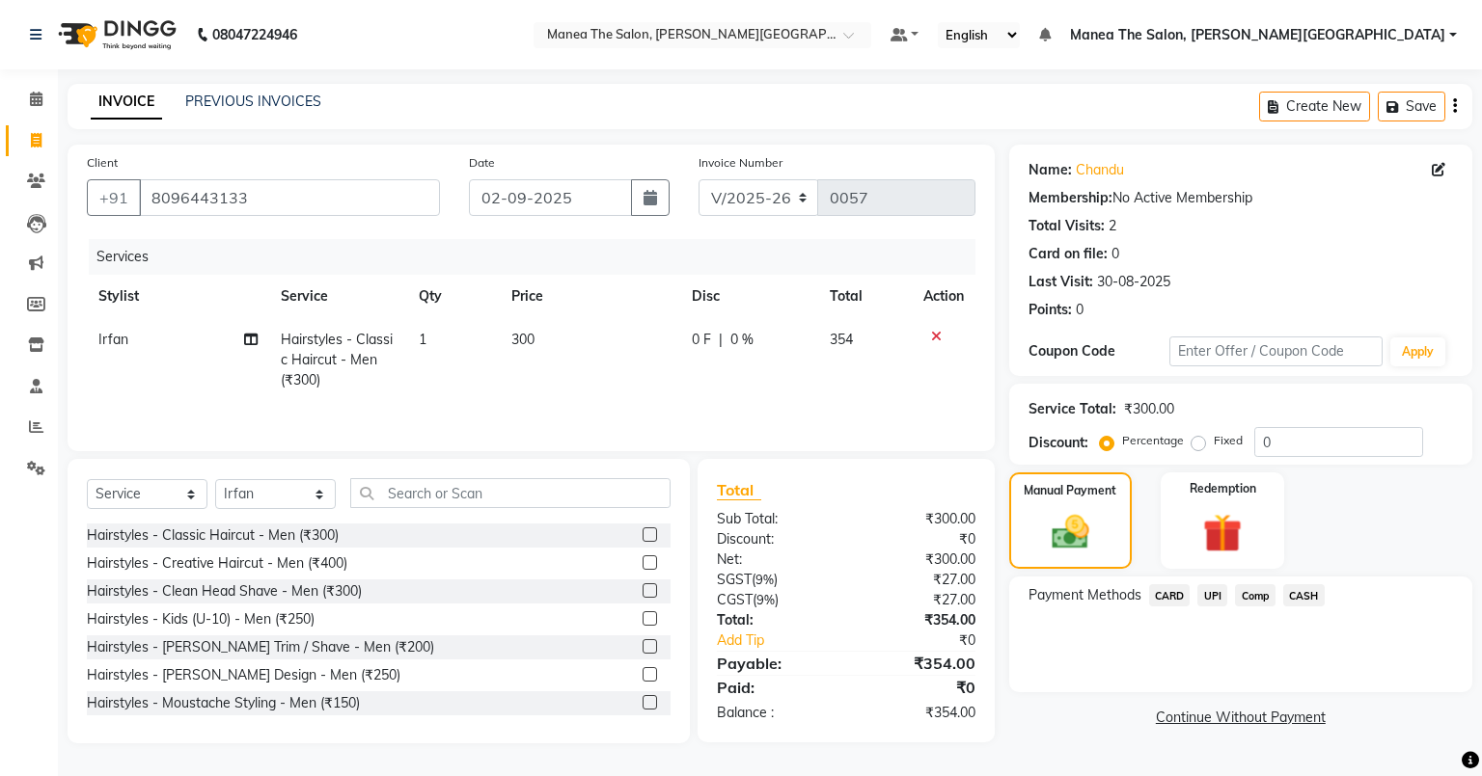
click at [1296, 597] on span "CASH" at bounding box center [1303, 596] width 41 height 22
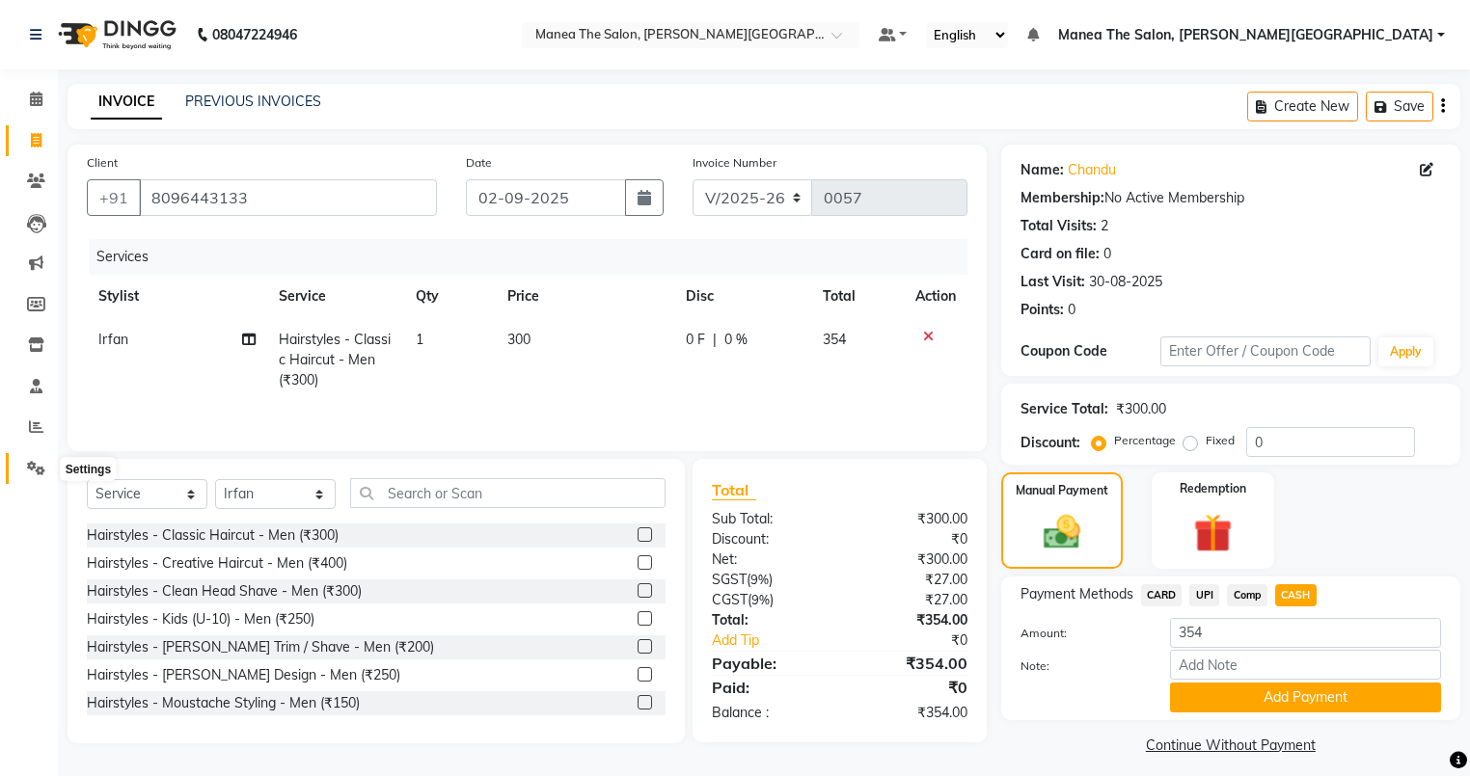
click at [34, 460] on span at bounding box center [36, 469] width 34 height 22
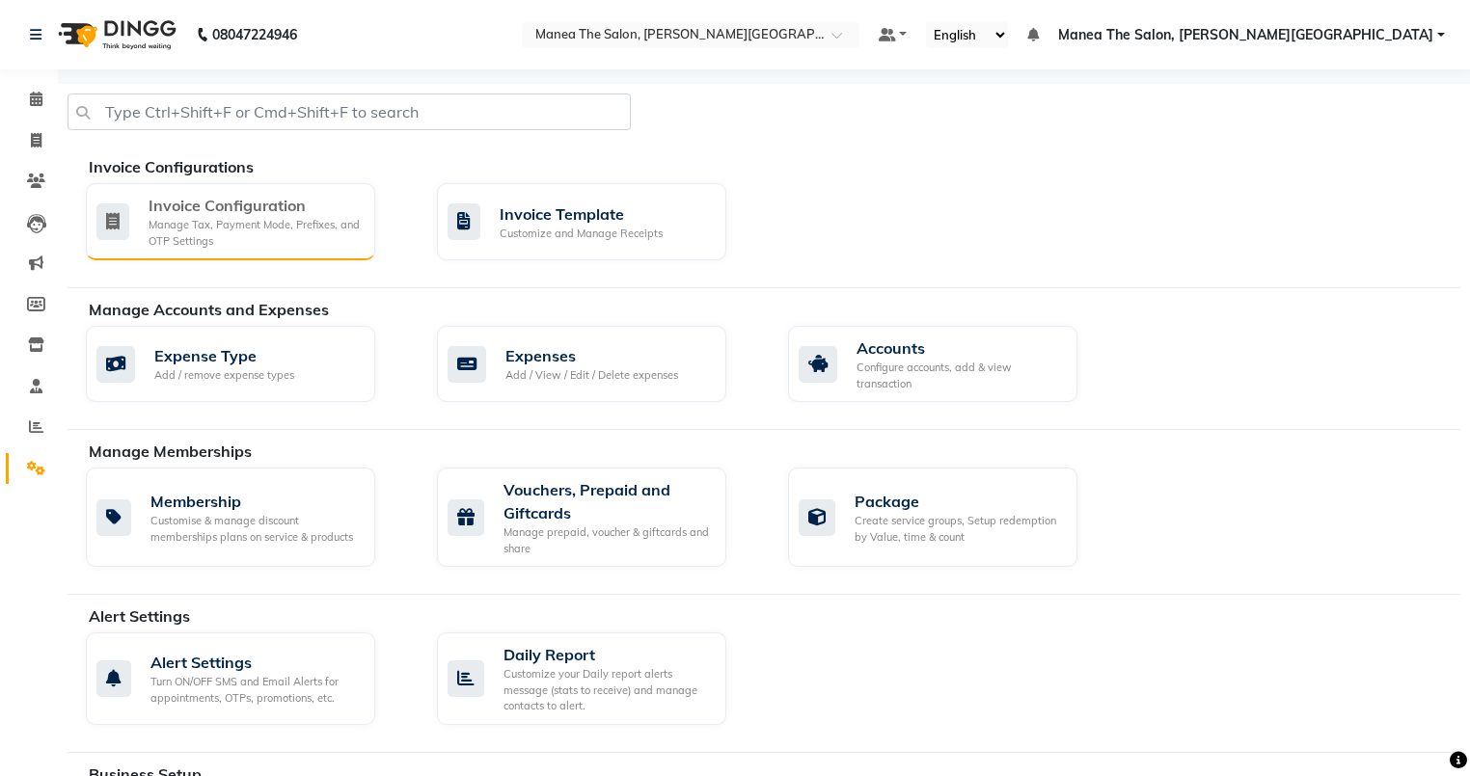
click at [269, 247] on div "Manage Tax, Payment Mode, Prefixes, and OTP Settings" at bounding box center [254, 233] width 211 height 32
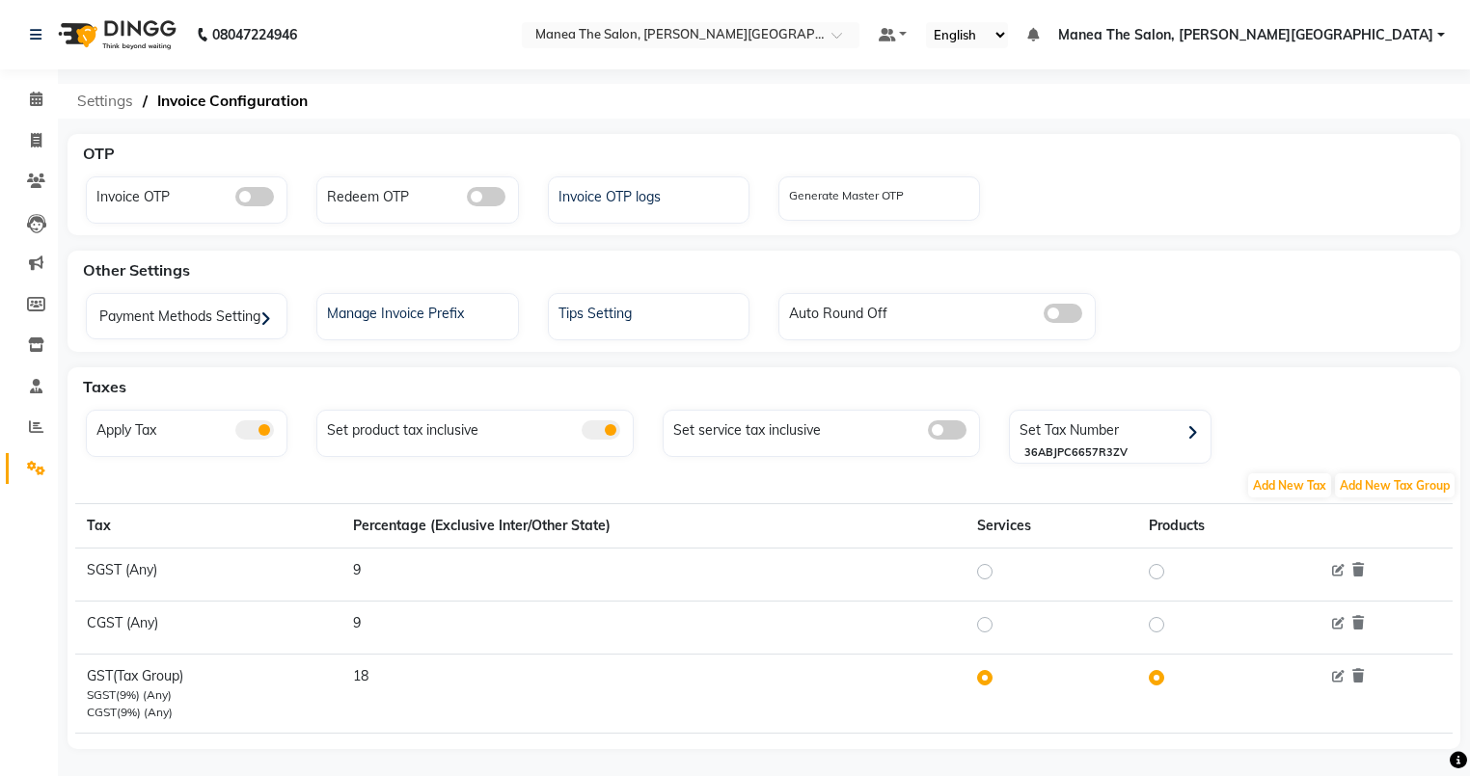
click at [90, 95] on span "Settings" at bounding box center [105, 101] width 75 height 35
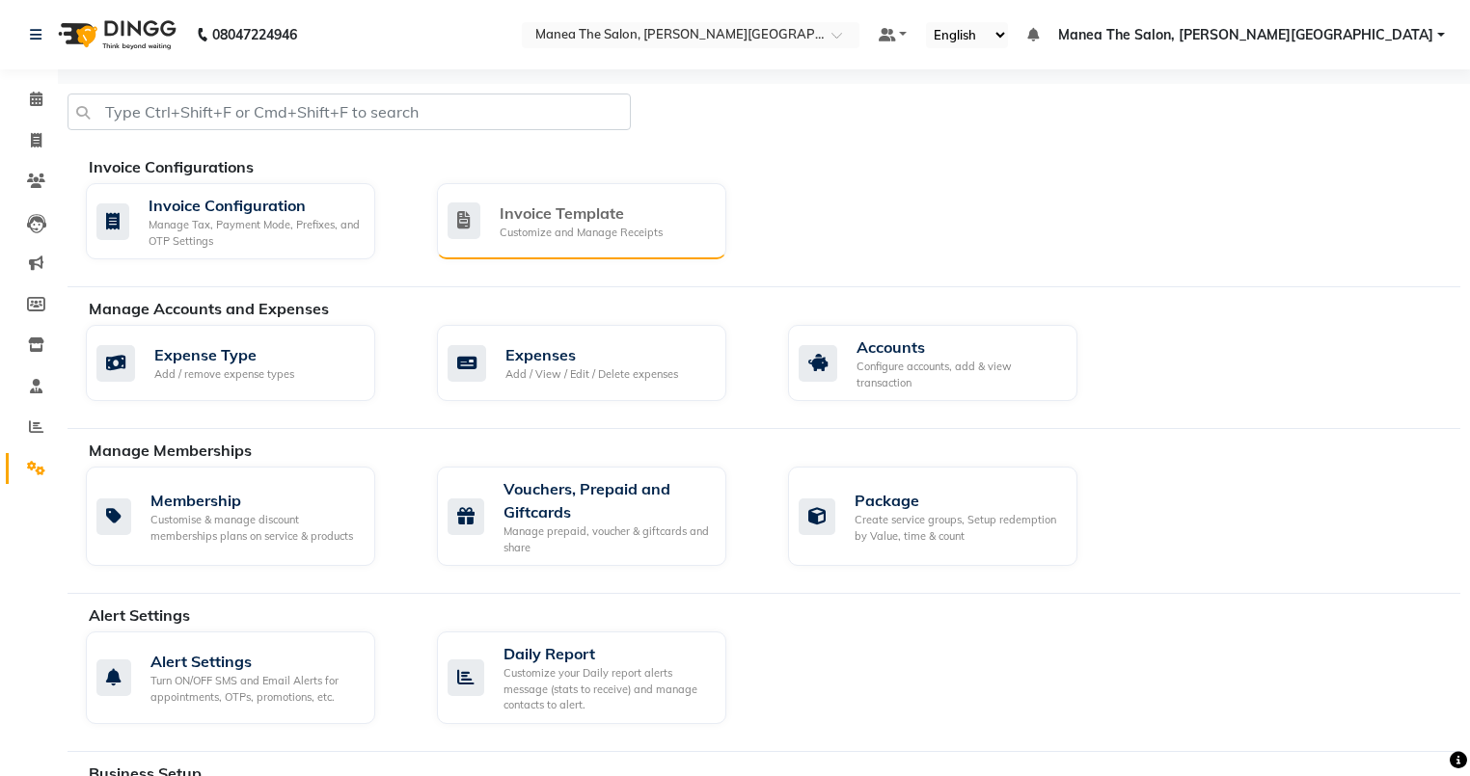
click at [532, 225] on div "Customize and Manage Receipts" at bounding box center [581, 233] width 163 height 16
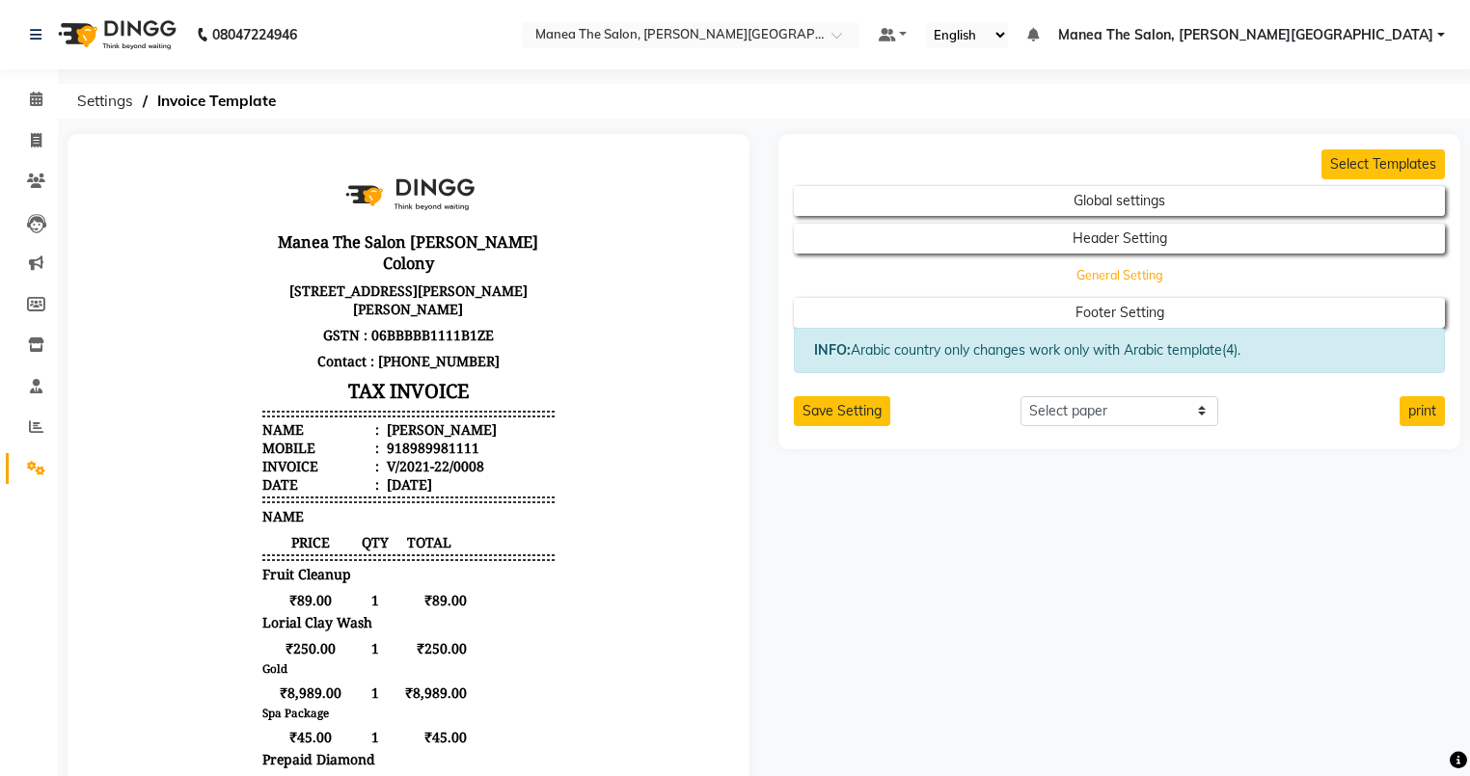
click at [1026, 284] on button "General Setting" at bounding box center [1120, 275] width 586 height 27
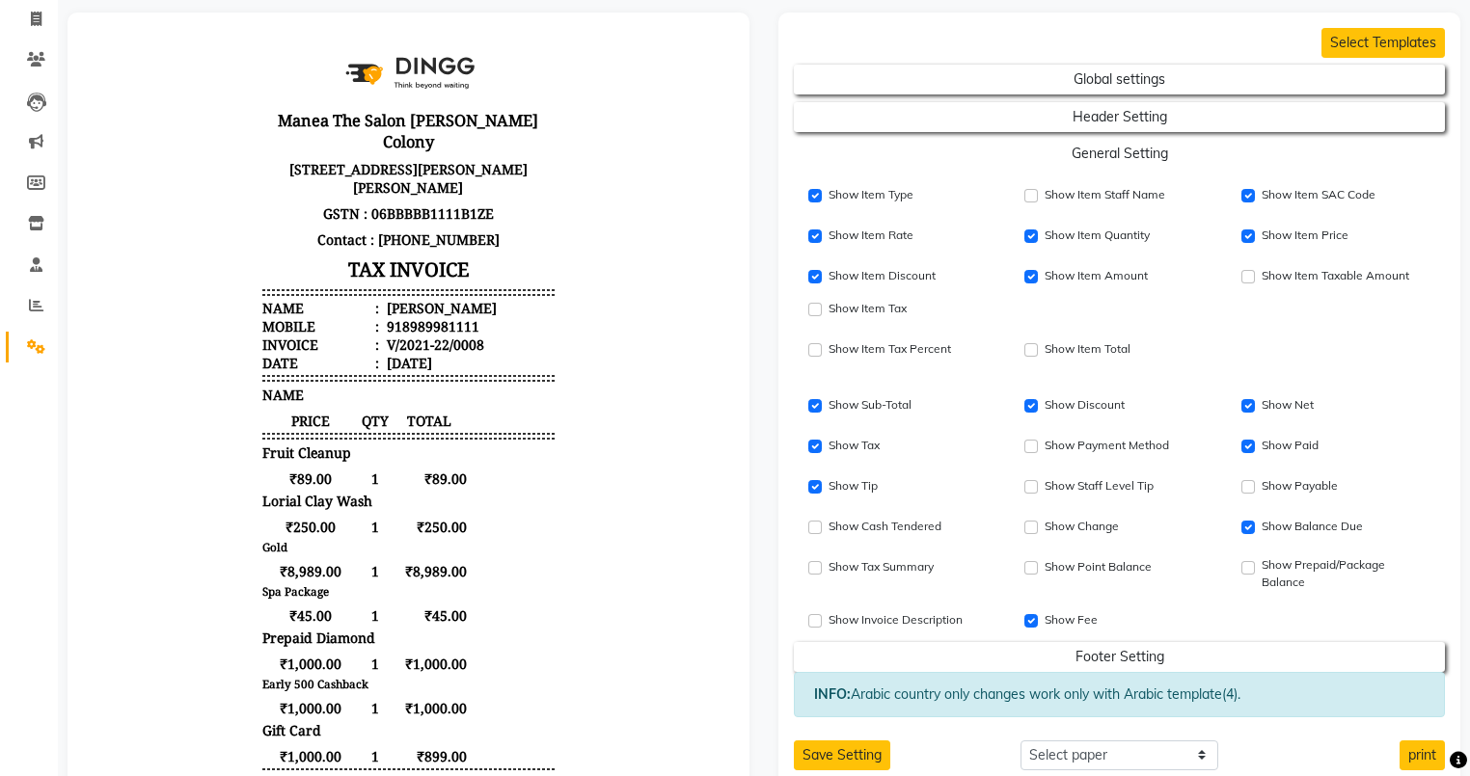
scroll to position [113, 0]
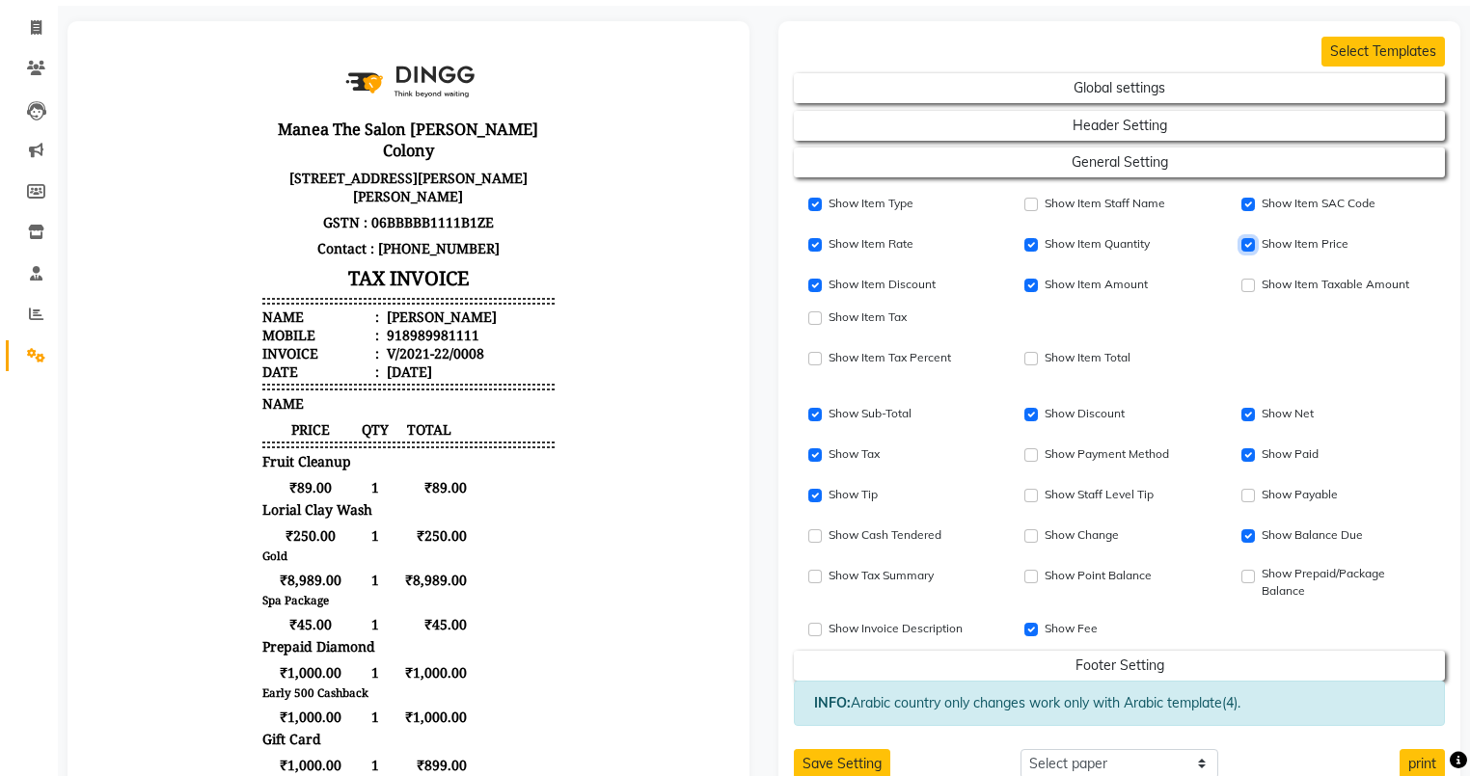
click at [1246, 243] on input "Show Item Price" at bounding box center [1248, 245] width 14 height 14
checkbox input "true"
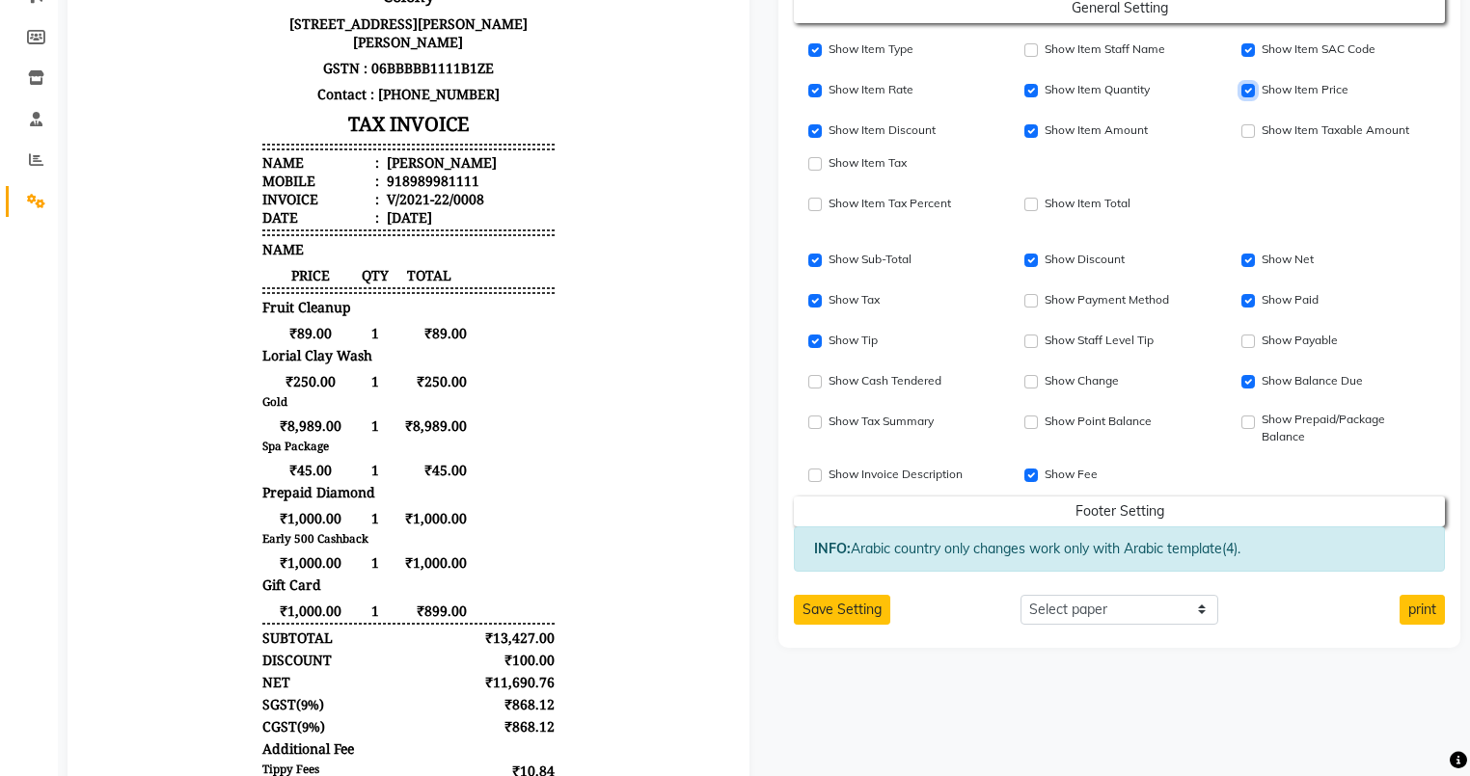
scroll to position [272, 0]
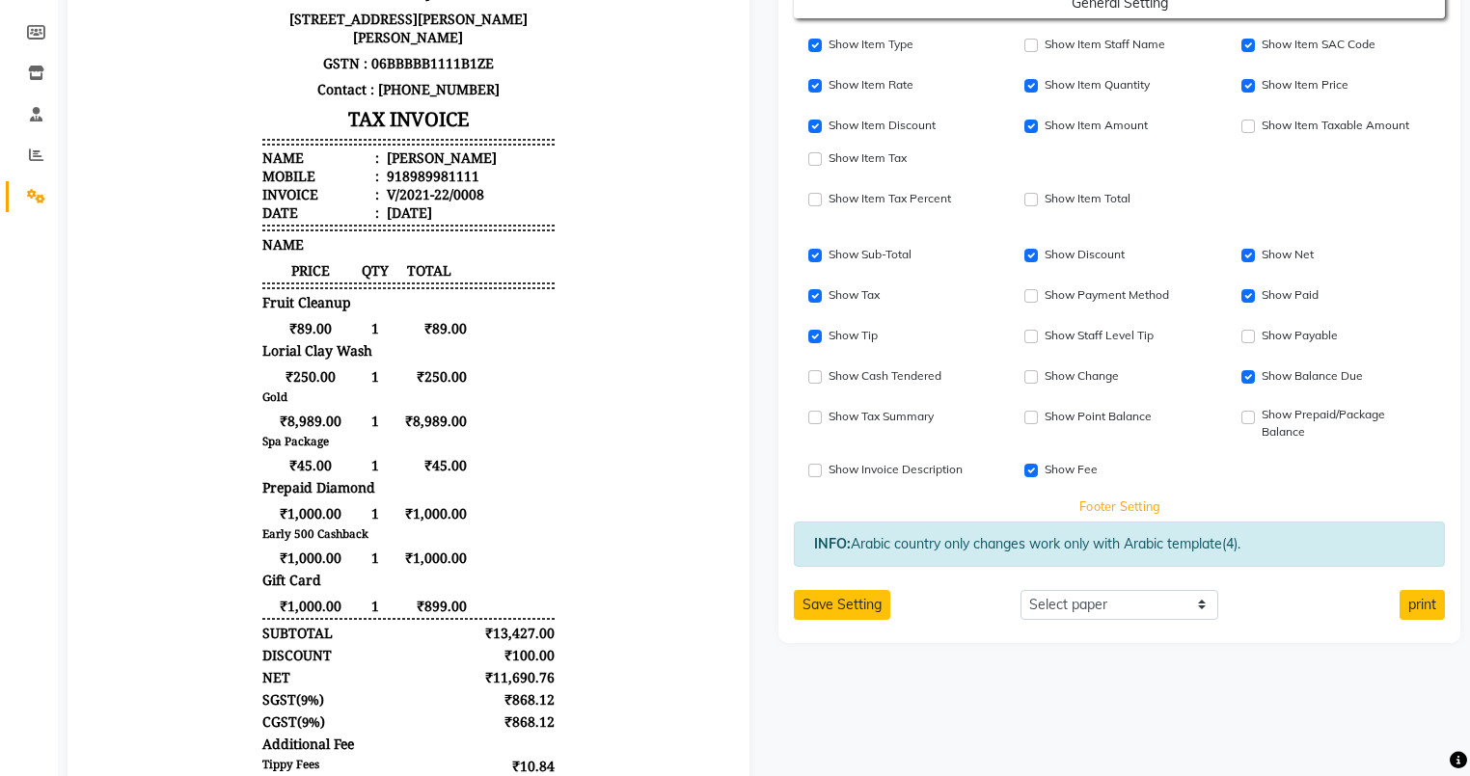
click at [925, 507] on button "Footer Setting" at bounding box center [1120, 506] width 586 height 27
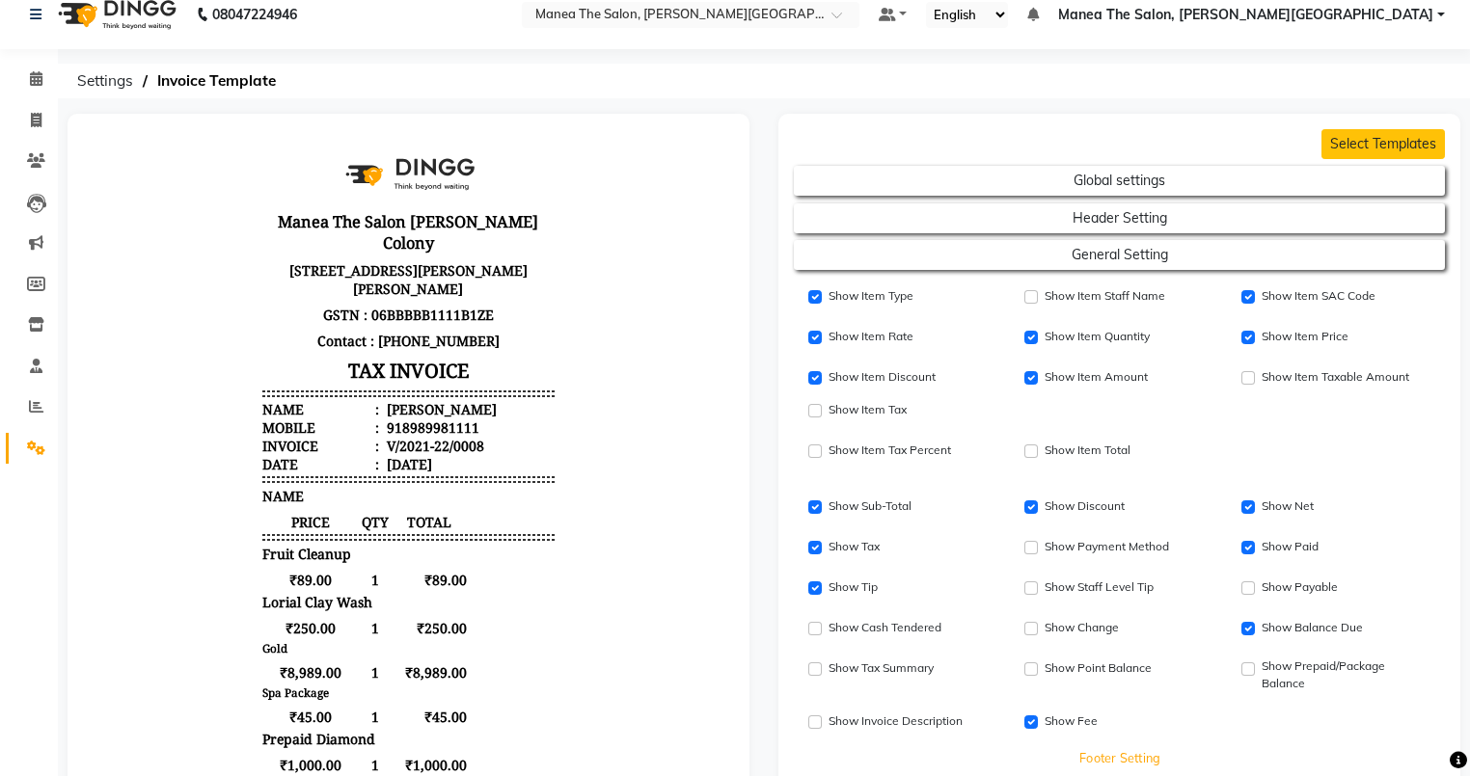
scroll to position [0, 0]
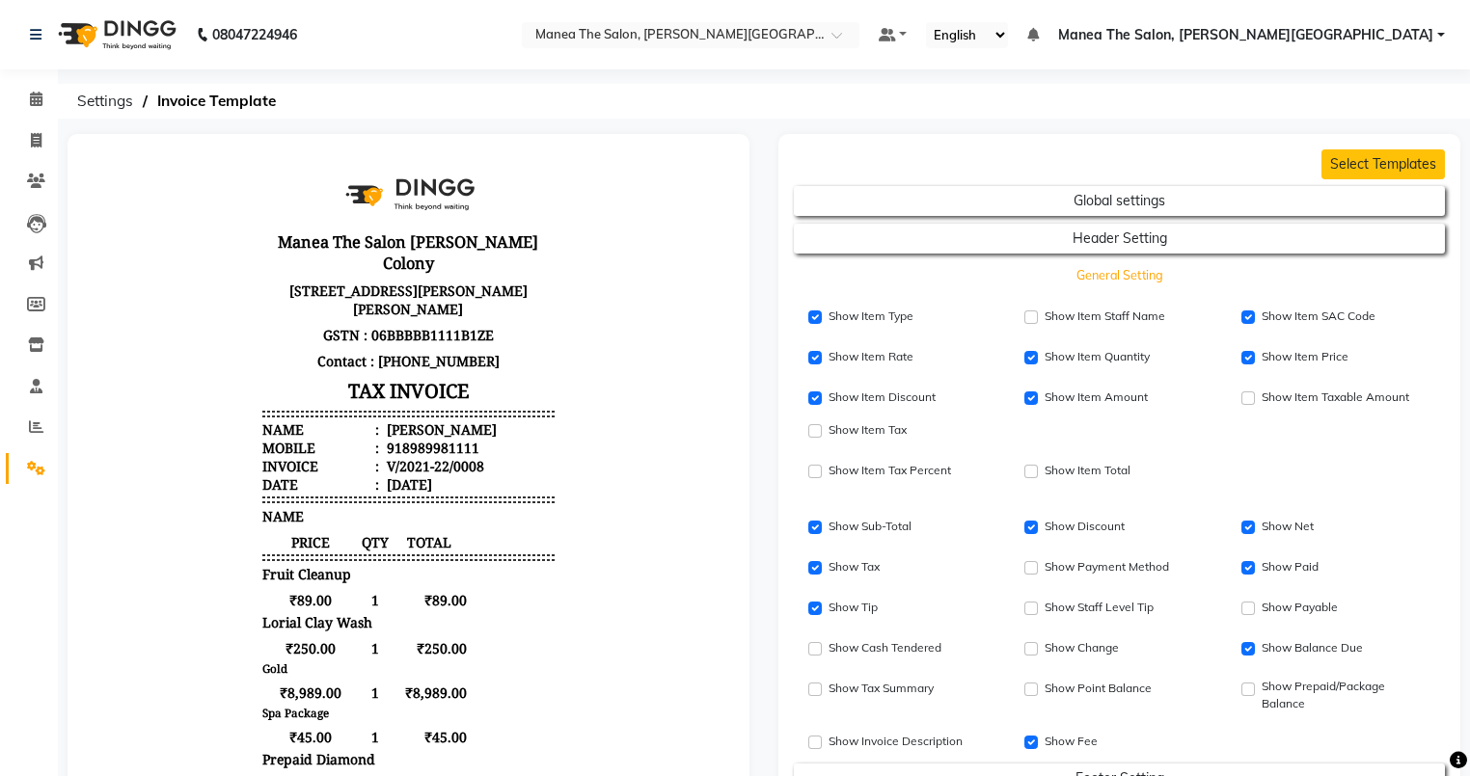
click at [912, 274] on button "General Setting" at bounding box center [1120, 275] width 586 height 27
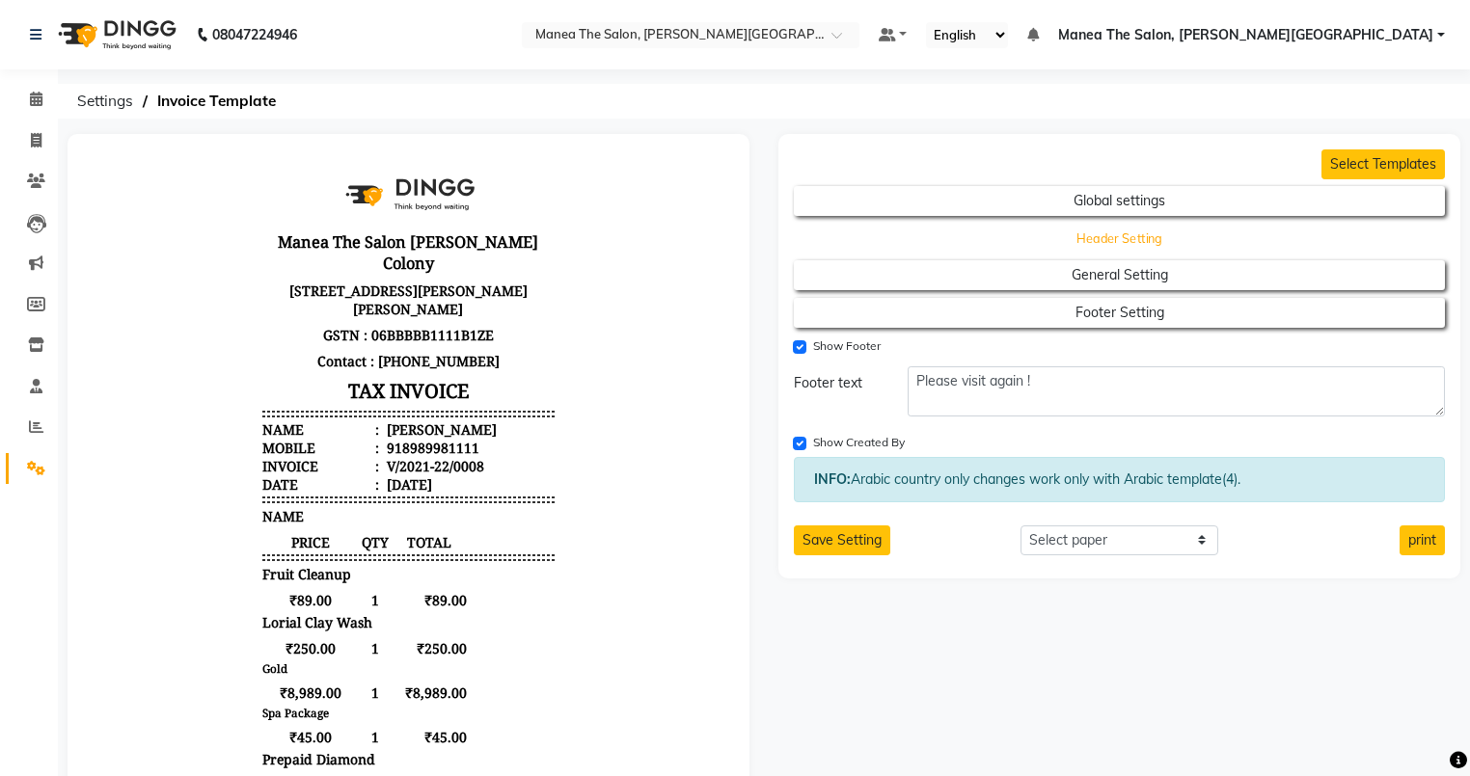
click at [934, 245] on button "Header Setting" at bounding box center [1120, 238] width 586 height 27
select select "end"
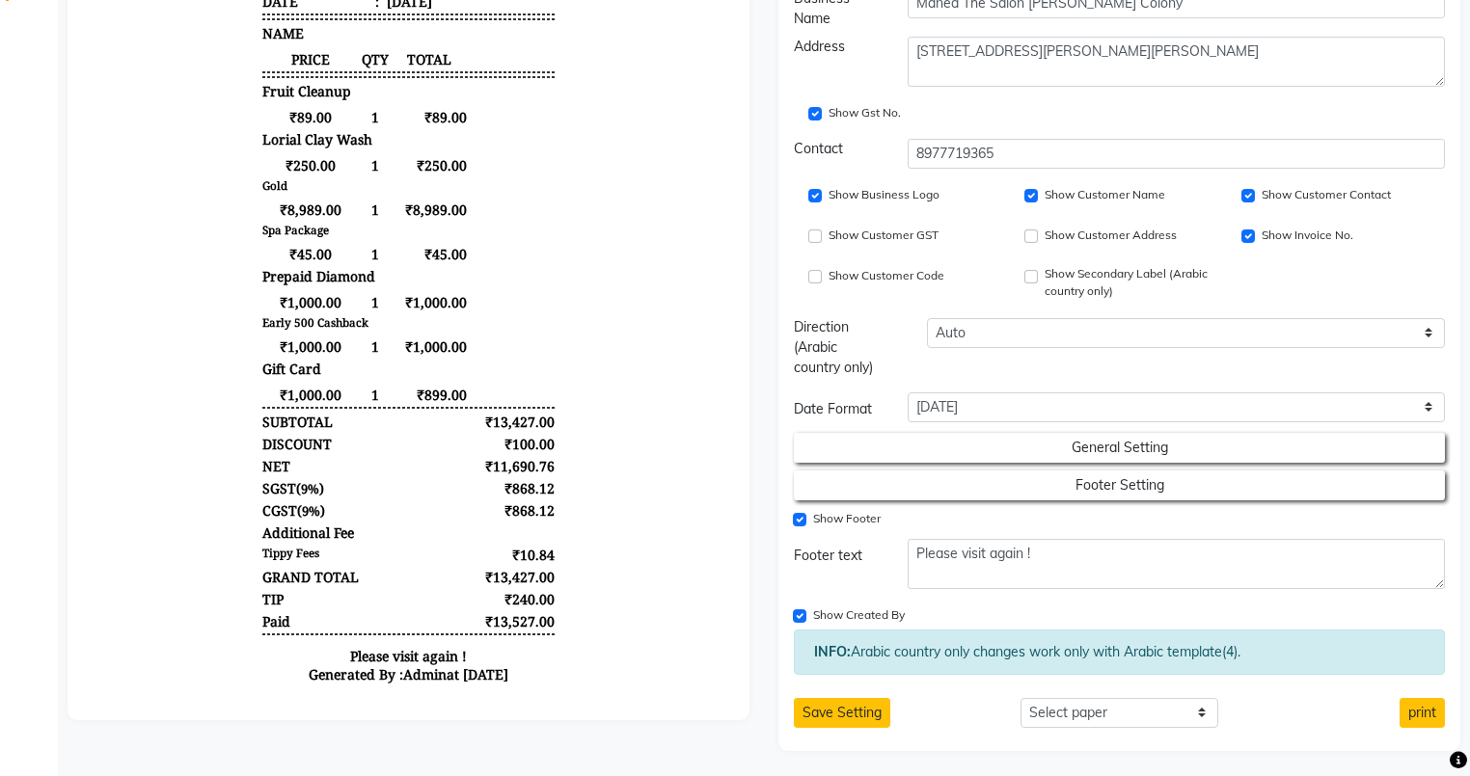
scroll to position [484, 0]
click at [826, 702] on button "Save Setting" at bounding box center [842, 712] width 96 height 30
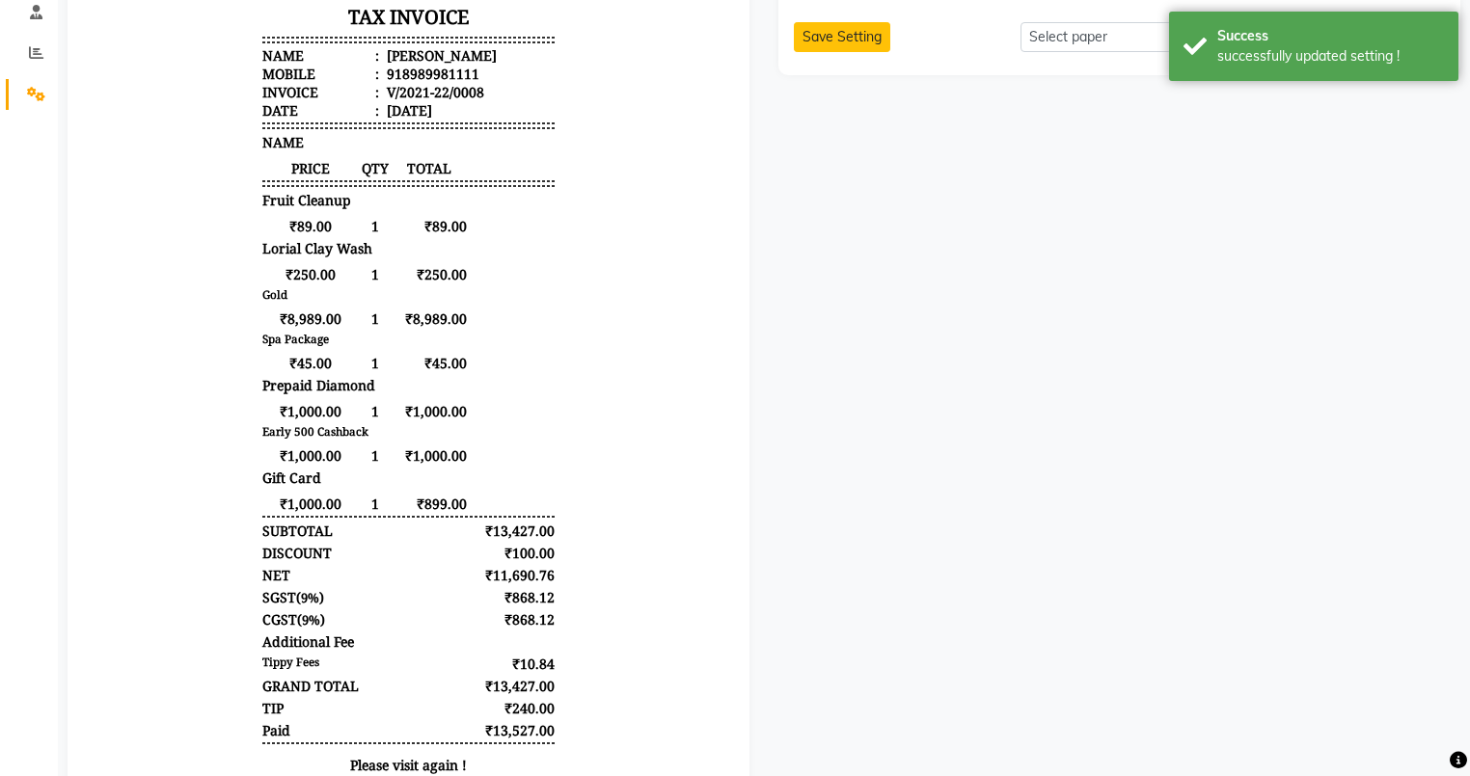
scroll to position [0, 0]
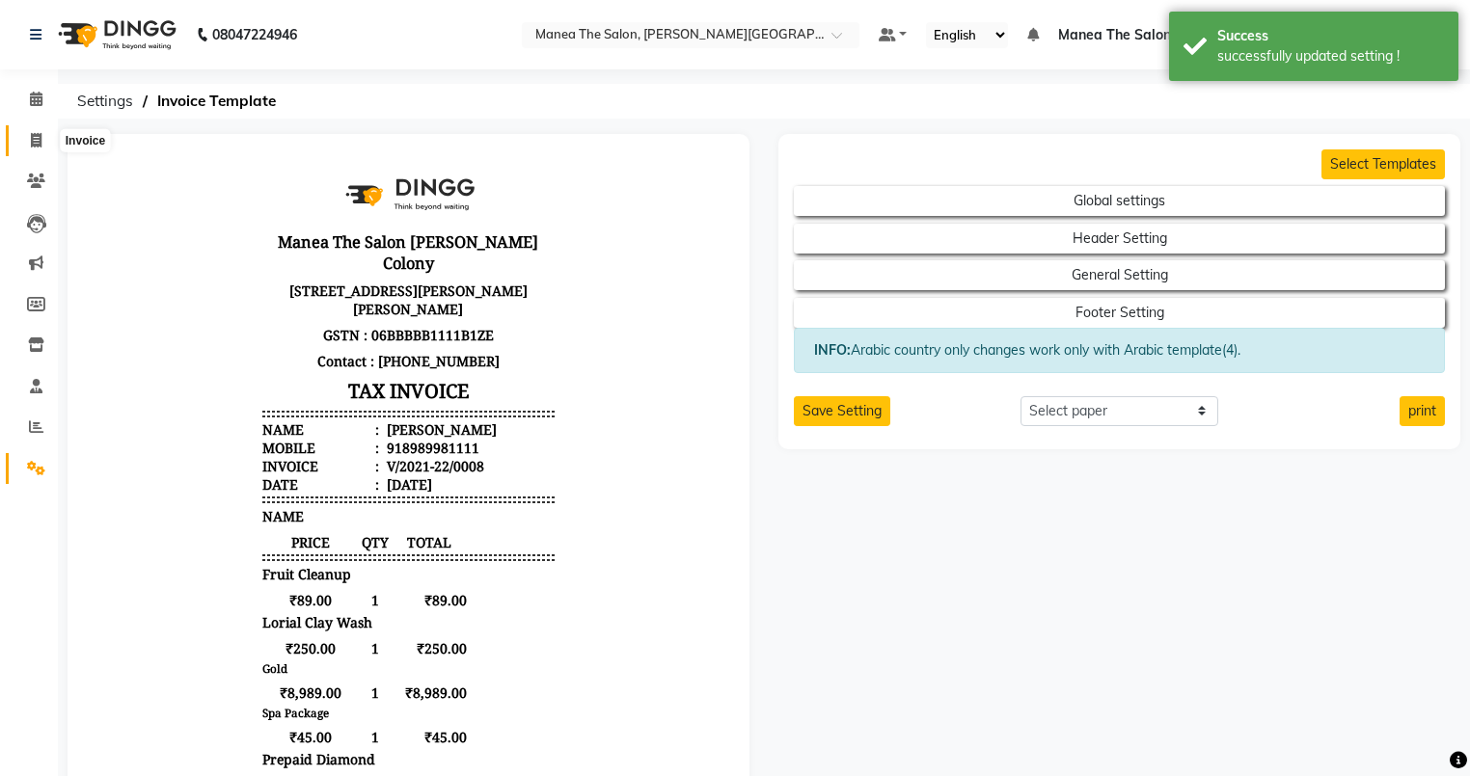
click at [35, 137] on icon at bounding box center [36, 140] width 11 height 14
select select "service"
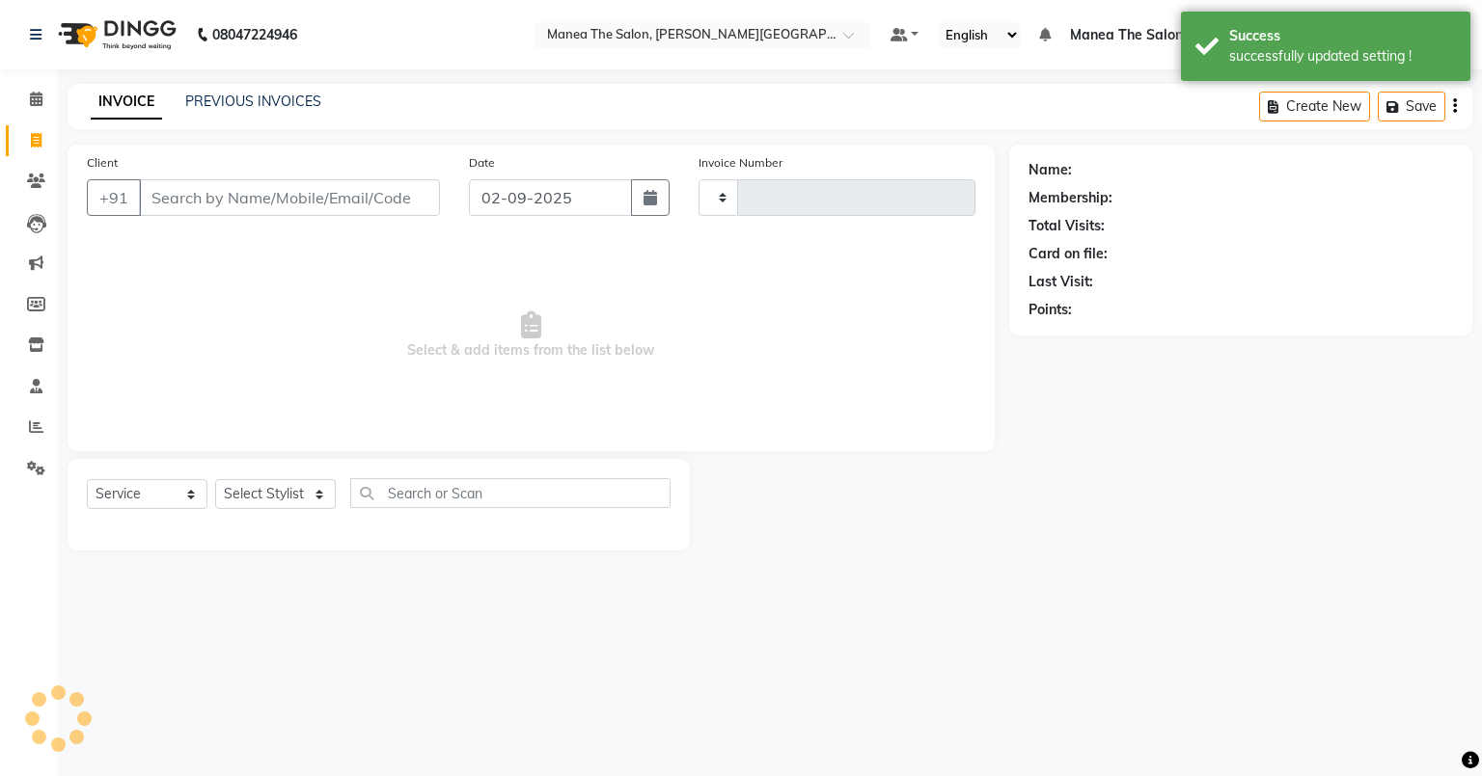
type input "0057"
select select "8762"
click at [200, 203] on input "Client" at bounding box center [289, 197] width 301 height 37
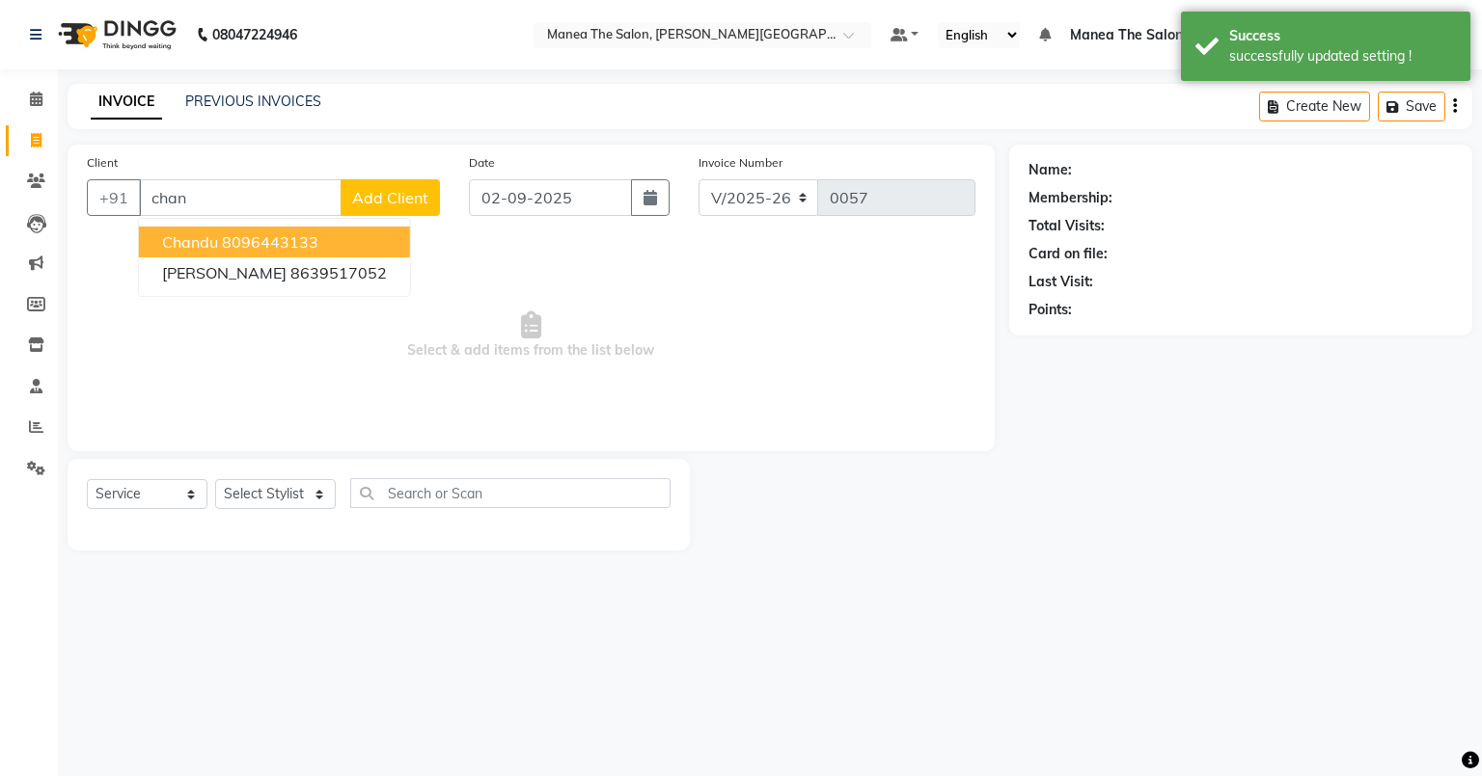
click at [210, 239] on span "Chandu" at bounding box center [190, 241] width 56 height 19
type input "8096443133"
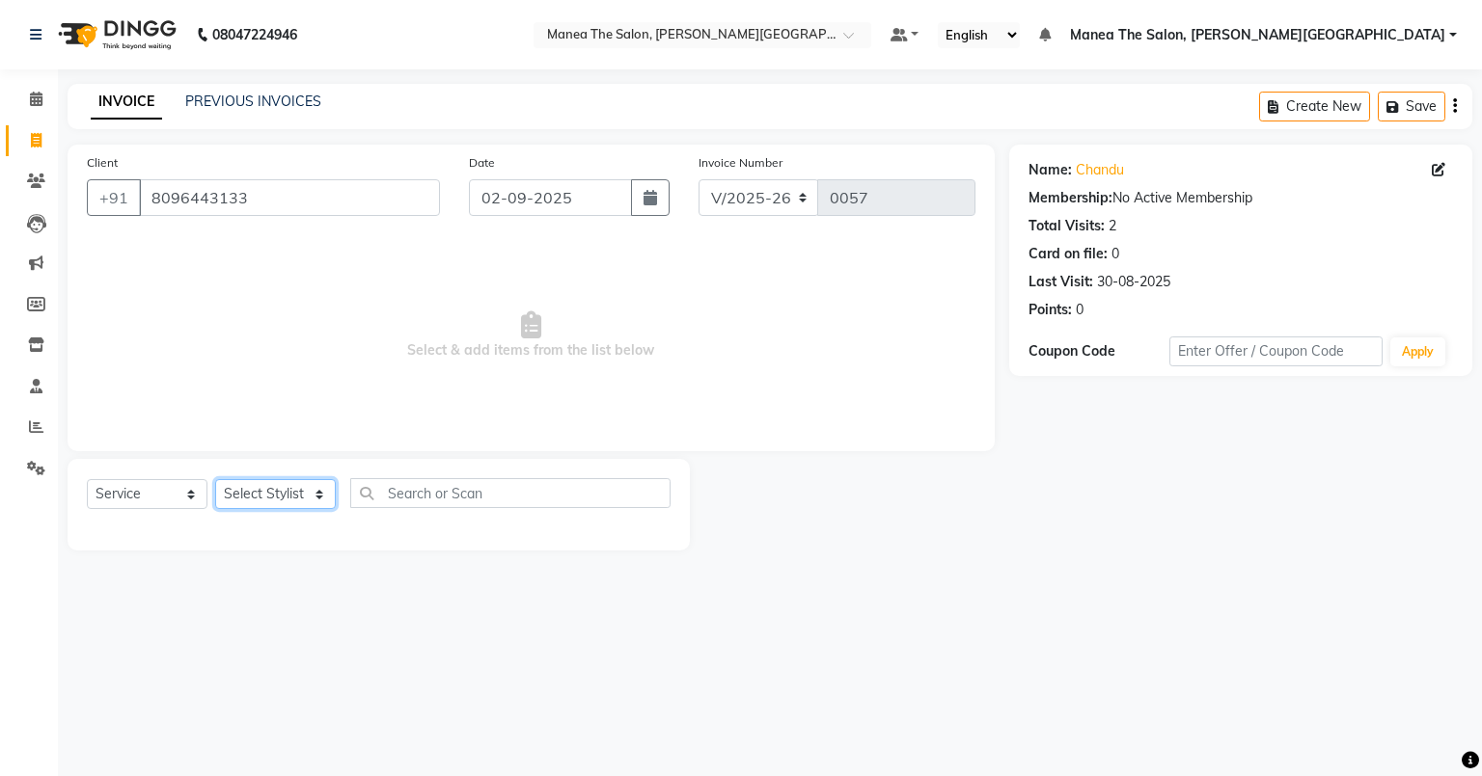
click at [249, 495] on select "Select Stylist Akshitha Irfan Naresh Nikhitha Prasanna Sonu Nigam Zubhair" at bounding box center [275, 494] width 121 height 30
select select "89492"
click at [215, 480] on select "Select Stylist Akshitha Irfan Naresh Nikhitha Prasanna Sonu Nigam Zubhair" at bounding box center [275, 494] width 121 height 30
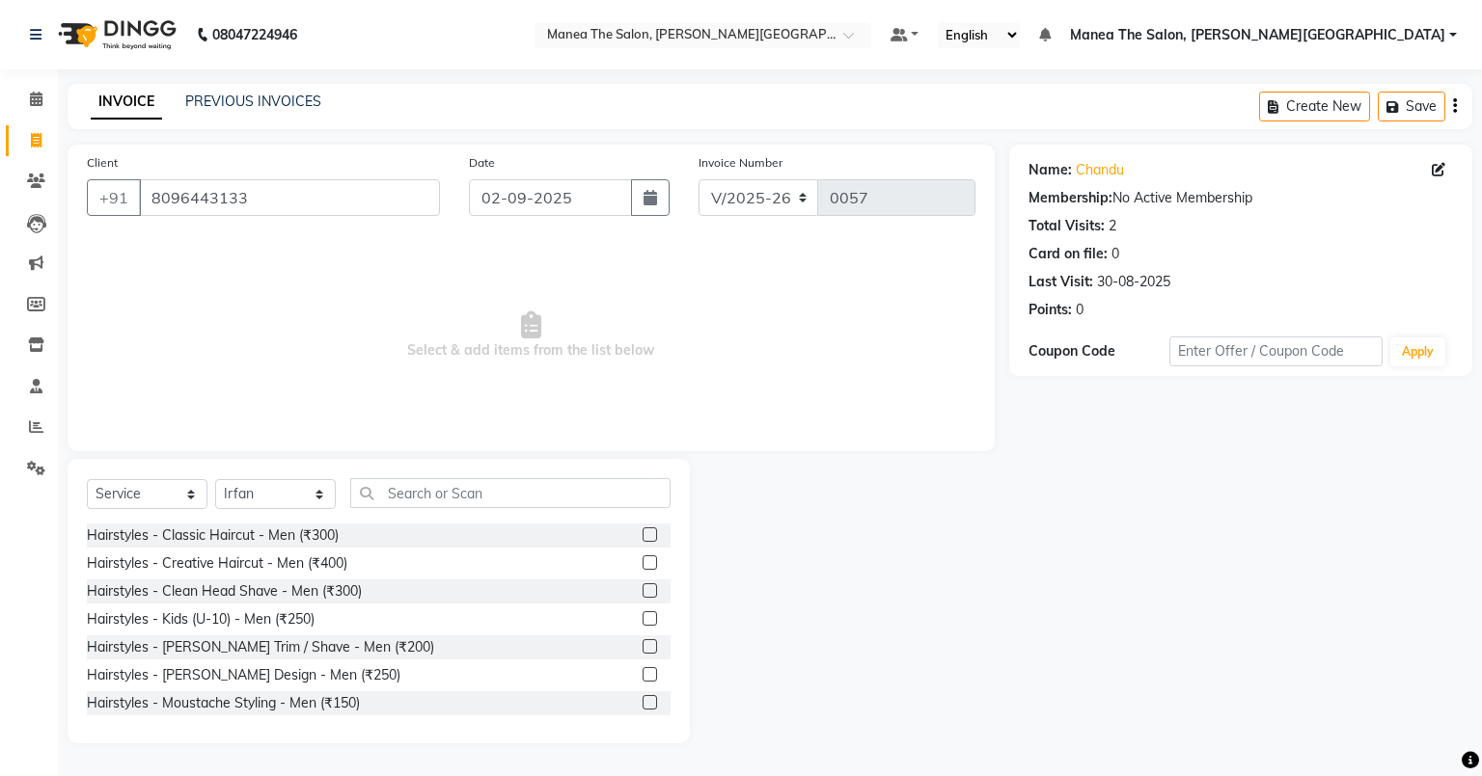
click at [642, 535] on label at bounding box center [649, 535] width 14 height 14
click at [642, 535] on input "checkbox" at bounding box center [648, 536] width 13 height 13
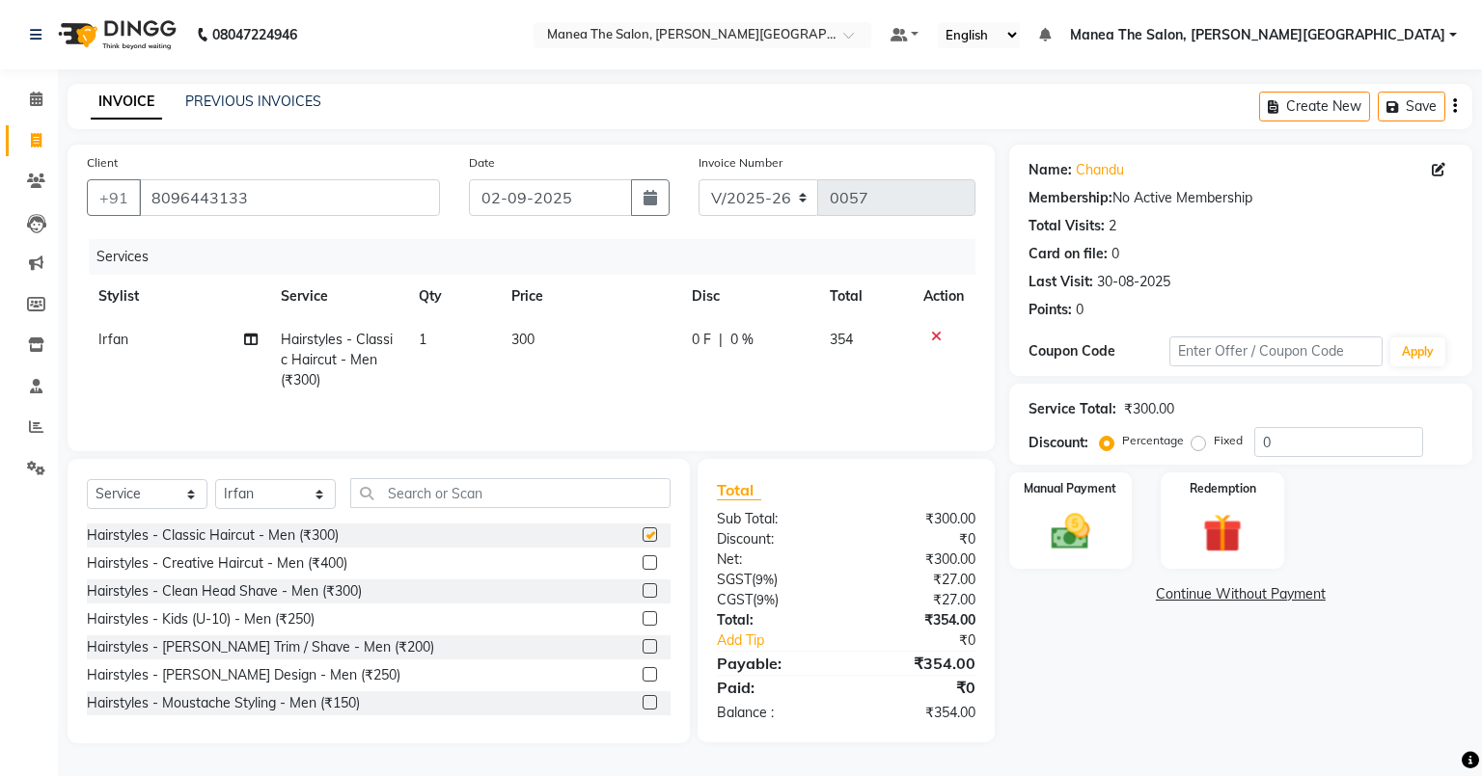
checkbox input "false"
click at [1076, 521] on img at bounding box center [1070, 532] width 66 height 46
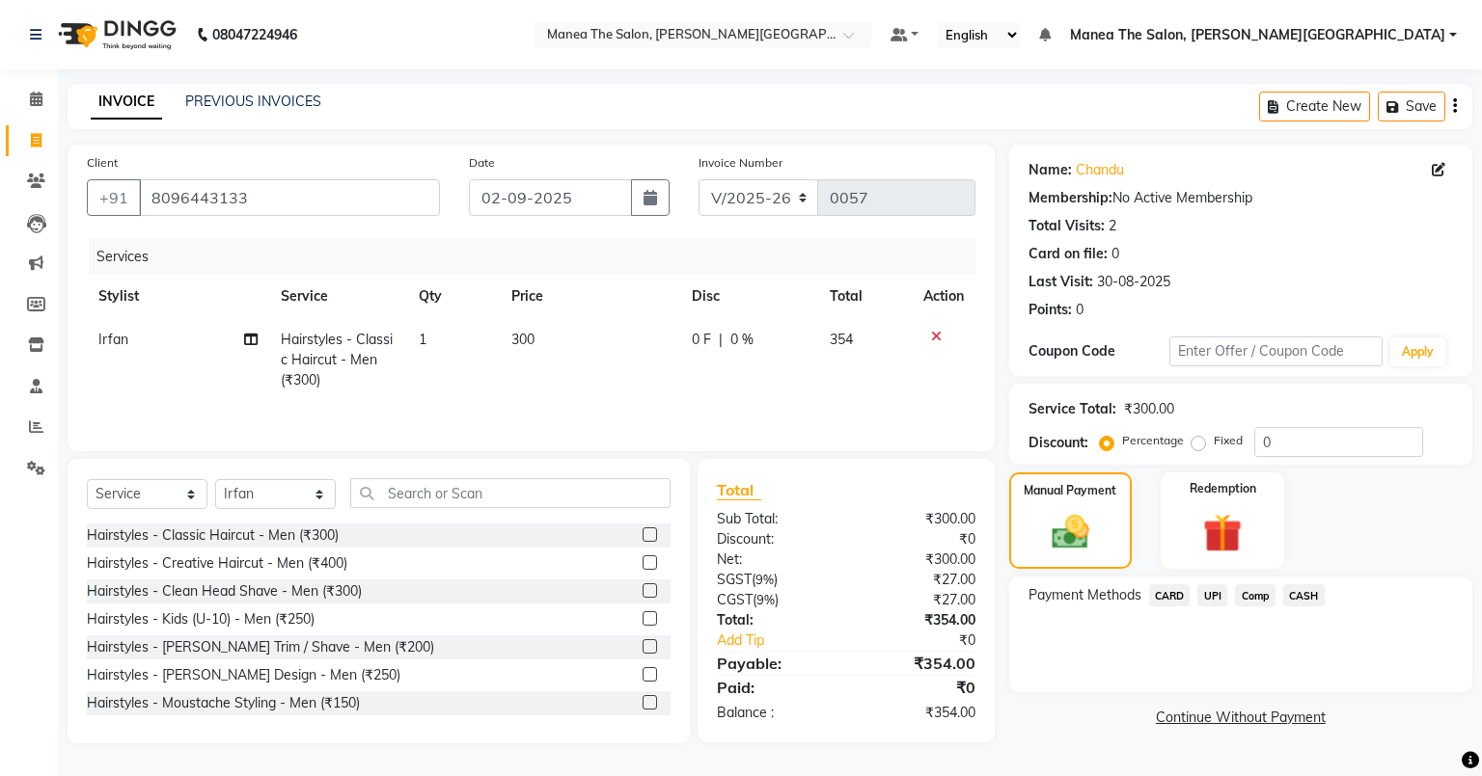
click at [1159, 592] on span "CARD" at bounding box center [1169, 596] width 41 height 22
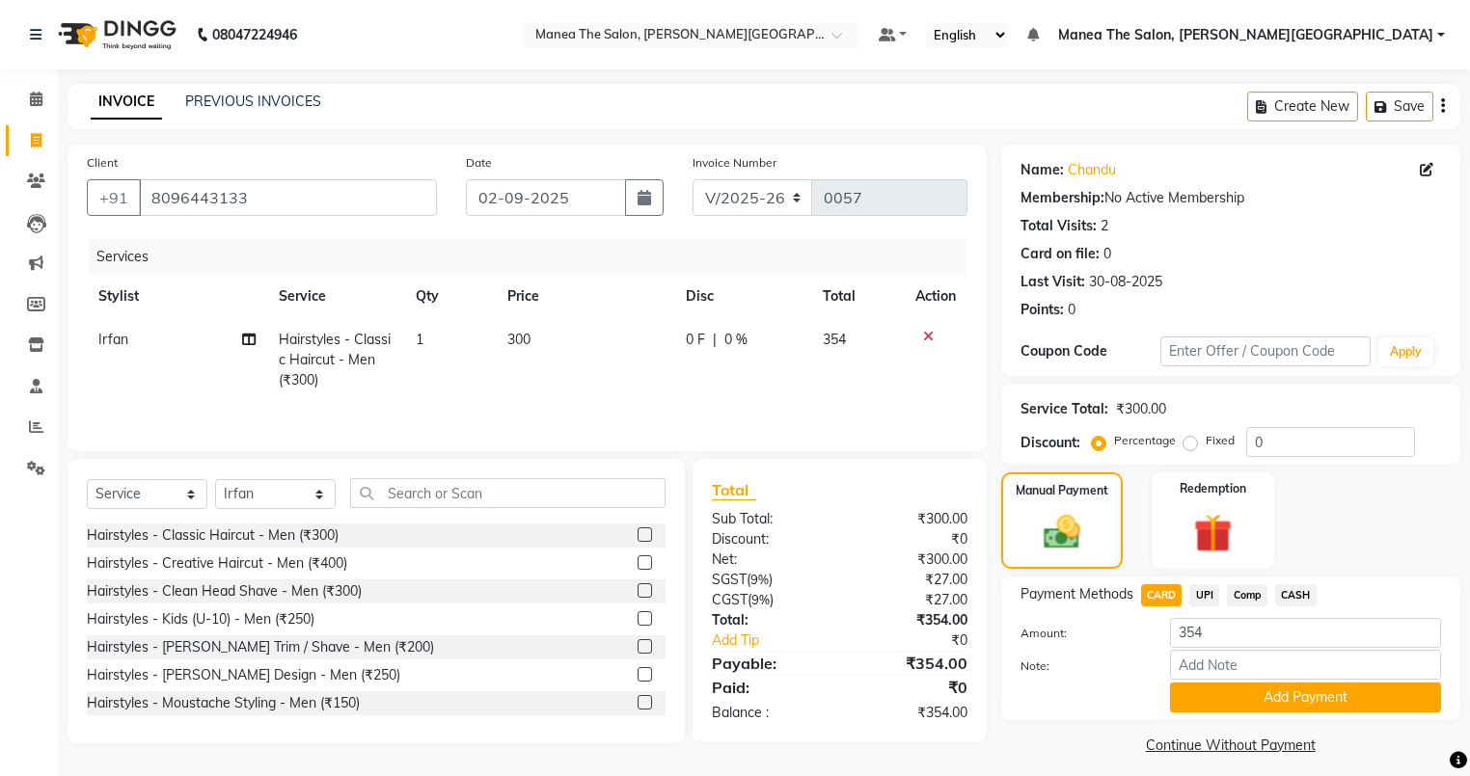
scroll to position [14, 0]
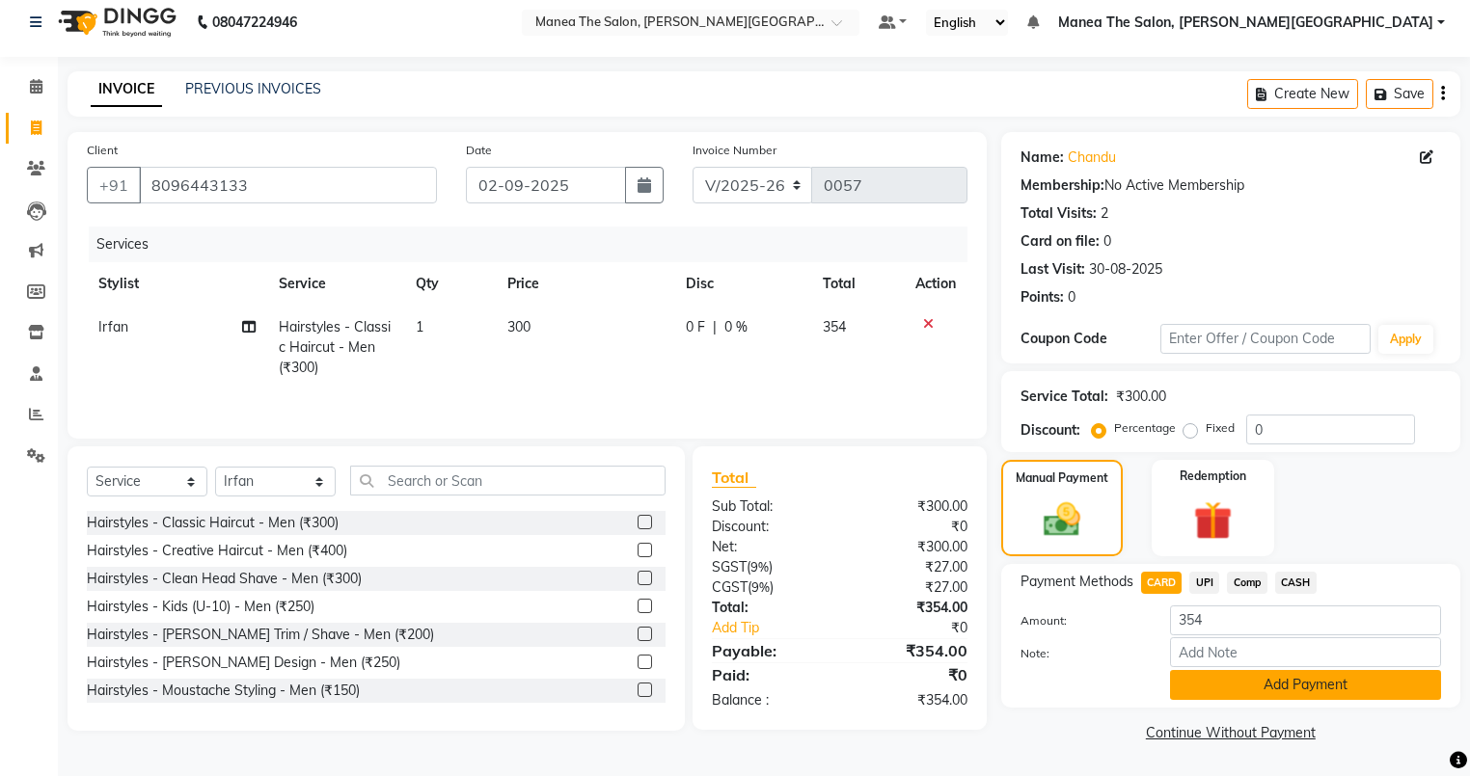
click at [1243, 679] on button "Add Payment" at bounding box center [1305, 685] width 271 height 30
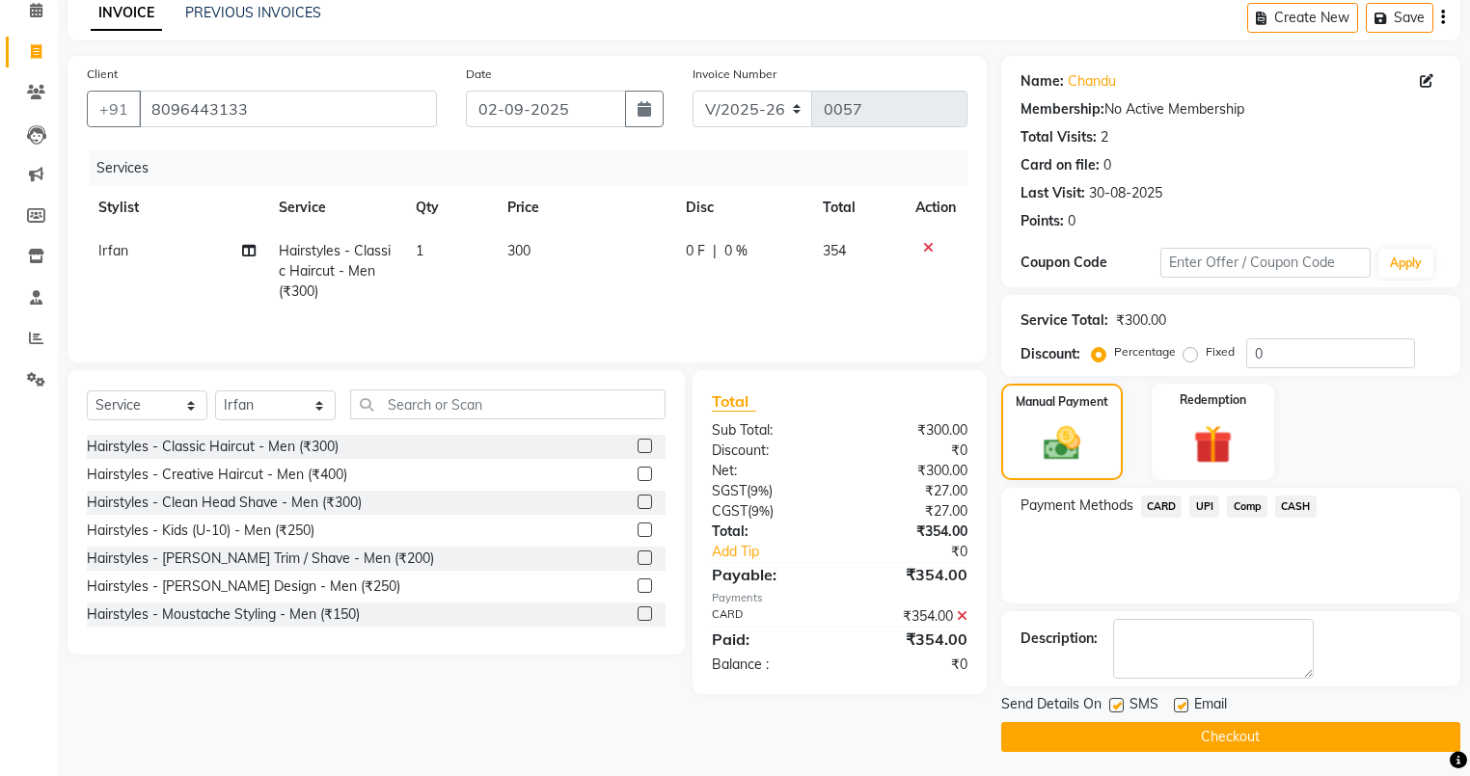
scroll to position [93, 0]
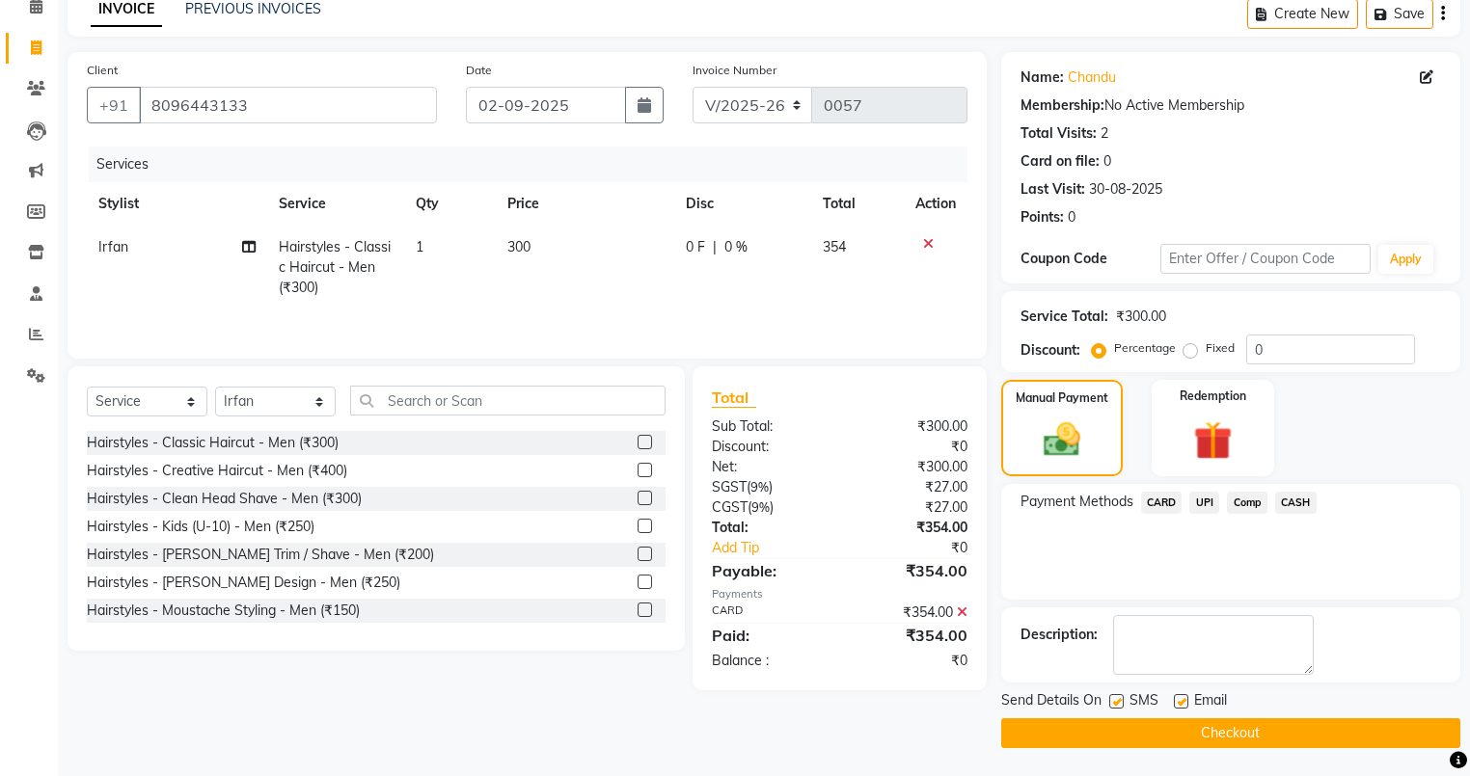
click at [1115, 703] on label at bounding box center [1116, 701] width 14 height 14
click at [1115, 703] on input "checkbox" at bounding box center [1115, 702] width 13 height 13
checkbox input "false"
click at [1184, 702] on label at bounding box center [1181, 701] width 14 height 14
click at [1184, 702] on input "checkbox" at bounding box center [1180, 702] width 13 height 13
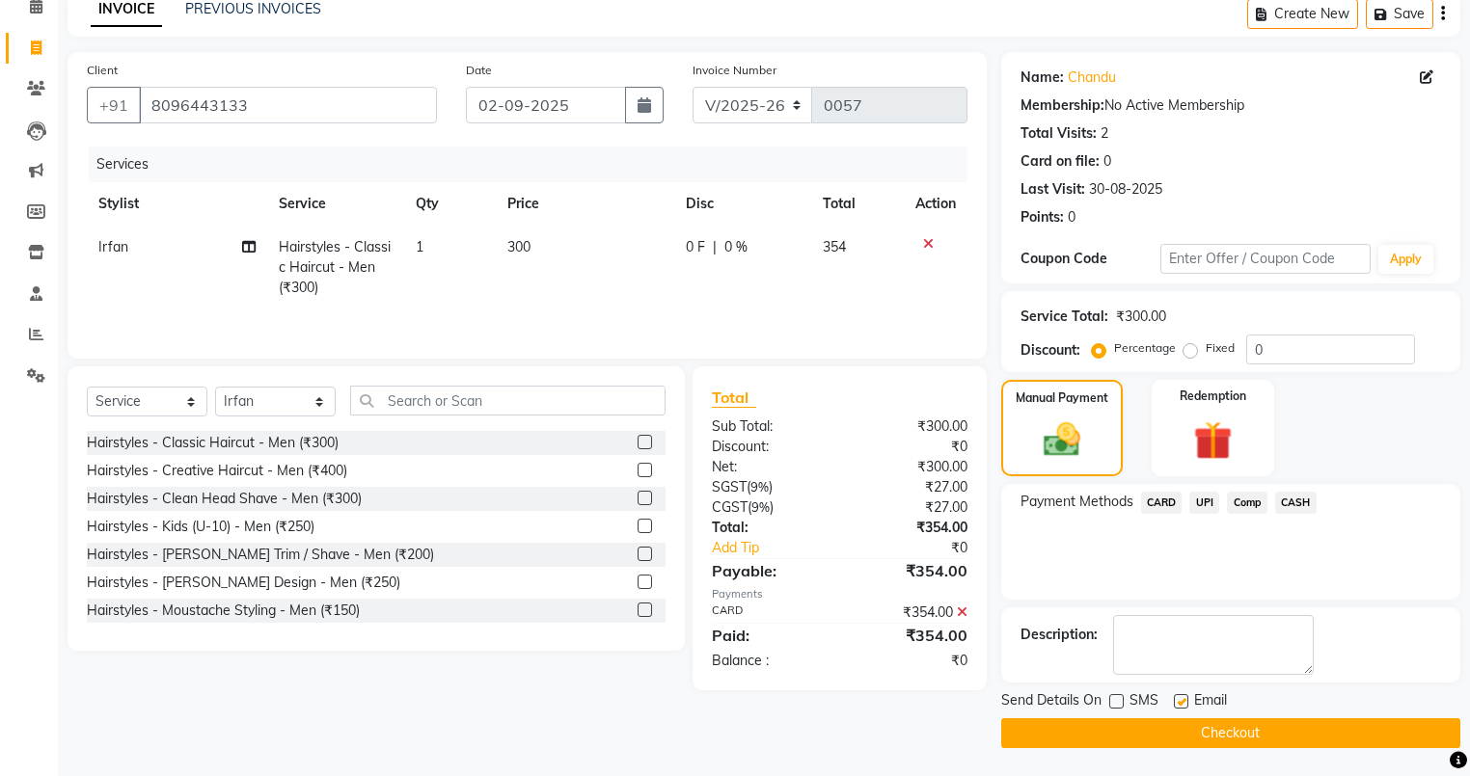
checkbox input "false"
click at [1188, 726] on button "Checkout" at bounding box center [1230, 734] width 459 height 30
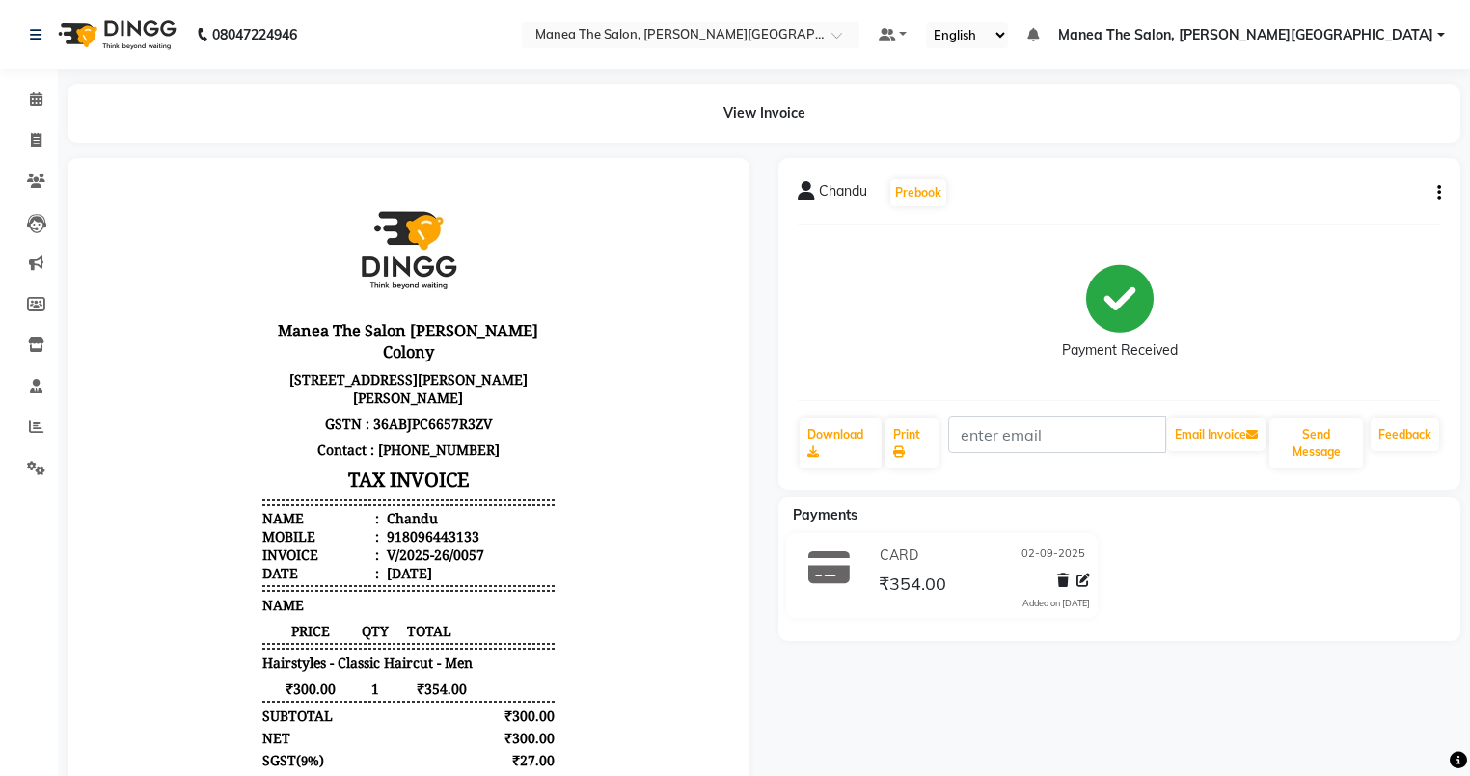
click at [1435, 194] on button "button" at bounding box center [1435, 193] width 12 height 20
click at [1346, 141] on div "Cancel Invoice" at bounding box center [1342, 145] width 132 height 24
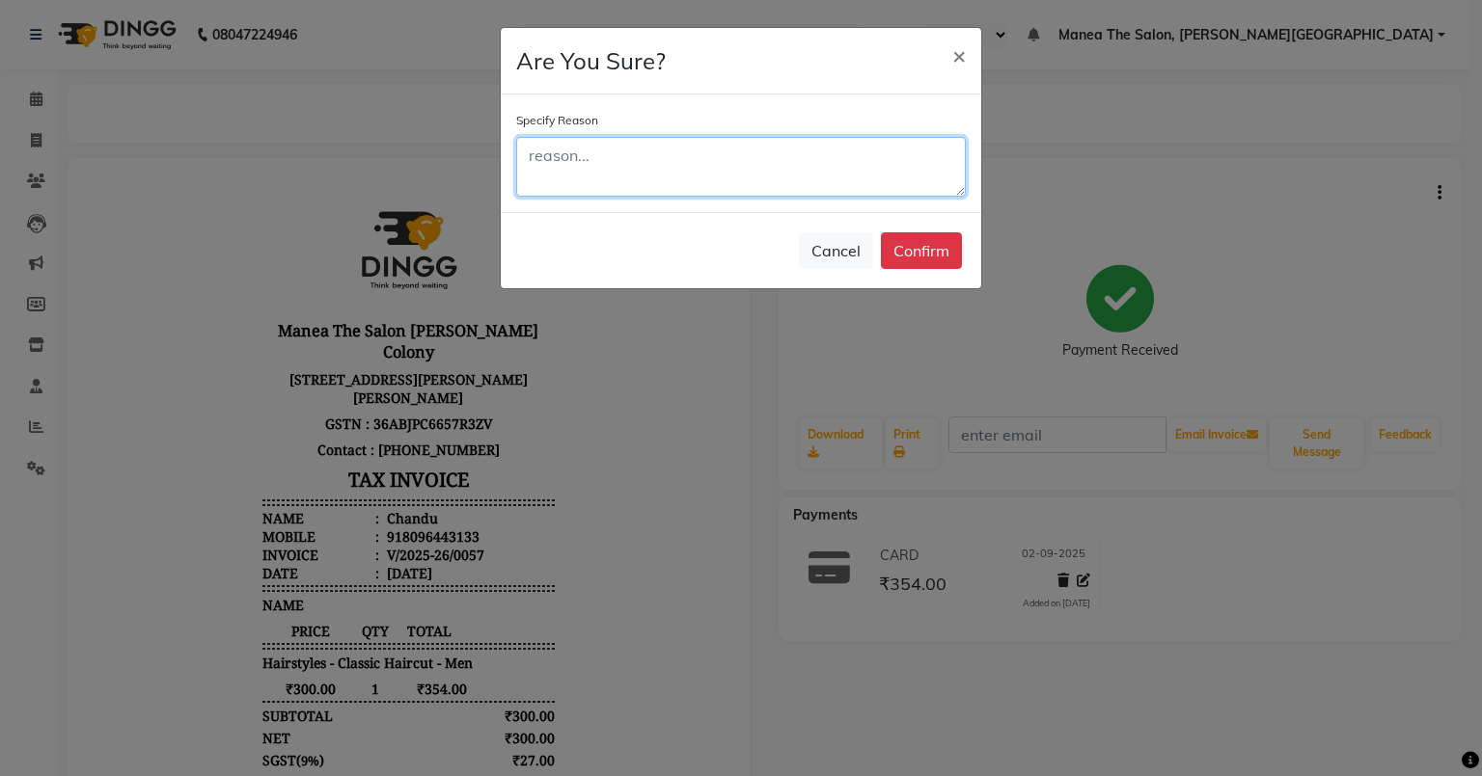
click at [633, 165] on textarea at bounding box center [740, 167] width 449 height 60
type textarea "generated for demo purpose"
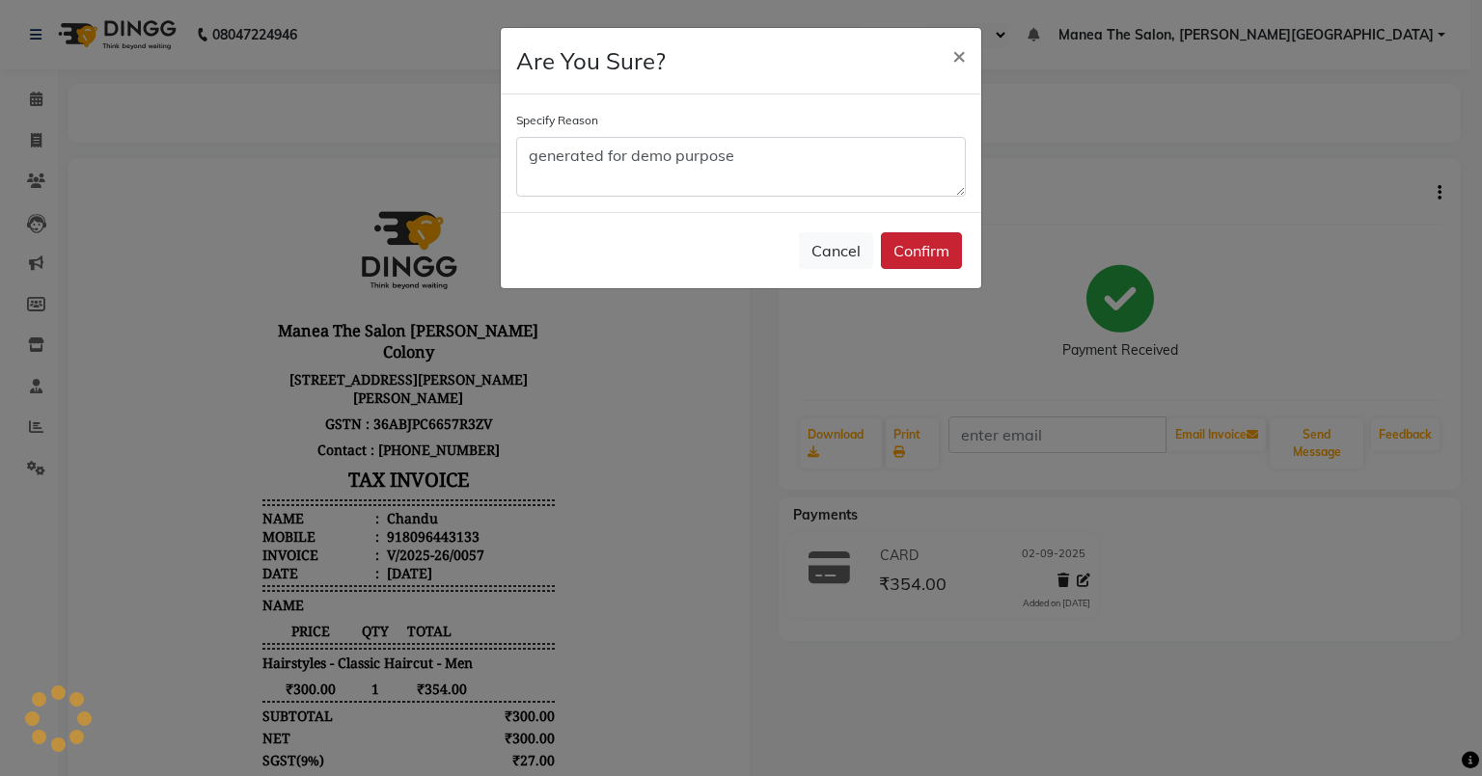
click at [905, 247] on button "Confirm" at bounding box center [921, 250] width 81 height 37
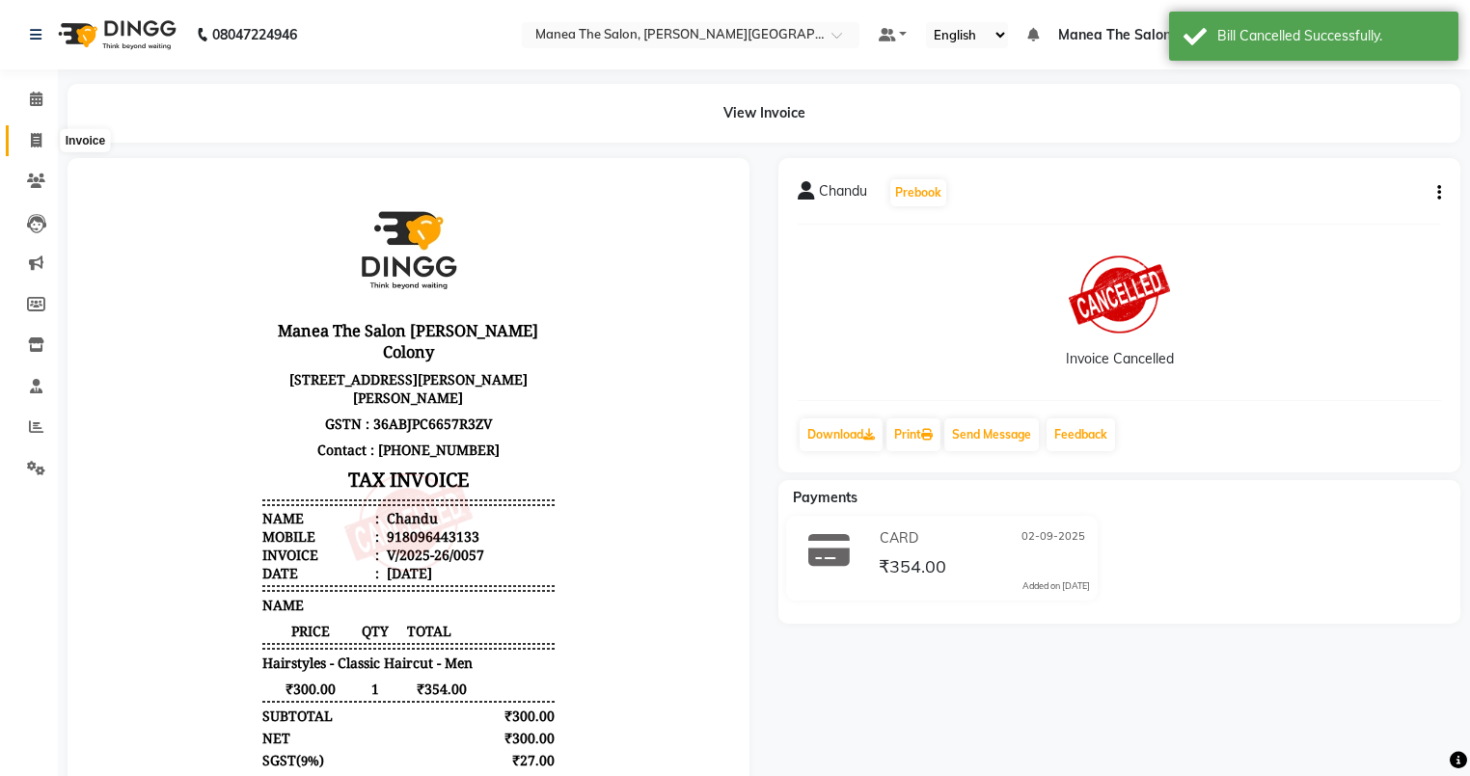
click at [33, 139] on icon at bounding box center [36, 140] width 11 height 14
select select "service"
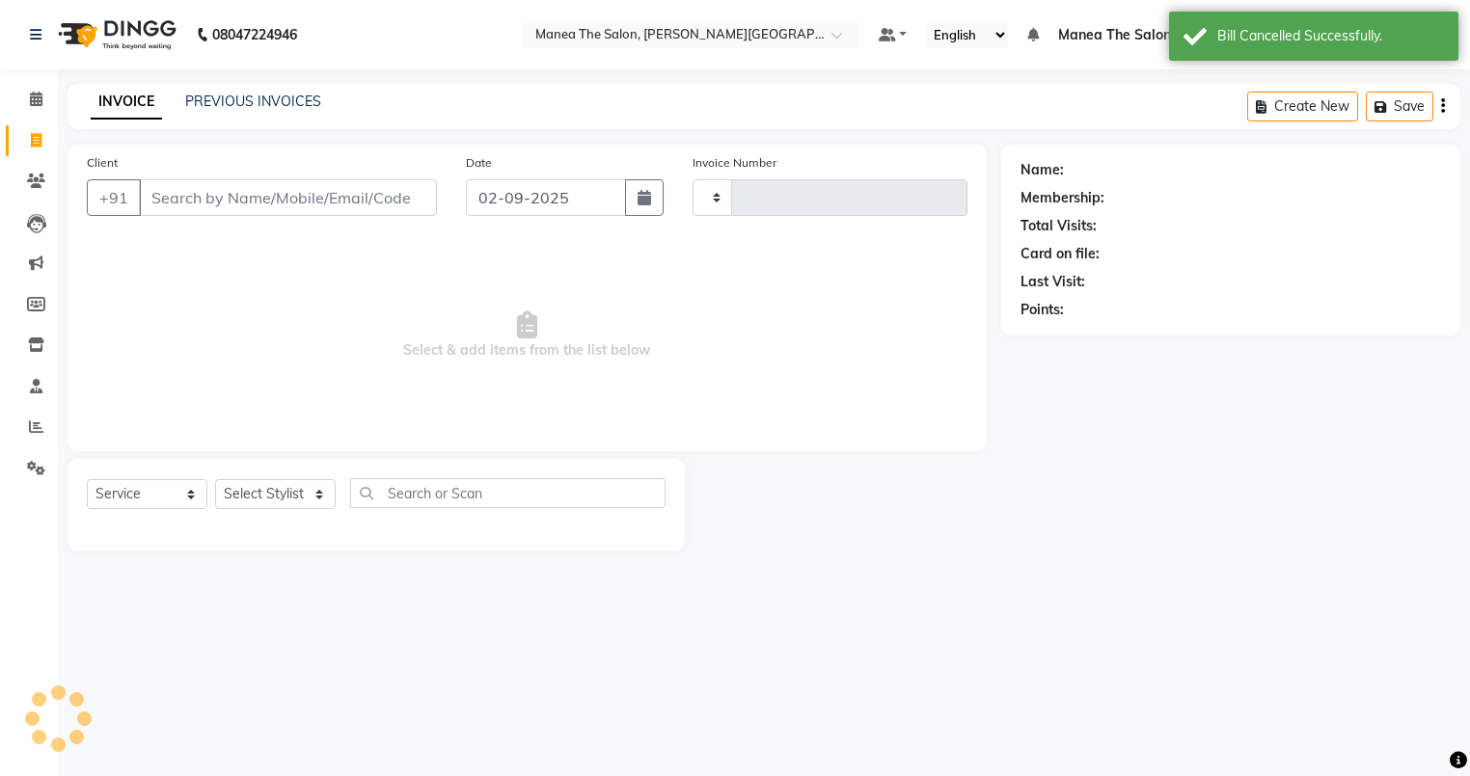
type input "0058"
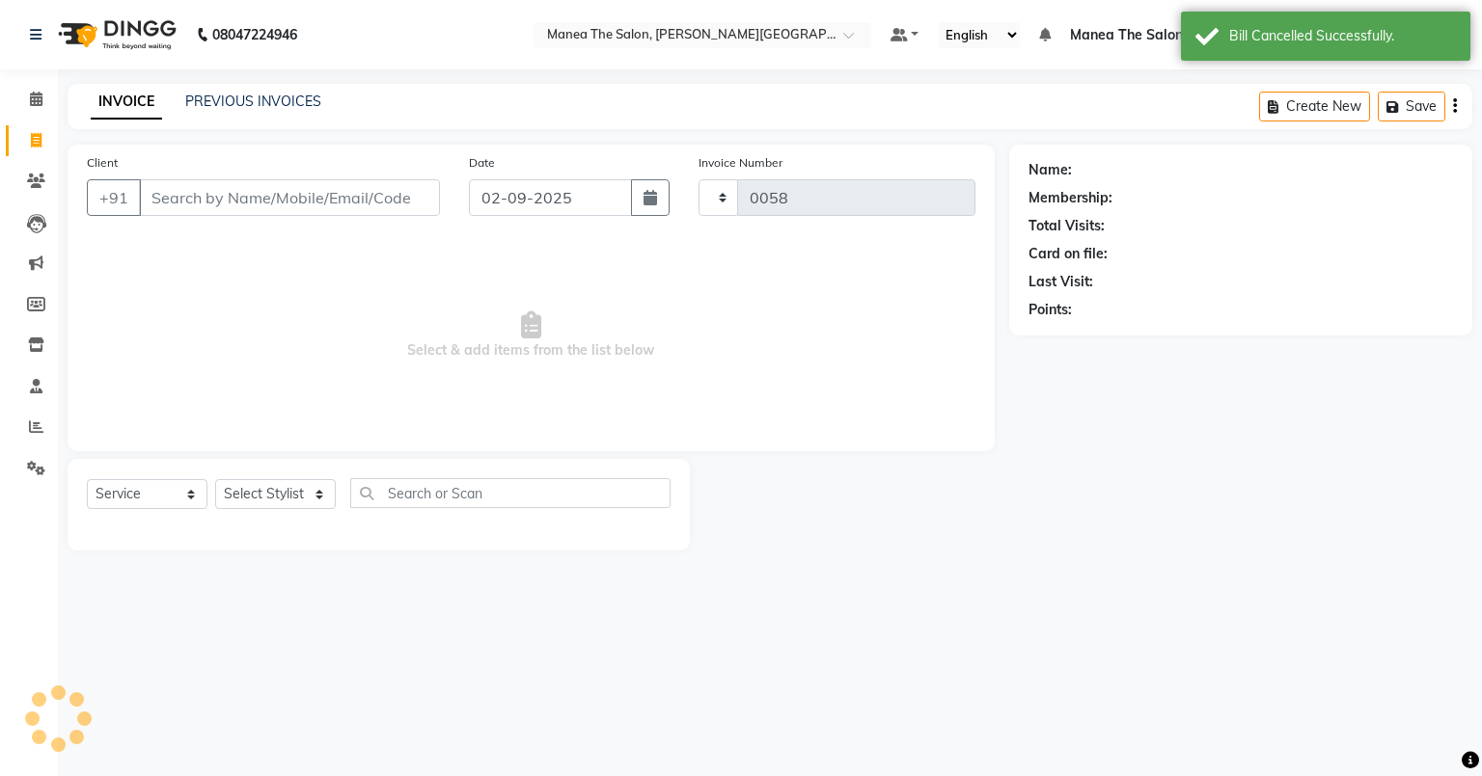
select select "8762"
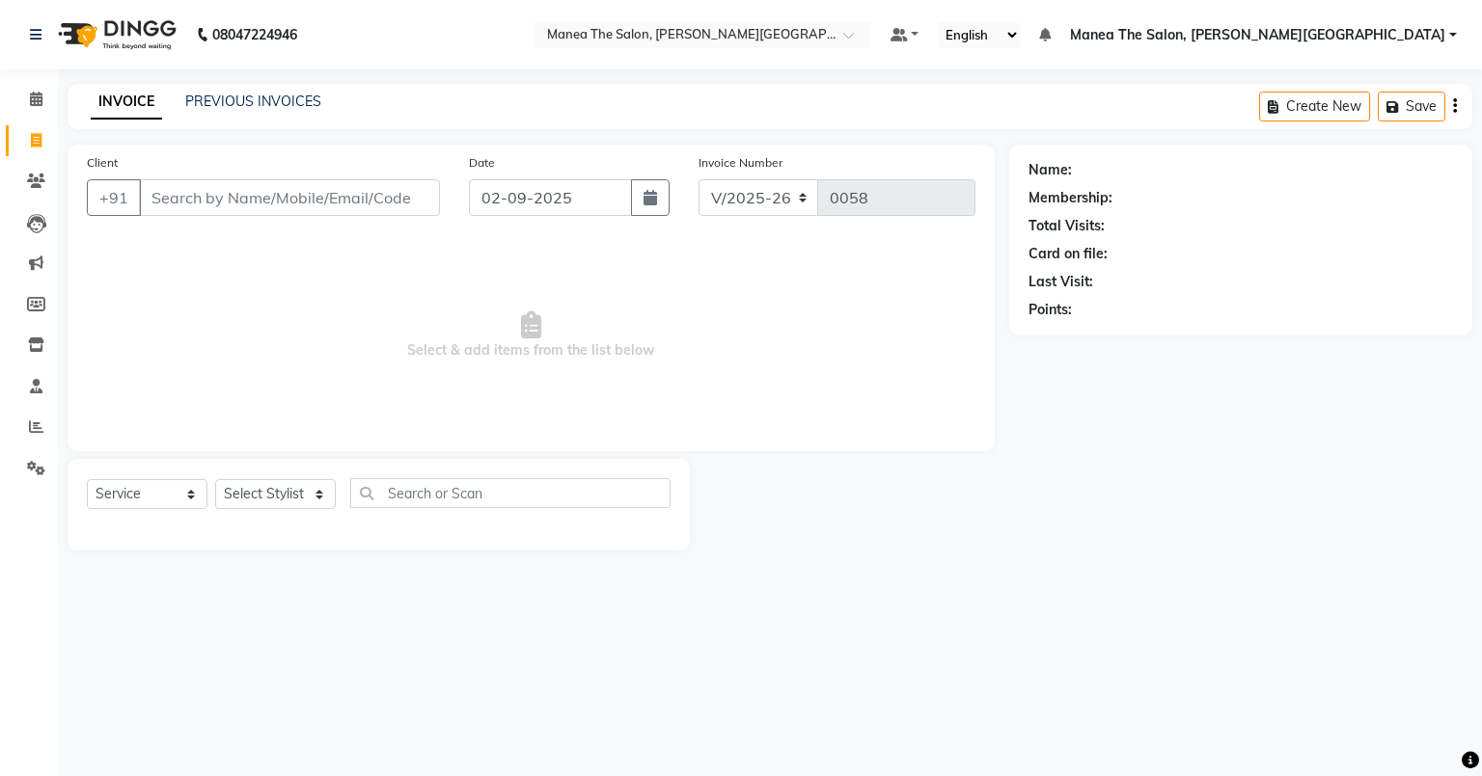
drag, startPoint x: 830, startPoint y: 342, endPoint x: 1481, endPoint y: 368, distance: 650.6
click at [1302, 340] on div "Client +91 Date 02-09-2025 Invoice Number V/2025 V/2025-26 0058 Select & add it…" at bounding box center [769, 348] width 1433 height 406
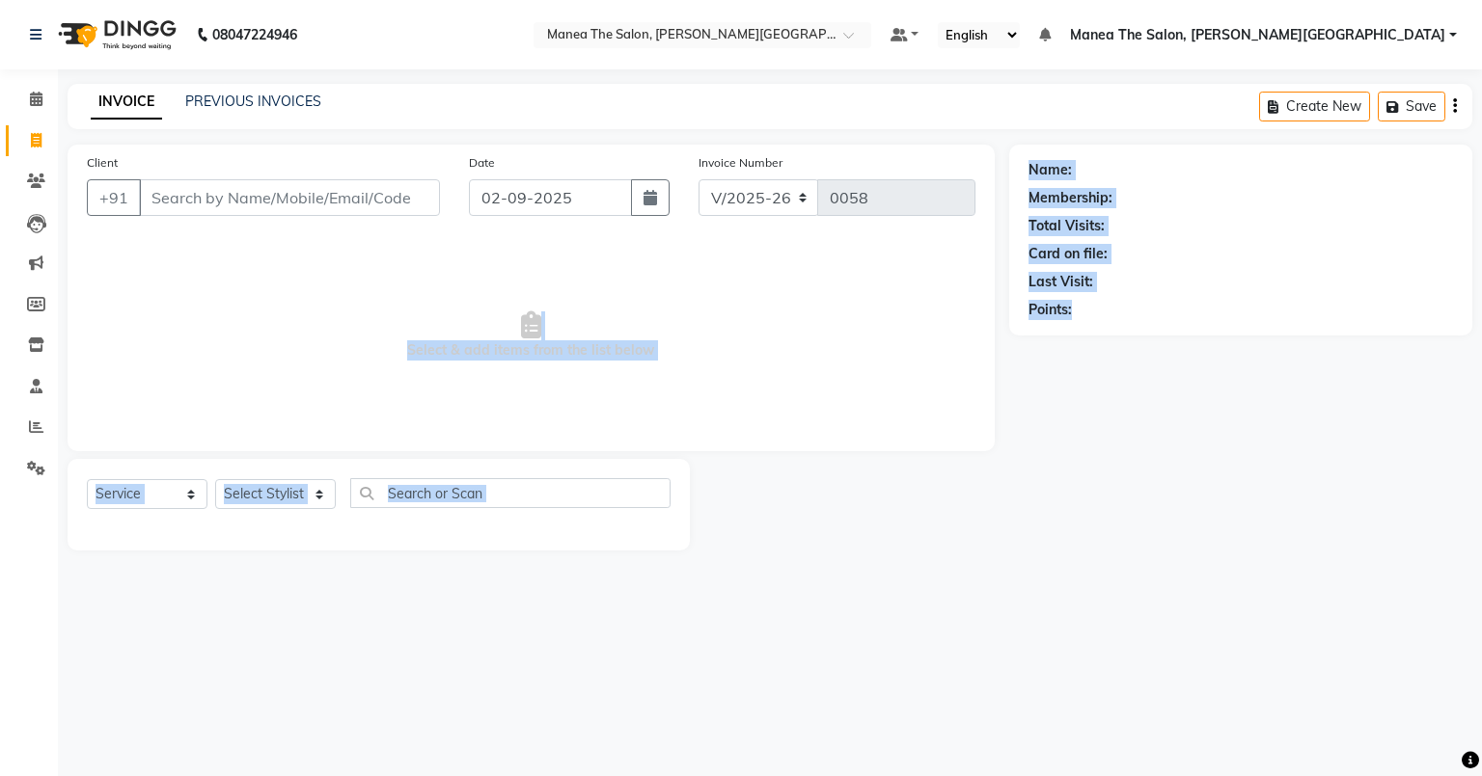
click at [819, 350] on span "Select & add items from the list below" at bounding box center [531, 335] width 888 height 193
click at [799, 408] on span "Select & add items from the list below" at bounding box center [531, 335] width 888 height 193
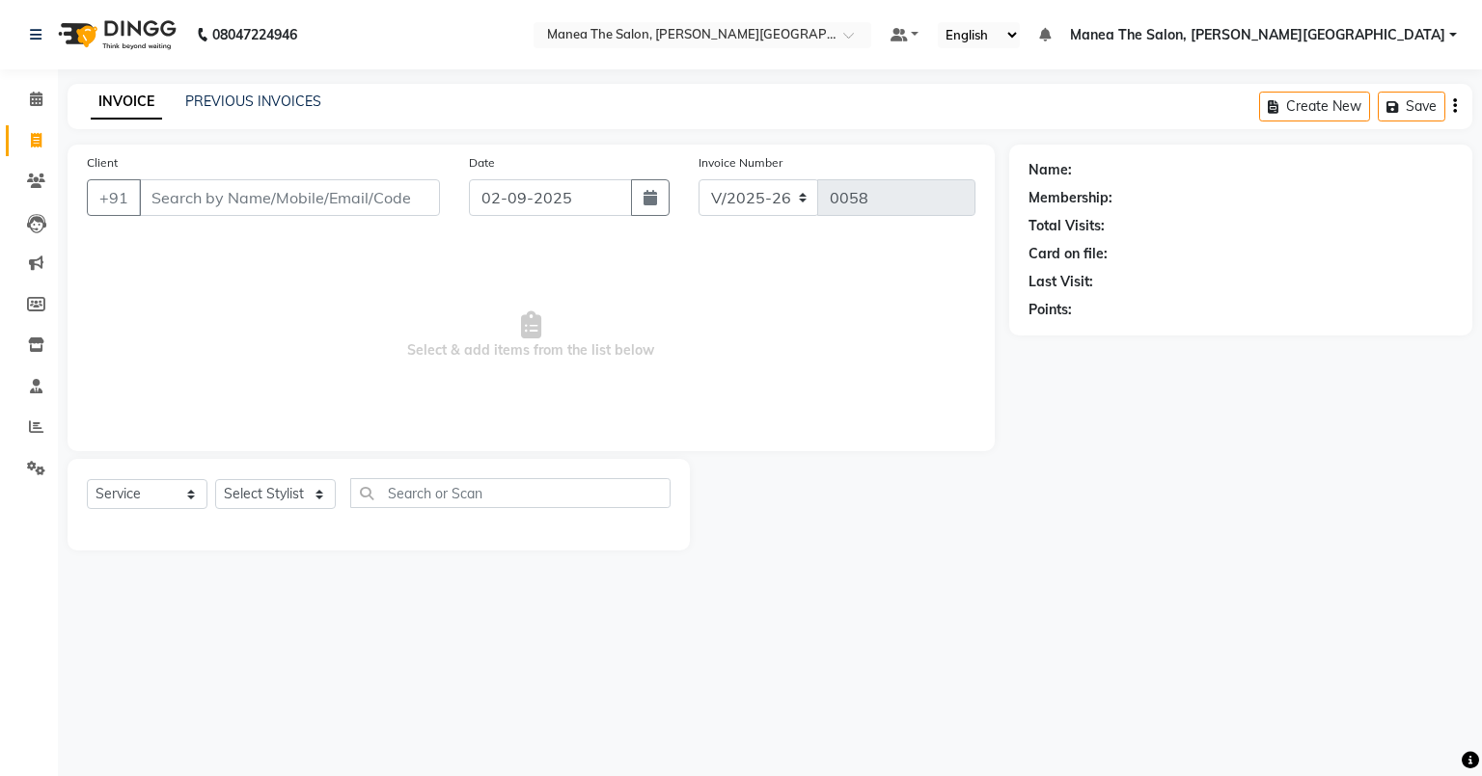
click at [1289, 234] on div "Total Visits:" at bounding box center [1240, 226] width 424 height 20
drag, startPoint x: 1090, startPoint y: 556, endPoint x: 1262, endPoint y: 548, distance: 171.9
click at [1092, 554] on main "INVOICE PREVIOUS INVOICES Create New Save Client +91 Date 02-09-2025 Invoice Nu…" at bounding box center [770, 332] width 1424 height 496
click at [1351, 509] on div "Name: Membership: Total Visits: Card on file: Last Visit: Points:" at bounding box center [1247, 348] width 477 height 406
click at [1356, 725] on div "08047224946 Select Location × Manea The Salon, Raghavendra Colony Default Panel…" at bounding box center [741, 388] width 1482 height 776
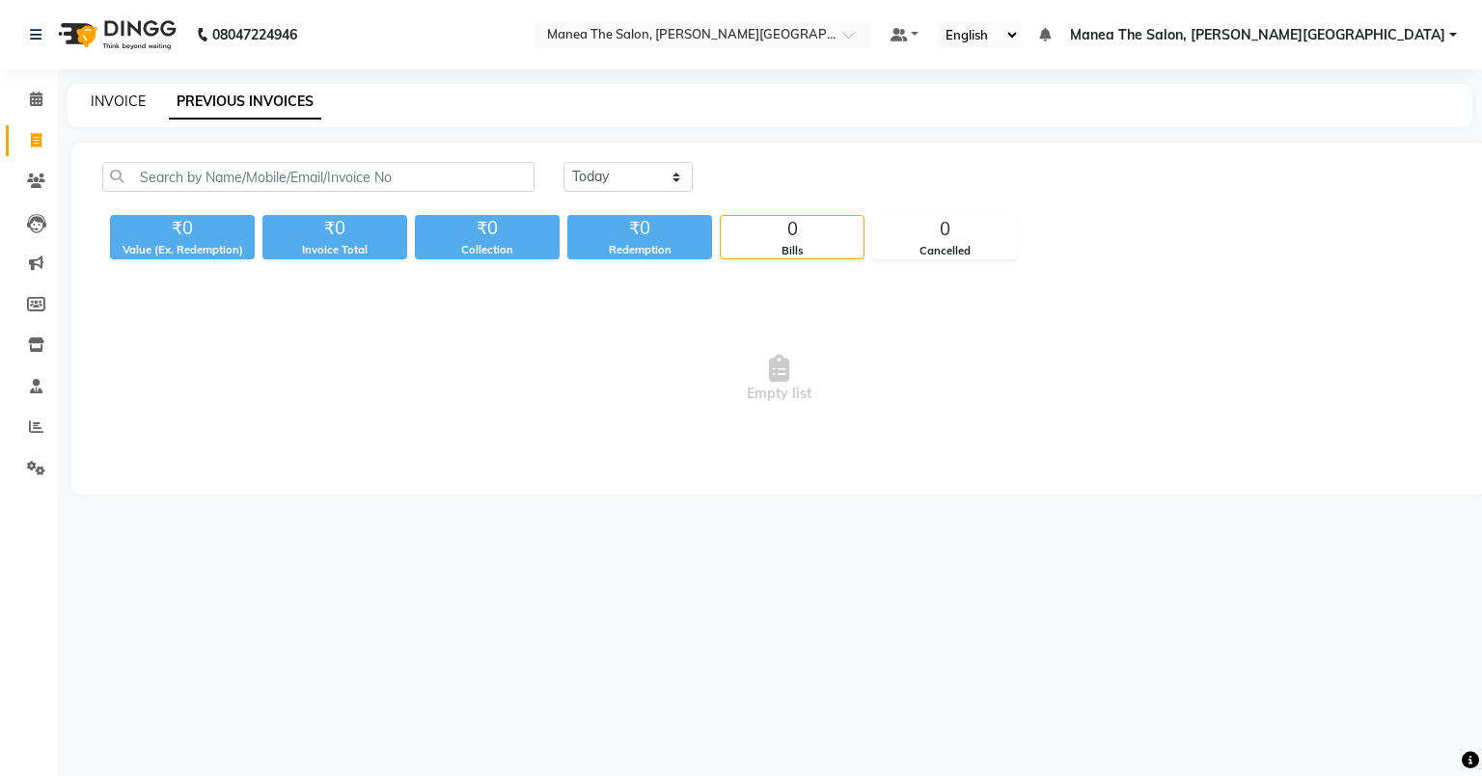
click at [114, 96] on link "INVOICE" at bounding box center [118, 101] width 55 height 17
select select "service"
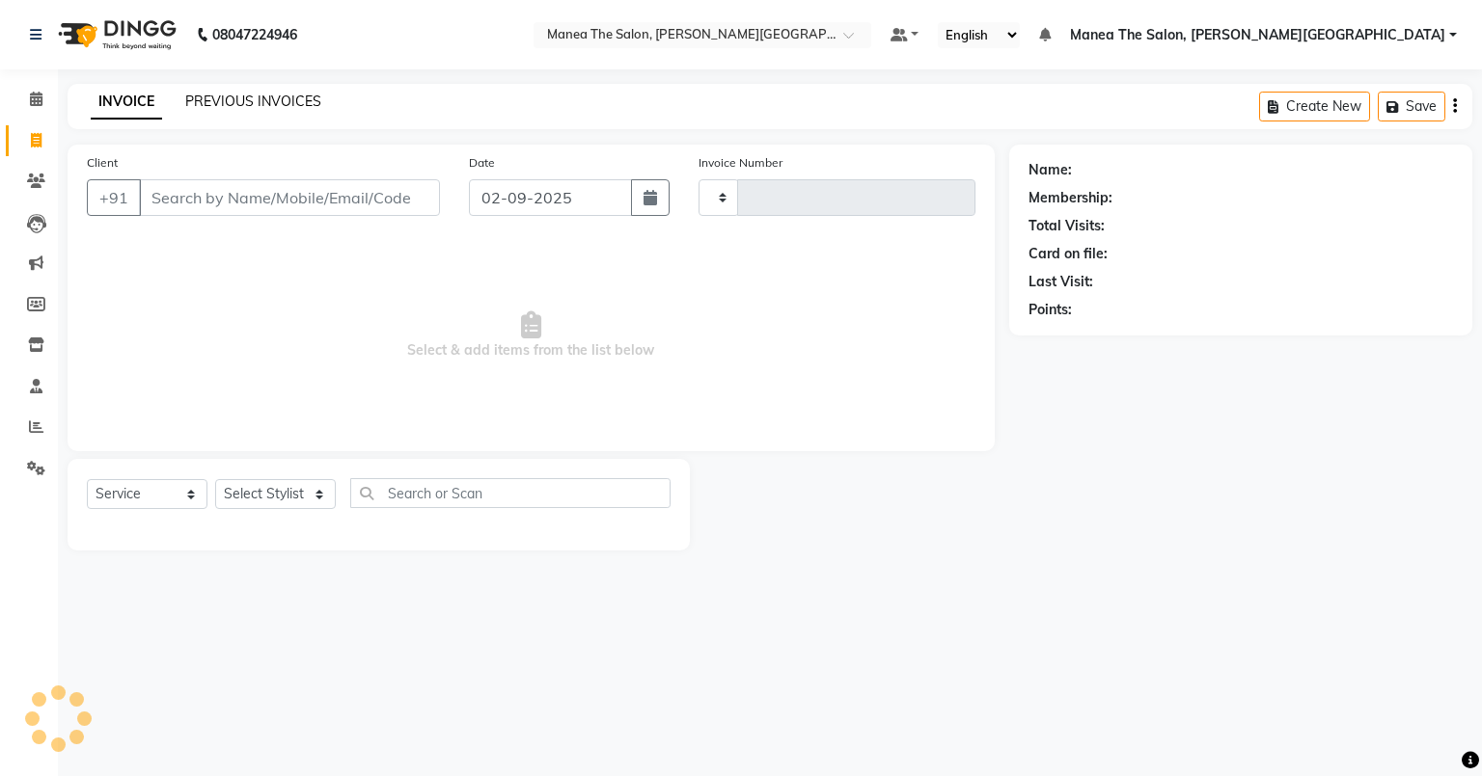
type input "0058"
select select "8762"
click at [239, 95] on link "PREVIOUS INVOICES" at bounding box center [253, 101] width 136 height 17
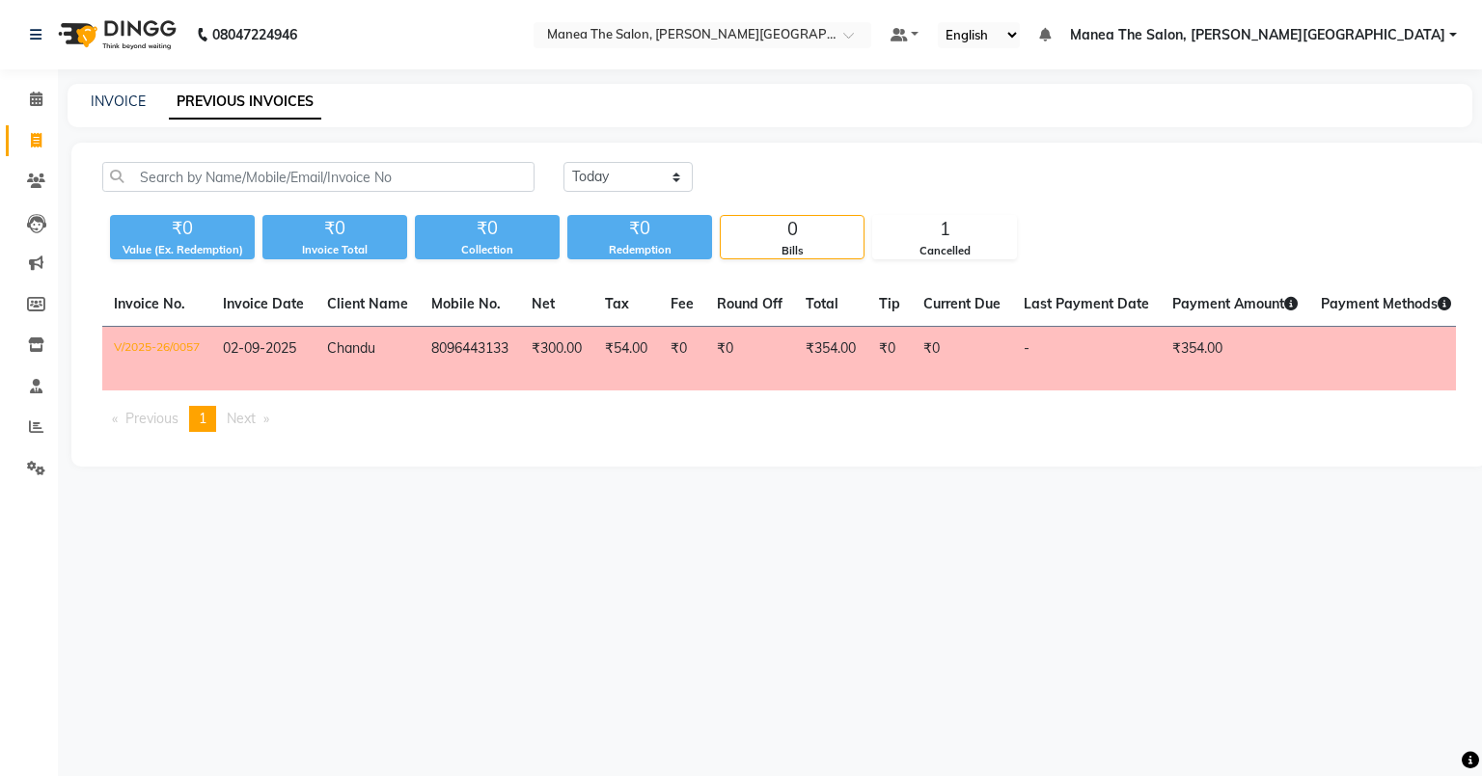
scroll to position [0, 234]
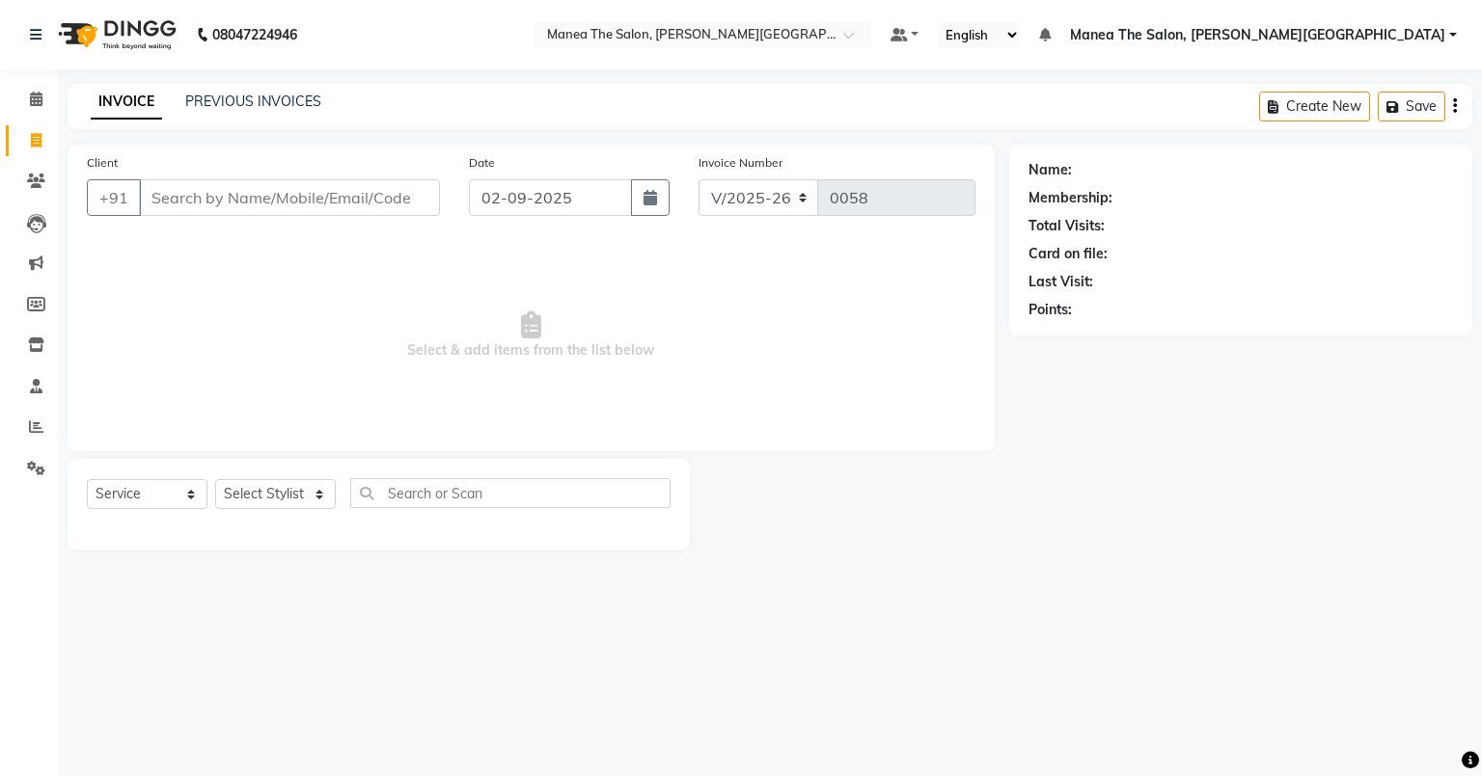
select select "8762"
select select "service"
